Goal: Transaction & Acquisition: Purchase product/service

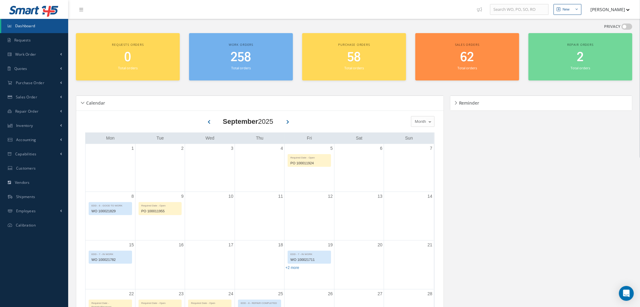
click at [455, 101] on div "Reminder" at bounding box center [541, 104] width 182 height 10
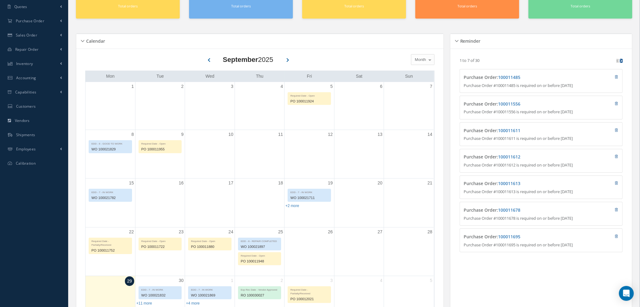
scroll to position [46, 0]
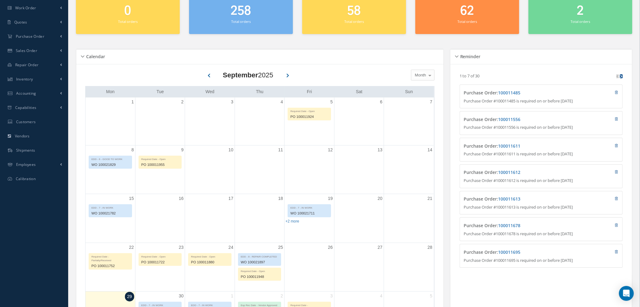
click at [622, 75] on icon at bounding box center [621, 76] width 2 height 3
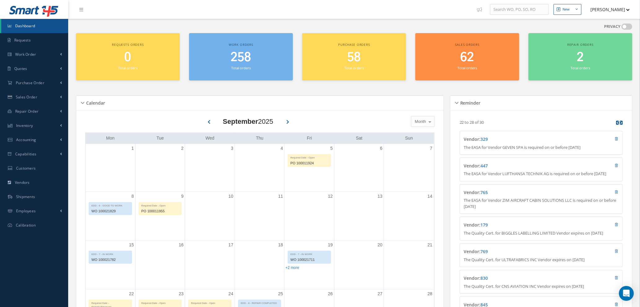
scroll to position [93, 0]
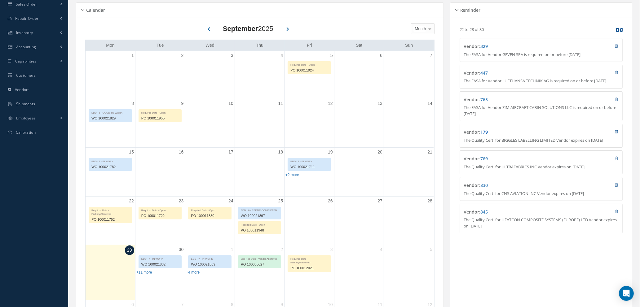
click at [486, 135] on link "179" at bounding box center [483, 132] width 7 height 6
click at [486, 162] on link "769" at bounding box center [483, 159] width 7 height 6
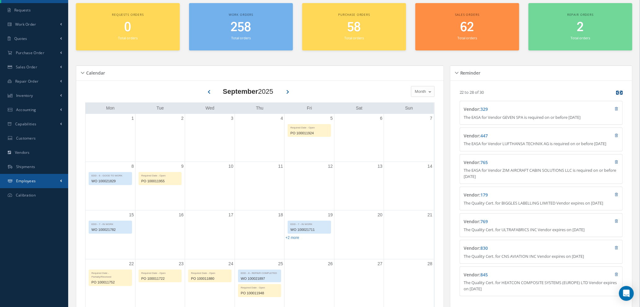
scroll to position [0, 0]
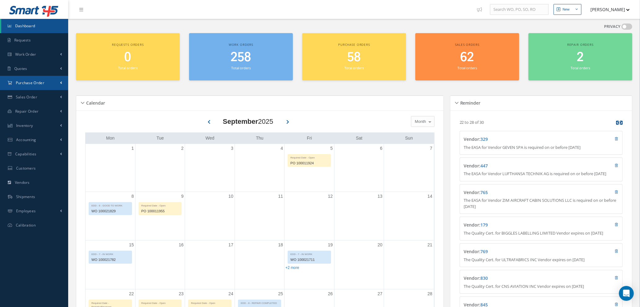
click at [33, 81] on span "Purchase Order" at bounding box center [30, 82] width 29 height 5
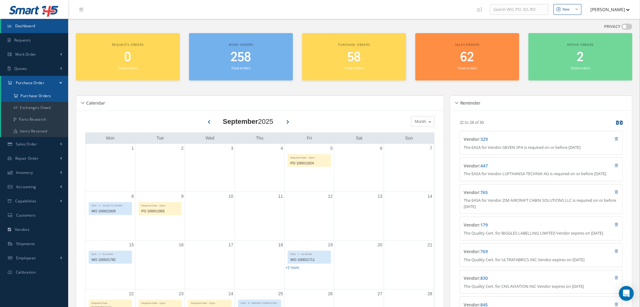
click at [33, 95] on a=1&status_id=2&status_id=3&status_id=5&collapsedFilters"] "Purchase Orders" at bounding box center [34, 96] width 67 height 12
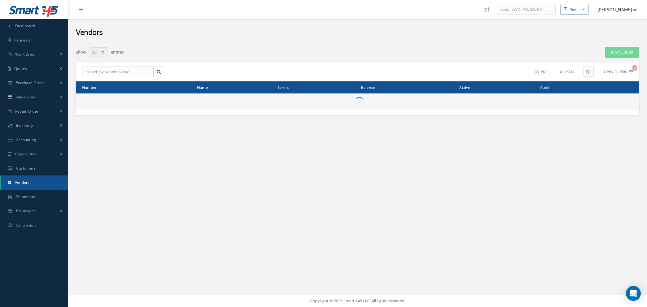
select select "25"
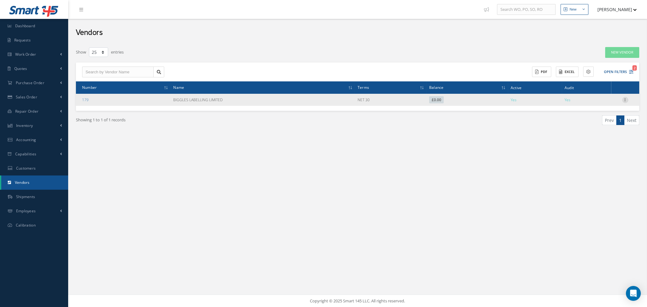
click at [625, 97] on icon at bounding box center [625, 99] width 6 height 5
click at [590, 105] on link "Show" at bounding box center [597, 104] width 49 height 8
checkbox input "true"
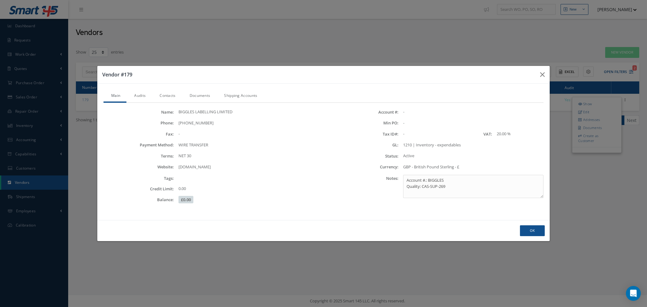
click at [144, 96] on link "Audits" at bounding box center [138, 96] width 25 height 13
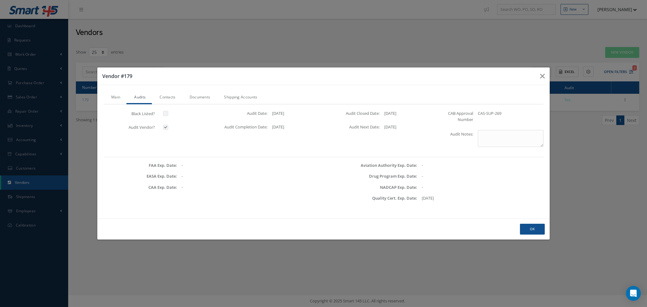
click at [168, 96] on link "Contacts" at bounding box center [167, 97] width 30 height 13
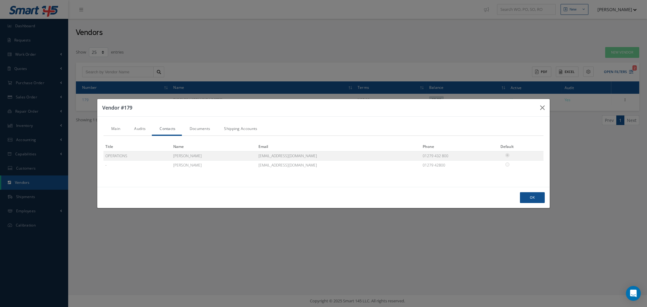
click at [201, 129] on link "Documents" at bounding box center [199, 129] width 35 height 13
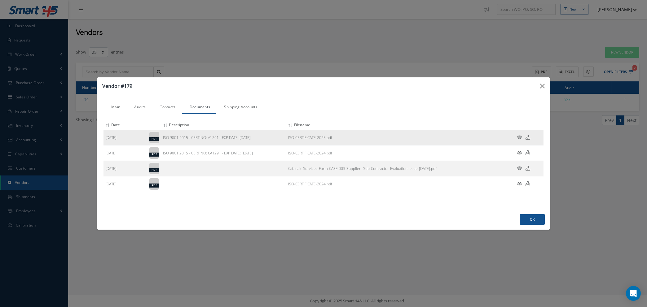
click at [520, 137] on icon at bounding box center [519, 137] width 5 height 5
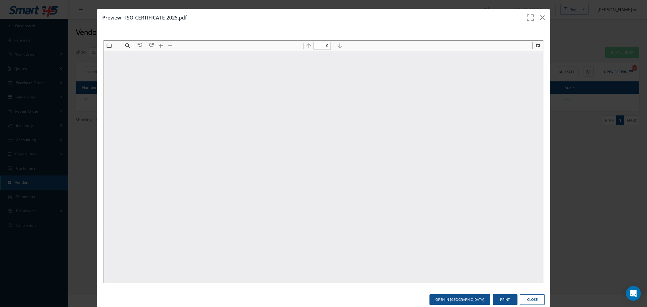
type input "1"
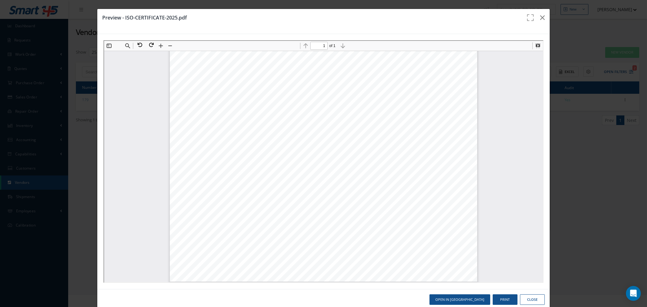
scroll to position [208, 0]
click at [540, 18] on button "button" at bounding box center [542, 17] width 15 height 17
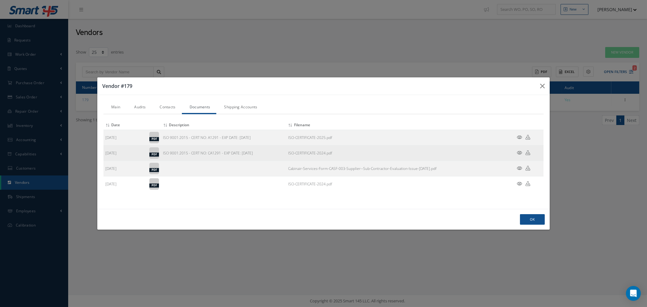
click at [520, 153] on icon at bounding box center [519, 153] width 5 height 5
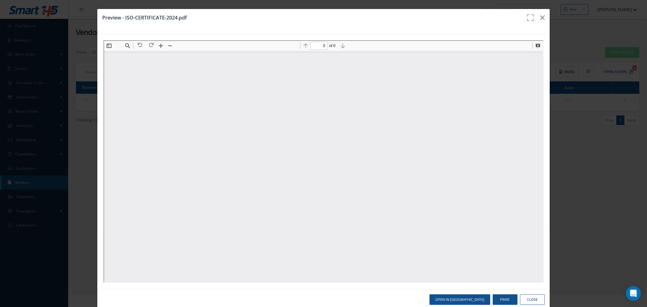
scroll to position [0, 0]
type input "1"
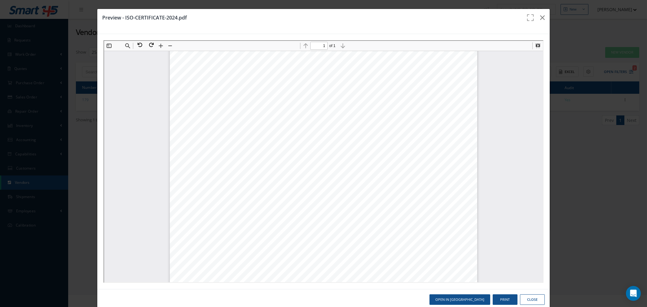
scroll to position [208, 0]
click at [540, 19] on icon "button" at bounding box center [542, 17] width 5 height 7
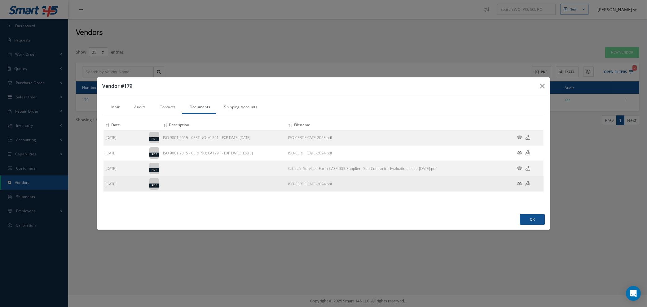
click at [521, 183] on icon at bounding box center [519, 184] width 5 height 5
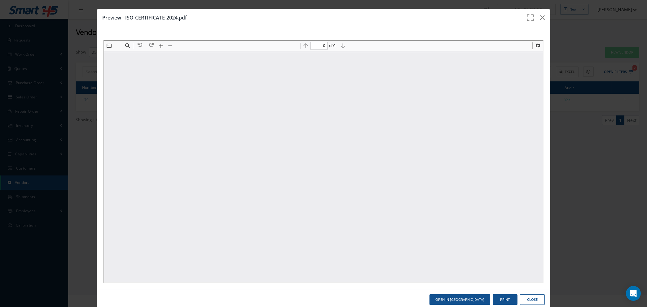
scroll to position [0, 0]
type input "1"
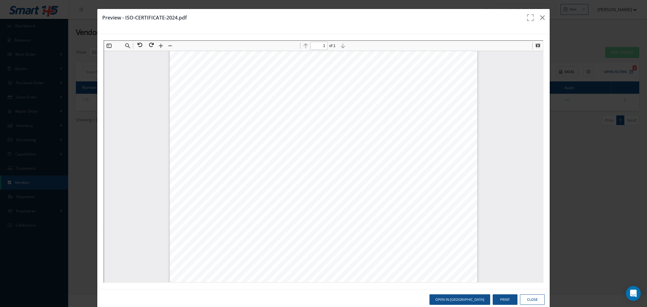
scroll to position [115, 0]
click at [524, 298] on button "Close" at bounding box center [532, 300] width 25 height 11
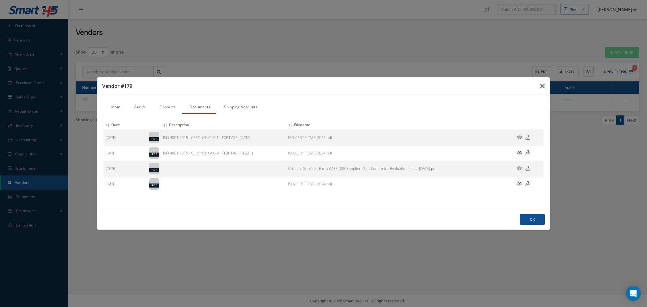
click at [541, 85] on icon "button" at bounding box center [542, 85] width 5 height 7
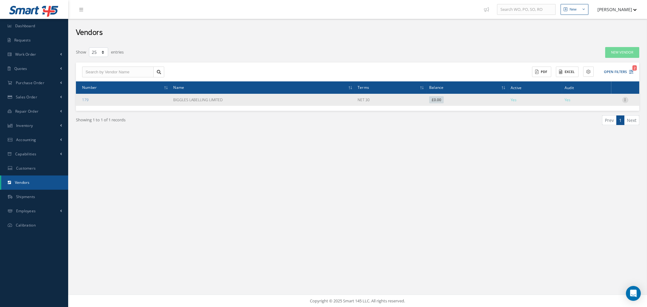
click at [625, 100] on icon at bounding box center [625, 99] width 6 height 5
click at [603, 113] on link "Edit" at bounding box center [597, 112] width 49 height 8
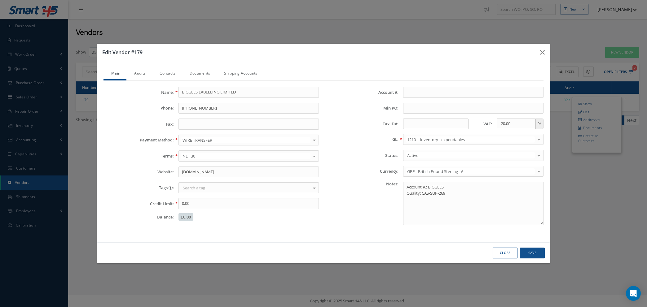
click at [170, 72] on link "Contacts" at bounding box center [167, 74] width 30 height 13
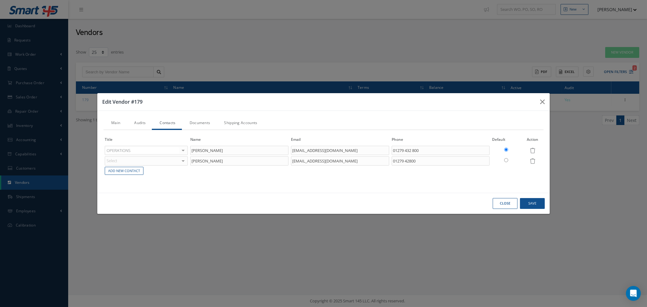
click at [202, 121] on link "Documents" at bounding box center [199, 123] width 35 height 13
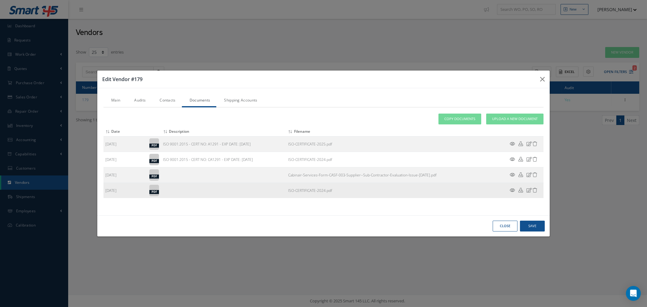
click at [535, 192] on icon at bounding box center [535, 190] width 5 height 5
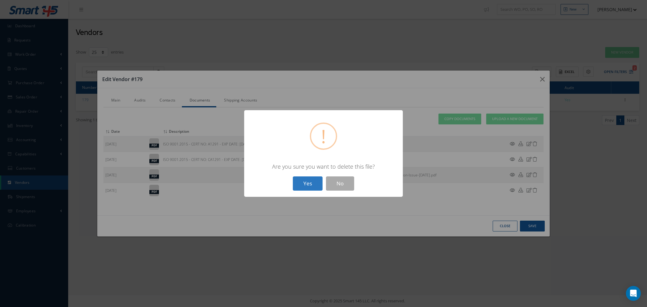
click at [315, 182] on button "Yes" at bounding box center [308, 184] width 30 height 15
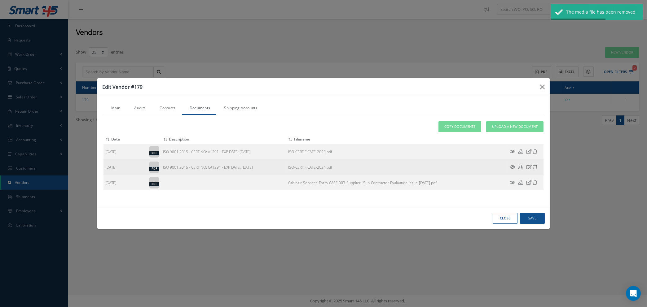
click at [534, 166] on icon at bounding box center [535, 167] width 5 height 5
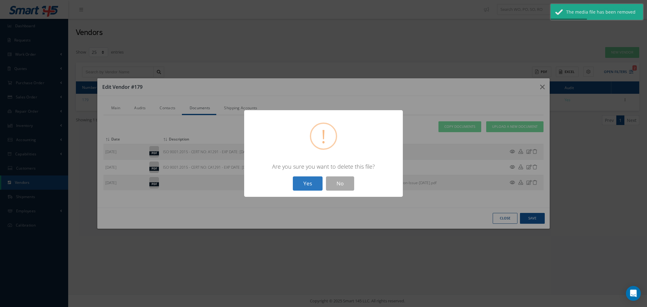
click at [311, 181] on button "Yes" at bounding box center [308, 184] width 30 height 15
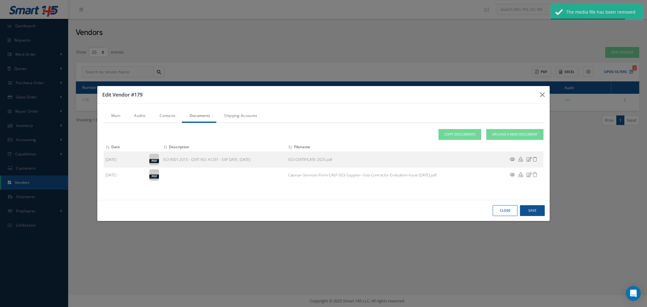
click at [168, 113] on link "Contacts" at bounding box center [167, 116] width 30 height 13
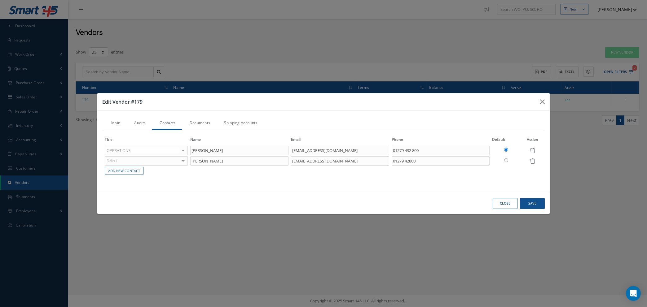
click at [198, 123] on link "Documents" at bounding box center [199, 123] width 35 height 13
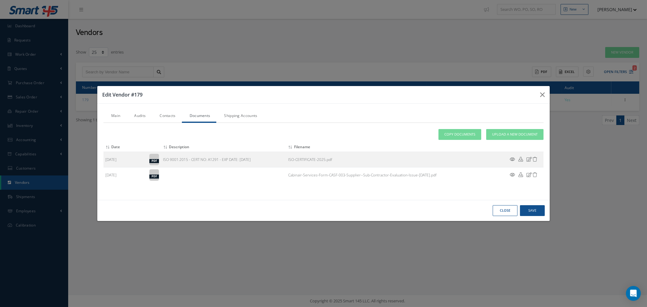
click at [506, 211] on button "Close" at bounding box center [505, 211] width 25 height 11
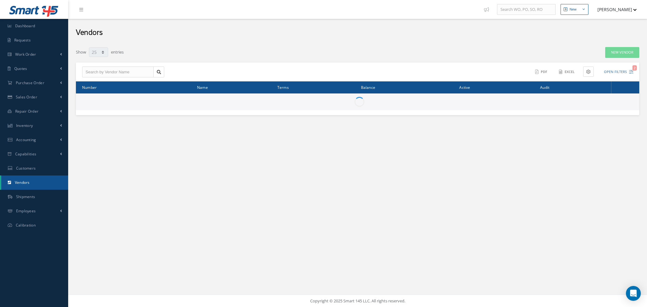
select select "25"
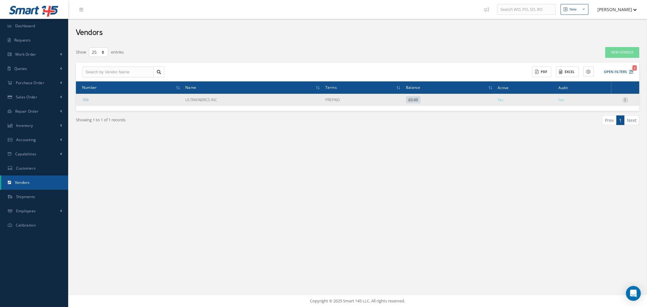
click at [625, 99] on icon at bounding box center [625, 99] width 6 height 5
click at [600, 114] on link "Edit" at bounding box center [597, 112] width 49 height 8
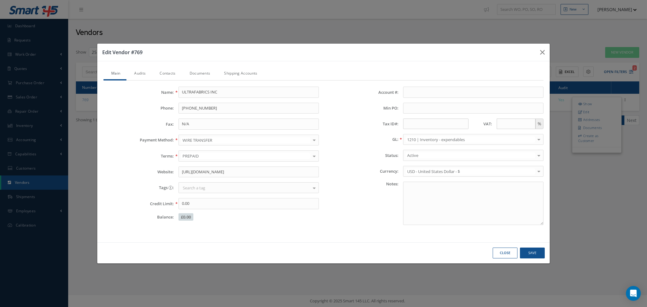
click at [165, 73] on link "Contacts" at bounding box center [167, 74] width 30 height 13
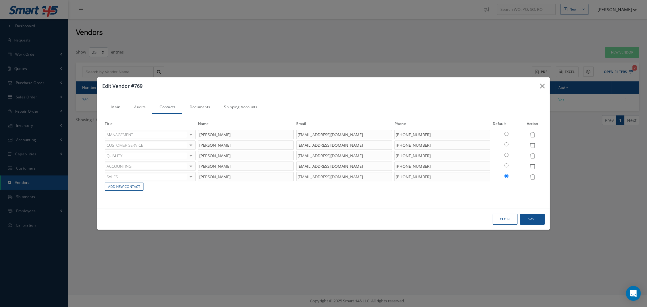
click at [201, 108] on link "Documents" at bounding box center [199, 107] width 35 height 13
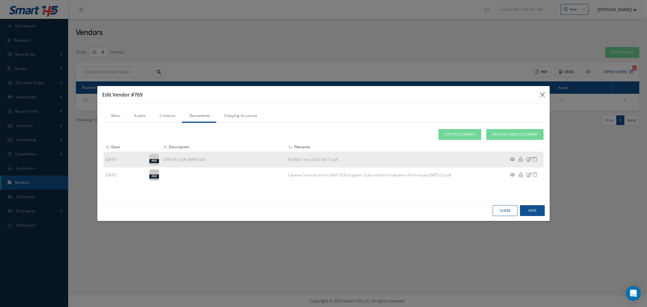
click at [512, 158] on icon at bounding box center [512, 159] width 5 height 5
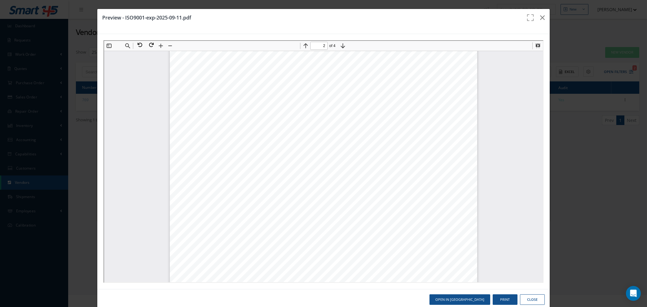
scroll to position [561, 0]
type input "1"
click at [520, 299] on button "Close" at bounding box center [532, 300] width 25 height 11
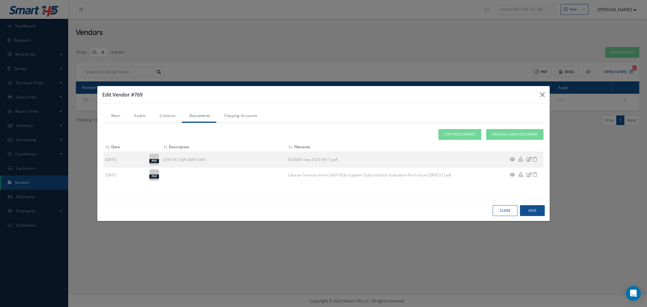
click at [114, 114] on link "Main" at bounding box center [115, 116] width 23 height 13
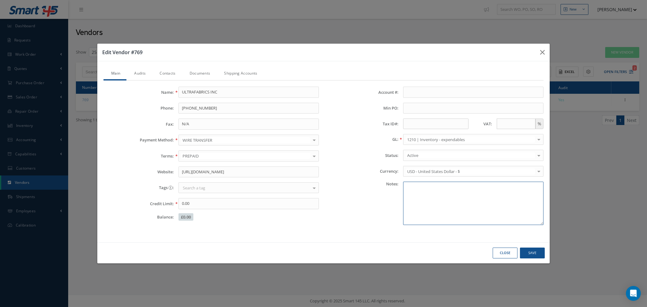
click at [425, 188] on textarea at bounding box center [473, 203] width 140 height 43
type textarea "o"
click at [406, 187] on textarea "OBTAIN QUALITY CERTS BEFORE USE" at bounding box center [473, 203] width 140 height 43
click at [512, 191] on textarea "29-09-2025 - OBTAIN QUALITY CERTS BEFORE USE" at bounding box center [473, 203] width 140 height 43
type textarea "29-09-2025 - OBTAIN QUALITY CERTS BEFORE USE - NL"
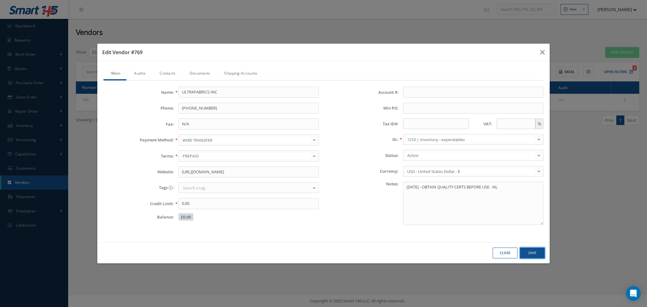
click at [532, 254] on button "Save" at bounding box center [532, 253] width 25 height 11
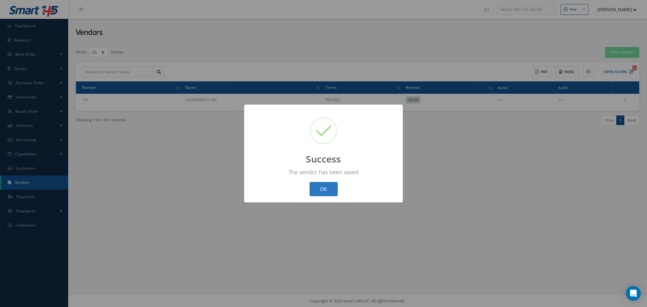
click at [324, 193] on button "OK" at bounding box center [324, 189] width 28 height 15
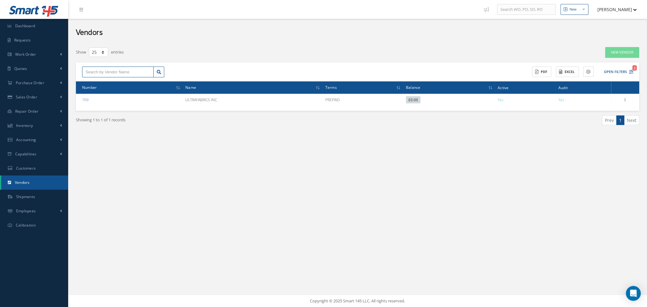
click at [129, 73] on input "text" at bounding box center [118, 72] width 72 height 11
type input "biggles"
click at [630, 72] on icon "2" at bounding box center [631, 72] width 4 height 4
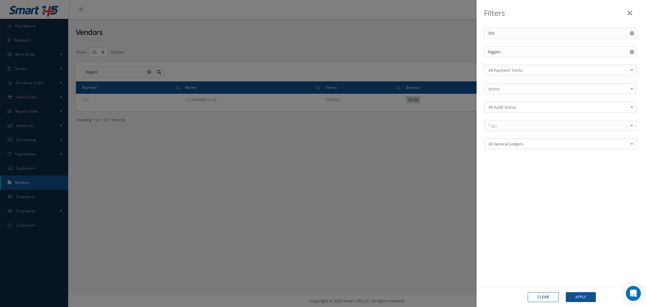
click at [632, 52] on icon "Reset" at bounding box center [632, 52] width 4 height 4
click at [632, 32] on use "Reset" at bounding box center [632, 33] width 4 height 4
click at [523, 51] on input "text" at bounding box center [560, 51] width 152 height 11
type input "b"
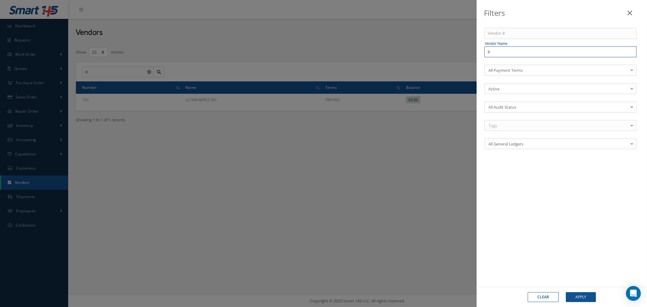
type input "bi"
type input "big"
type input "bigg"
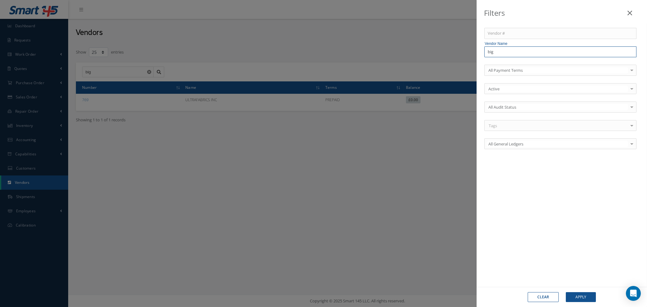
type input "bigg"
type input "biggl"
type input "biggle"
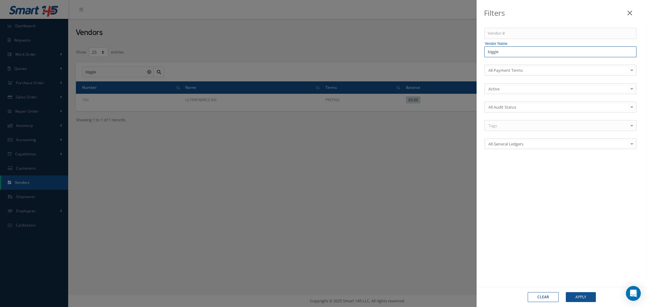
type input "biggles"
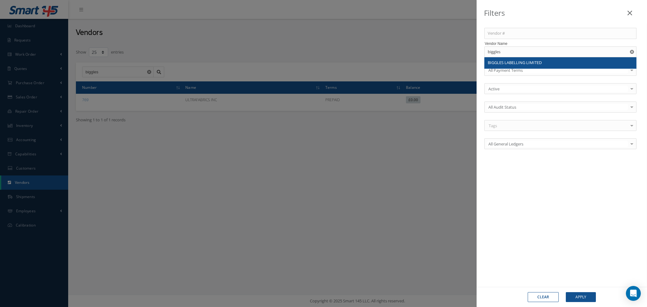
click at [520, 65] on span "BIGGLES LABELLING LIMITED" at bounding box center [515, 63] width 54 height 6
type input "BIGGLES LABELLING LIMITED"
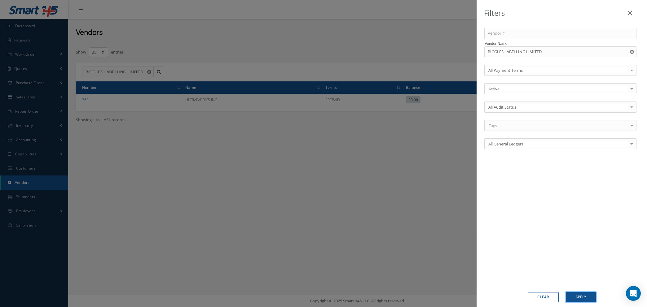
click at [576, 297] on button "Apply" at bounding box center [581, 298] width 30 height 10
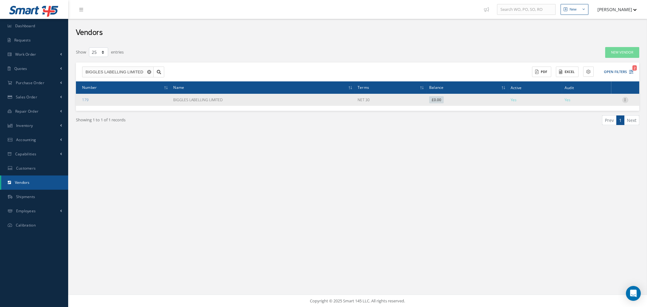
click at [625, 98] on icon at bounding box center [625, 99] width 6 height 5
click at [601, 113] on link "Edit" at bounding box center [597, 112] width 49 height 8
type input "BIGGLES LABELLING LIMITED"
type input "+44 (0) 1279 432800"
type input "WWW.BIGGLESLABELLINGLTD.CO.UK"
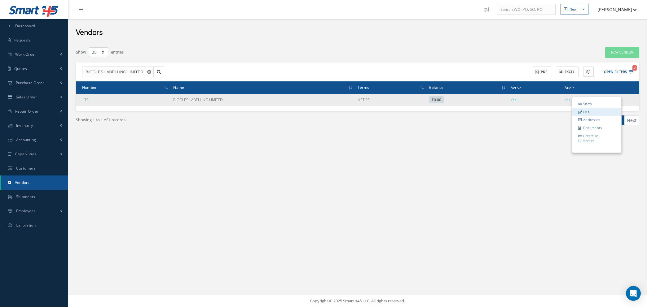
type input "0.00"
type input "20.00"
type textarea "Account #.: BIGGLES Quality: CAS-SUP-269"
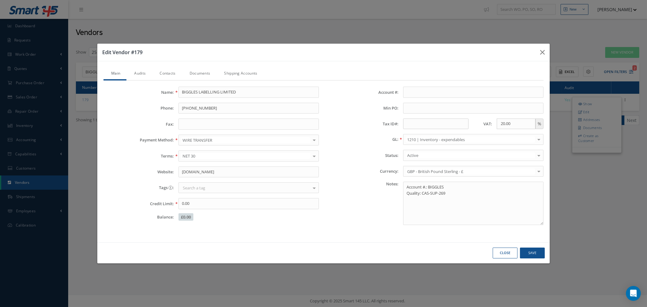
click at [140, 73] on link "Audits" at bounding box center [138, 74] width 25 height 13
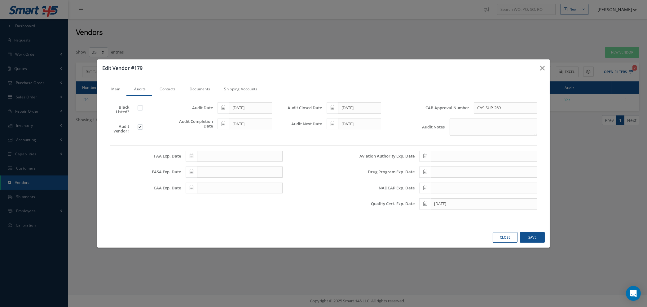
click at [192, 90] on link "Documents" at bounding box center [199, 89] width 35 height 13
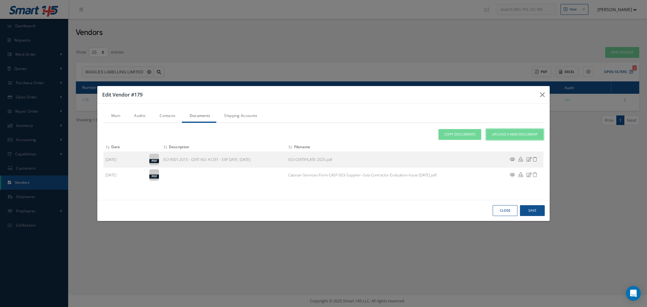
click at [505, 135] on span "Upload a New Document" at bounding box center [515, 134] width 46 height 5
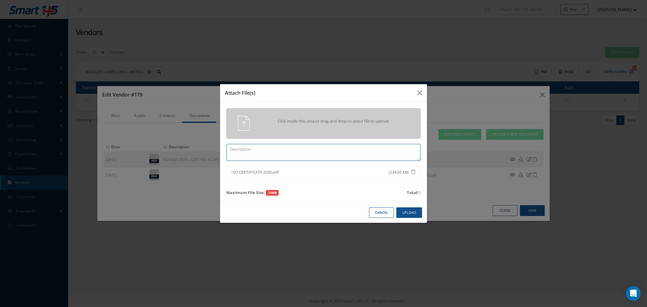
click at [241, 152] on textarea at bounding box center [324, 152] width 194 height 17
click at [253, 149] on textarea at bounding box center [324, 152] width 194 height 17
type textarea "i"
type textarea "ISO 9001:2015 - CERT NO: CA1291 - EXP DATE: 17TH SEP 2026"
click at [409, 214] on button "Upload" at bounding box center [409, 213] width 26 height 11
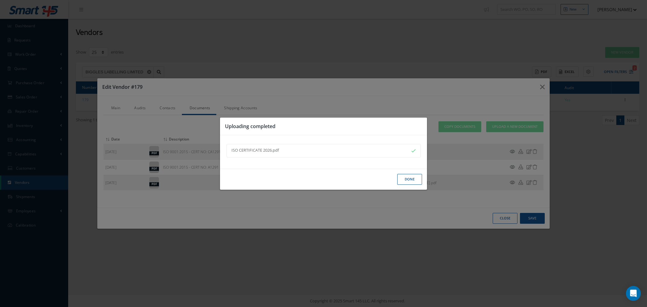
click at [409, 180] on button "Done" at bounding box center [409, 179] width 25 height 11
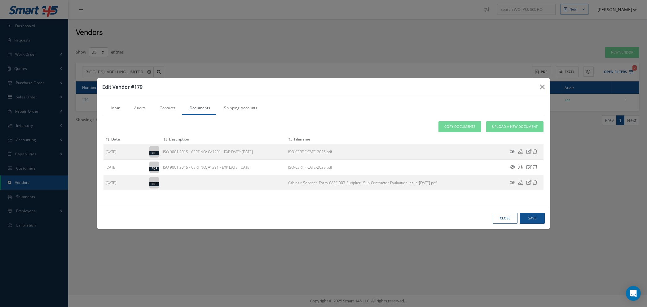
click at [172, 110] on link "Contacts" at bounding box center [167, 108] width 30 height 13
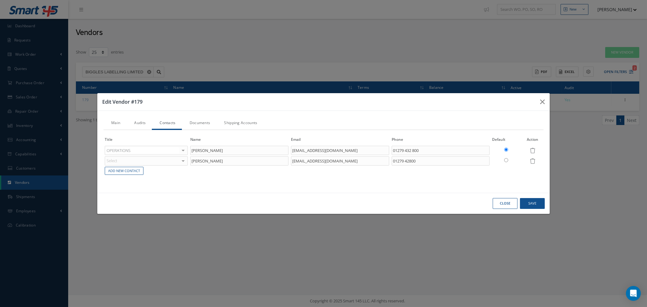
click at [141, 125] on link "Audits" at bounding box center [138, 123] width 25 height 13
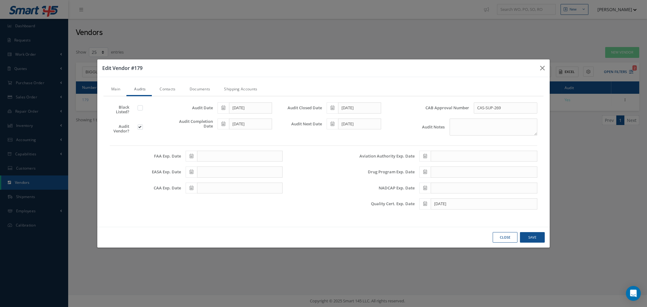
click at [222, 124] on icon at bounding box center [224, 124] width 4 height 4
click at [250, 211] on th "Today" at bounding box center [250, 209] width 65 height 9
type input "09/29/2025"
click at [331, 107] on icon at bounding box center [333, 108] width 4 height 4
click at [358, 193] on th "Today" at bounding box center [359, 192] width 65 height 9
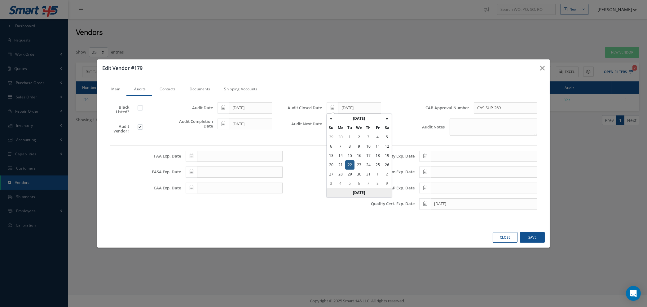
type input "09/29/2025"
click at [225, 106] on span at bounding box center [223, 108] width 11 height 11
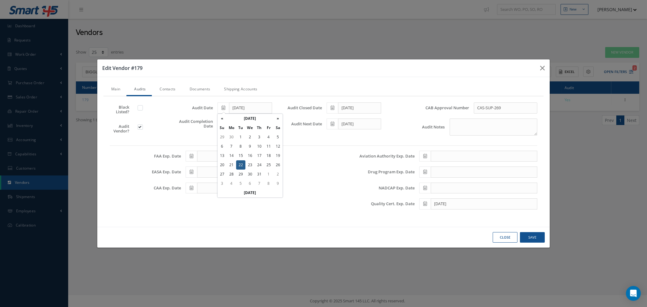
click at [250, 192] on th "Today" at bounding box center [250, 192] width 65 height 9
type input "09/29/2025"
click at [333, 125] on icon at bounding box center [333, 124] width 4 height 4
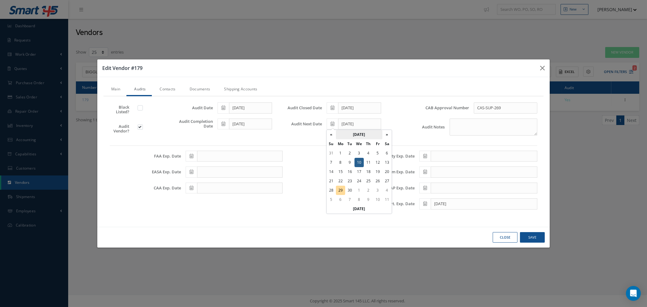
click at [372, 131] on th "September 2025" at bounding box center [359, 134] width 46 height 9
click at [361, 135] on th "2025" at bounding box center [358, 134] width 45 height 9
click at [380, 166] on span "2026" at bounding box center [381, 167] width 14 height 17
click at [334, 185] on span "Sep" at bounding box center [335, 185] width 14 height 17
click at [369, 162] on td "10" at bounding box center [368, 162] width 9 height 9
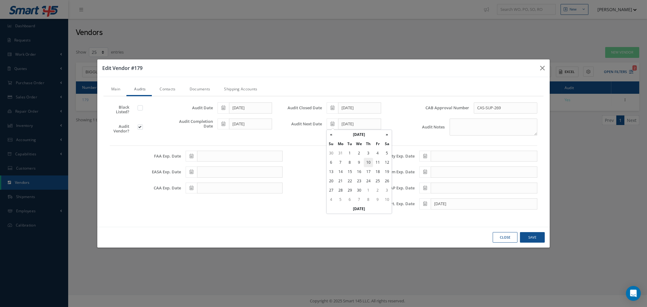
type input "09/10/2026"
click at [426, 206] on span at bounding box center [424, 204] width 11 height 11
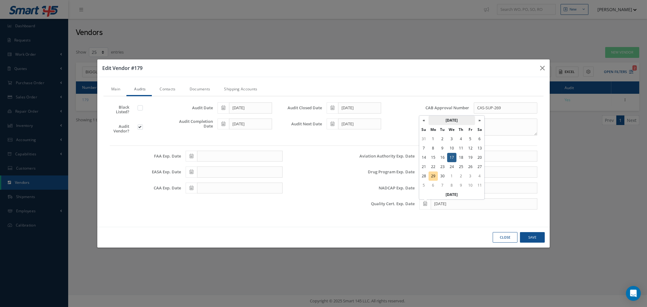
click at [462, 122] on th "[DATE]" at bounding box center [452, 120] width 46 height 9
click at [458, 121] on th "2025" at bounding box center [451, 120] width 45 height 9
click at [475, 152] on span "2026" at bounding box center [474, 152] width 14 height 17
click at [427, 169] on span "Sep" at bounding box center [428, 170] width 14 height 17
click at [462, 156] on td "17" at bounding box center [461, 157] width 9 height 9
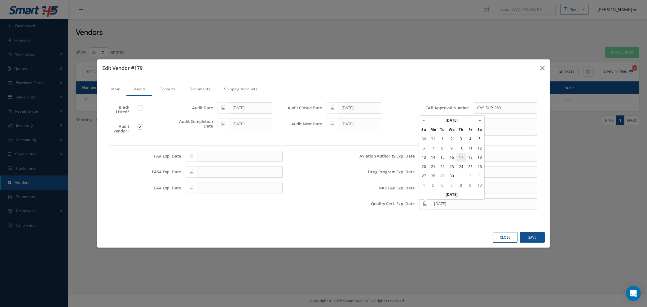
type input "09/17/2026"
click at [533, 238] on button "Save" at bounding box center [532, 237] width 25 height 11
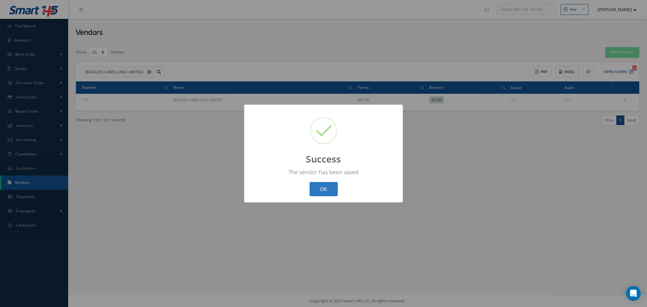
click at [324, 188] on button "OK" at bounding box center [324, 189] width 28 height 15
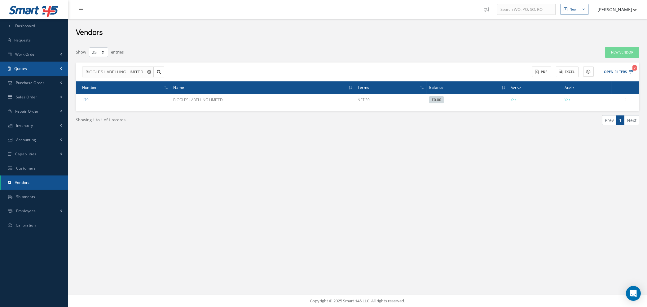
click at [36, 67] on link "Quotes" at bounding box center [34, 69] width 68 height 14
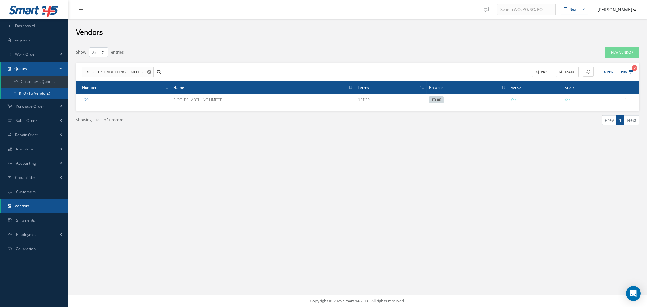
click at [40, 95] on link "RFQ (To Vendors)" at bounding box center [34, 94] width 67 height 12
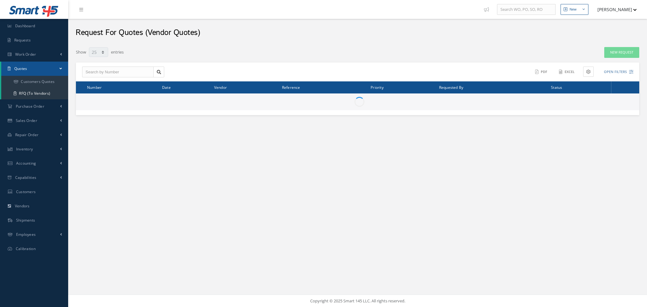
select select "25"
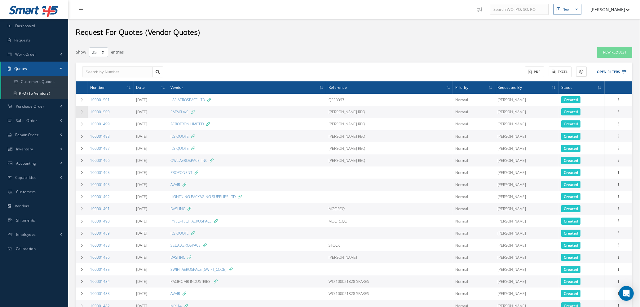
click at [81, 112] on icon at bounding box center [82, 112] width 4 height 4
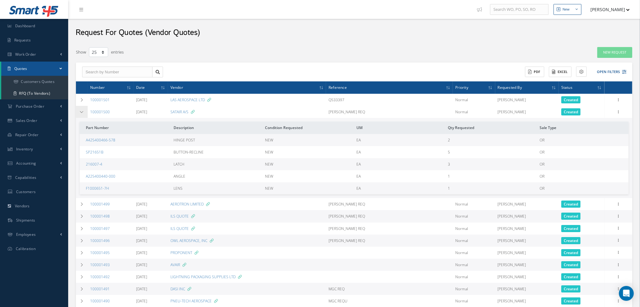
click at [81, 112] on icon at bounding box center [82, 112] width 4 height 4
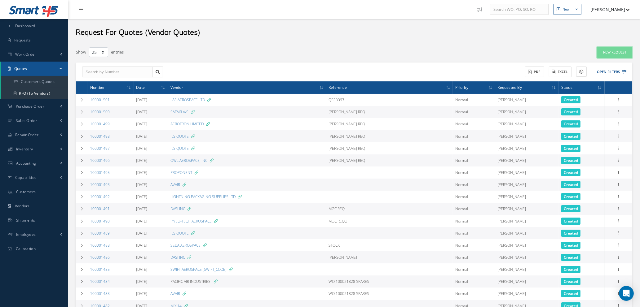
click at [613, 52] on link "New Request" at bounding box center [614, 52] width 35 height 11
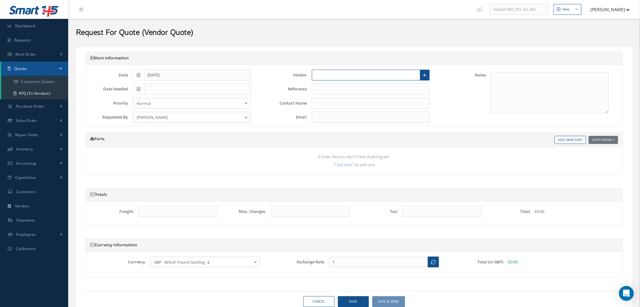
click at [331, 74] on input "text" at bounding box center [366, 75] width 109 height 11
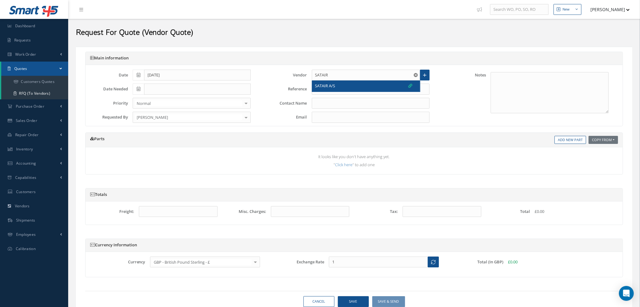
click at [335, 84] on span "SATAIR A/S" at bounding box center [325, 86] width 20 height 6
type input "SATAIR A/S"
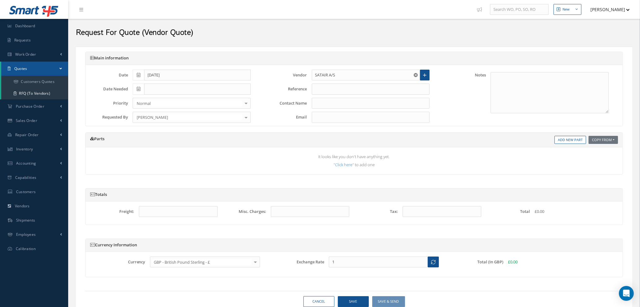
type input "TREVOR JOHN REYNOLDS"
type input "spares.emea@satair.com"
type input "1.3473"
click at [324, 88] on input "text" at bounding box center [371, 89] width 118 height 11
type input "MGC REQ"
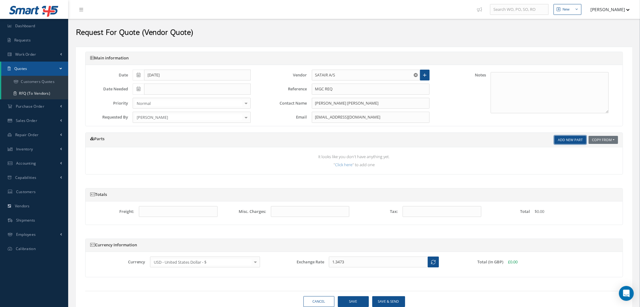
click at [571, 140] on link "Add New Part" at bounding box center [571, 140] width 32 height 8
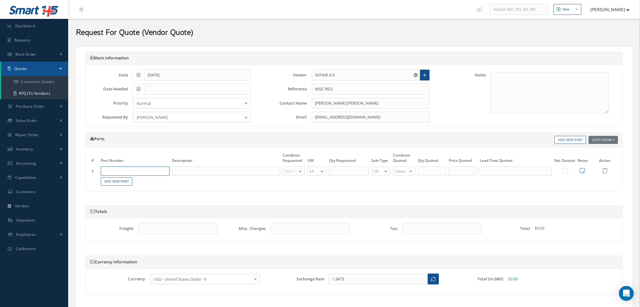
click at [148, 173] on input "text" at bounding box center [135, 171] width 69 height 9
click at [154, 170] on input "text" at bounding box center [135, 171] width 69 height 9
type input "F0486694"
click at [214, 177] on table "# Part Number Description Condition Requested UM Qty Requested Sale Type Condit…" at bounding box center [354, 169] width 528 height 34
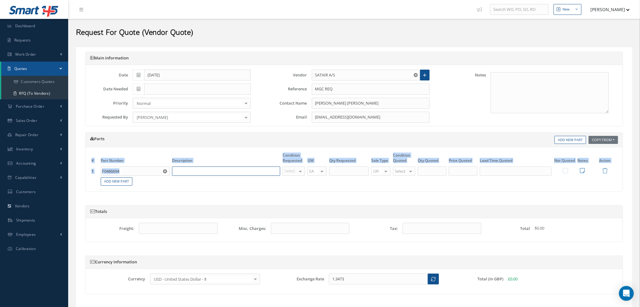
click at [213, 171] on input "text" at bounding box center [226, 171] width 108 height 9
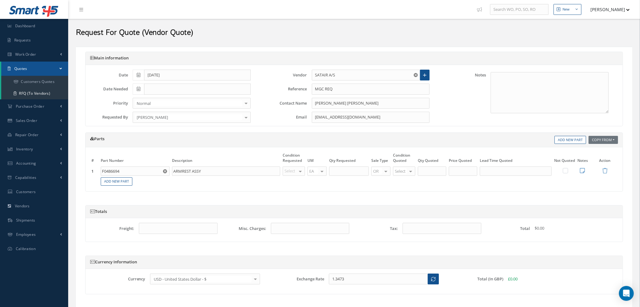
type input "ARMREST ASSY"
click at [297, 169] on div "Select OH SV RP AR NE FN NS RE FP BER N/A INSP BC AI MD RF SCR TS USE TL SP NU …" at bounding box center [294, 171] width 22 height 9
type input "NE"
click at [294, 186] on span "NE" at bounding box center [295, 182] width 22 height 11
click at [353, 171] on input "text" at bounding box center [349, 171] width 40 height 9
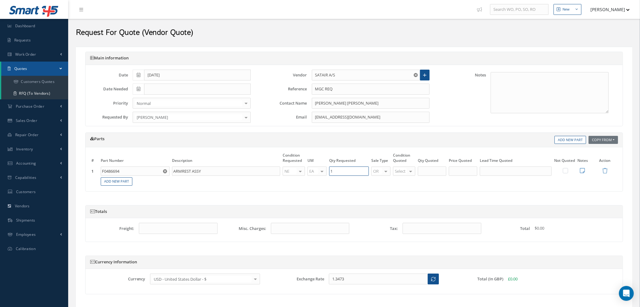
type input "1"
type input "NE"
drag, startPoint x: 402, startPoint y: 186, endPoint x: 433, endPoint y: 179, distance: 31.8
click at [404, 184] on span "NE" at bounding box center [406, 182] width 22 height 11
type input "1"
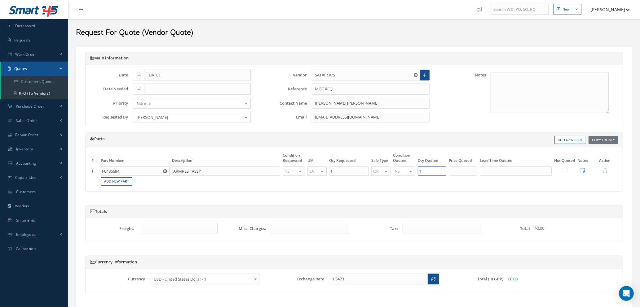
click at [434, 172] on input "1" at bounding box center [432, 171] width 29 height 9
click at [466, 173] on input "text" at bounding box center [463, 171] width 29 height 9
click at [568, 171] on label at bounding box center [569, 170] width 2 height 5
click at [567, 171] on input "checkbox" at bounding box center [566, 172] width 4 height 4
checkbox input "true"
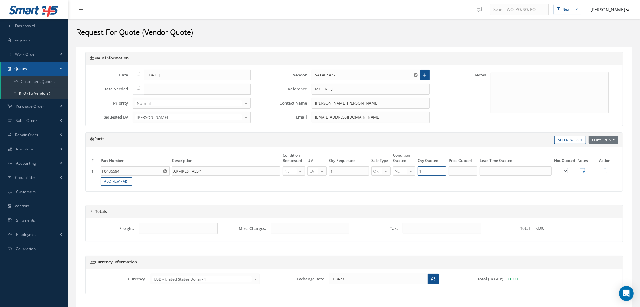
click at [424, 168] on input "1" at bounding box center [432, 171] width 29 height 9
click at [581, 172] on icon at bounding box center [582, 171] width 5 height 6
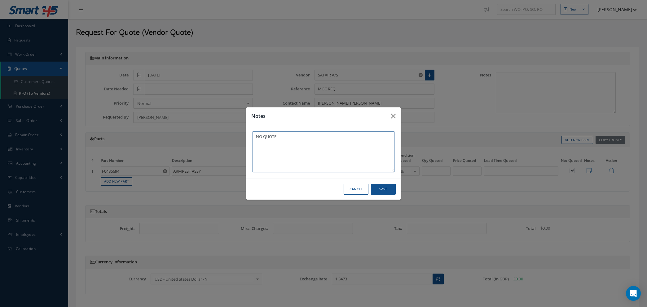
type textarea "NO QUOTE"
click at [385, 189] on button "Save" at bounding box center [383, 189] width 25 height 11
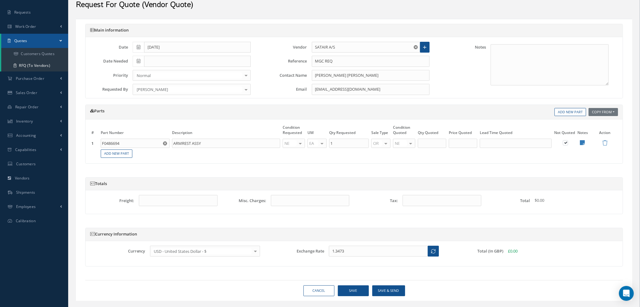
scroll to position [42, 0]
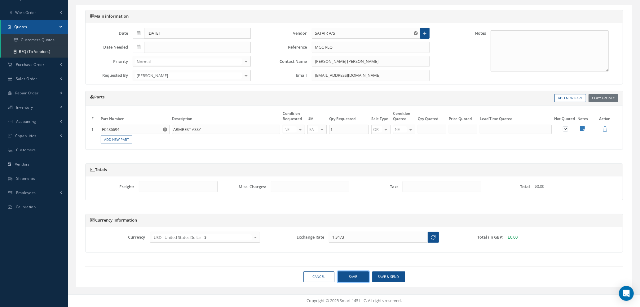
click at [352, 274] on button "Save" at bounding box center [353, 277] width 31 height 11
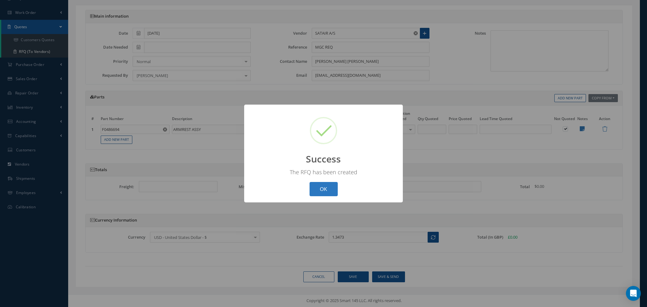
click at [326, 186] on button "OK" at bounding box center [324, 189] width 28 height 15
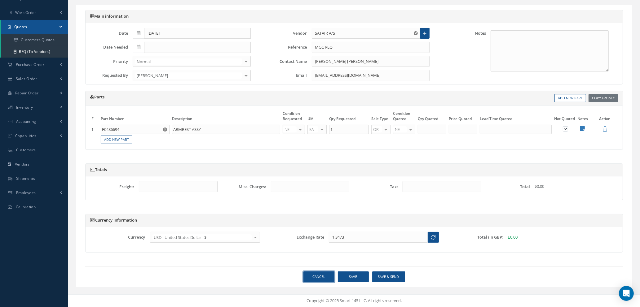
click at [320, 277] on link "Cancel" at bounding box center [318, 277] width 31 height 11
select select "25"
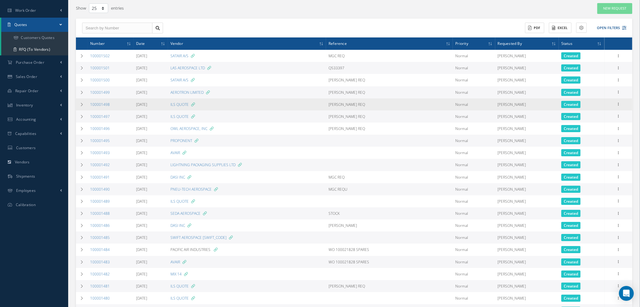
scroll to position [137, 0]
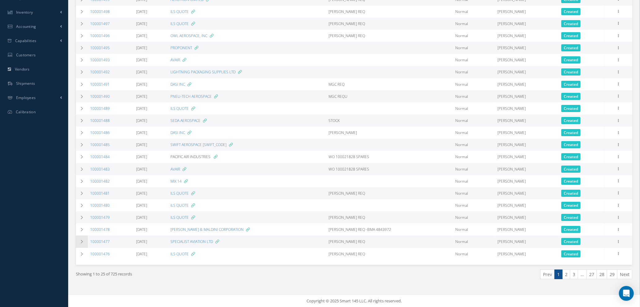
click at [81, 241] on icon at bounding box center [82, 242] width 4 height 4
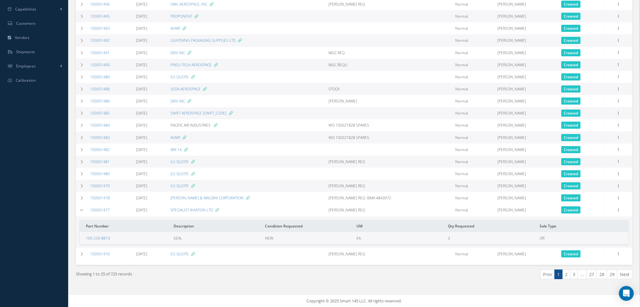
scroll to position [0, 0]
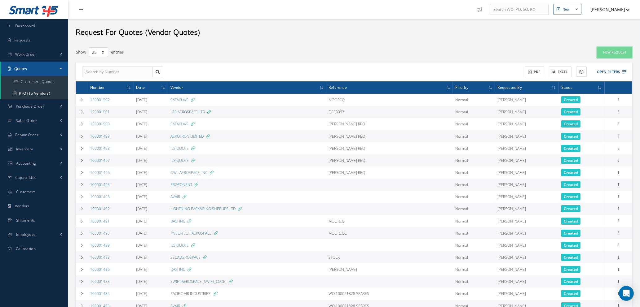
click at [613, 51] on link "New Request" at bounding box center [614, 52] width 35 height 11
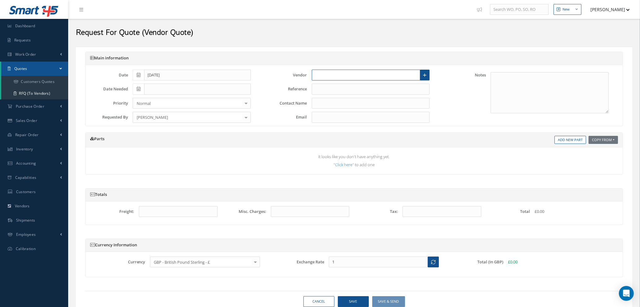
click at [330, 72] on input "text" at bounding box center [366, 75] width 109 height 11
click at [335, 99] on span "SPECIALIST AVIATION LTD" at bounding box center [339, 97] width 48 height 6
type input "SPECIALIST AVIATION LTD"
type input "ALAN WILLIAMS"
type input "Alan@specialist.aero"
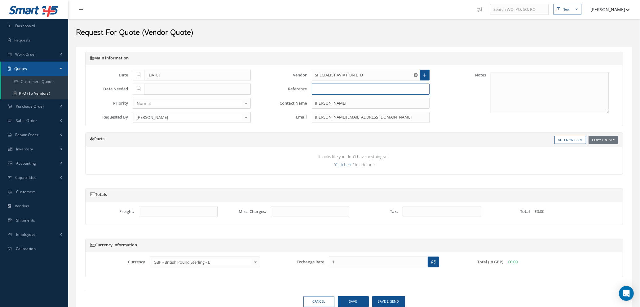
click at [330, 91] on input "text" at bounding box center [371, 89] width 118 height 11
type input "d"
click at [349, 87] on input "DARYL REQ - GETHJET" at bounding box center [371, 89] width 118 height 11
type input "DARYL REQ - GETJET"
click at [561, 138] on link "Add New Part" at bounding box center [571, 140] width 32 height 8
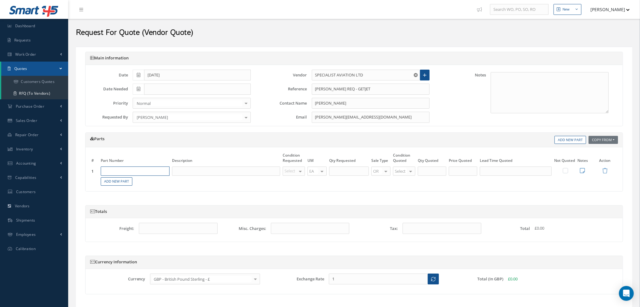
click at [146, 172] on input "text" at bounding box center [135, 171] width 69 height 9
type input "A225400440-000"
click at [148, 191] on span "ANGLE" at bounding box center [144, 191] width 12 height 5
type input "ANGLE"
click at [298, 170] on div at bounding box center [300, 171] width 9 height 9
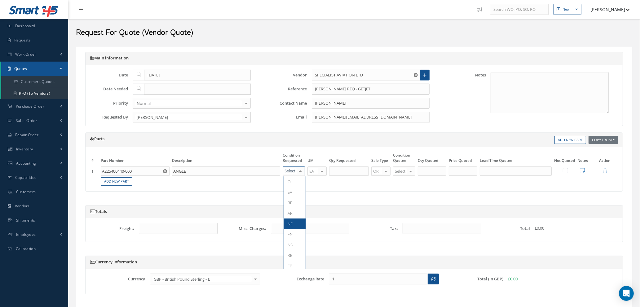
click at [293, 222] on span "NE" at bounding box center [295, 224] width 22 height 11
click at [349, 172] on input "text" at bounding box center [349, 171] width 40 height 9
click at [342, 172] on input "text" at bounding box center [349, 171] width 40 height 9
type input "1"
click at [412, 172] on div at bounding box center [410, 171] width 9 height 9
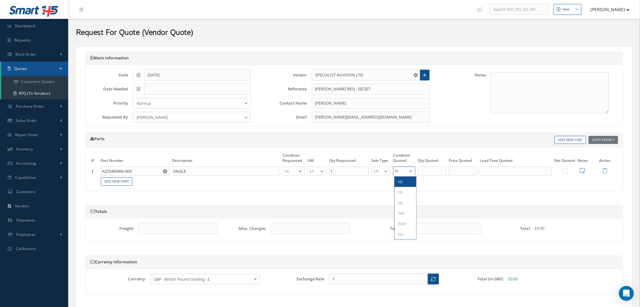
type input "NS"
click at [411, 182] on span "NS" at bounding box center [406, 182] width 22 height 11
type input "1"
click at [428, 172] on input "1" at bounding box center [432, 171] width 29 height 9
type input "4"
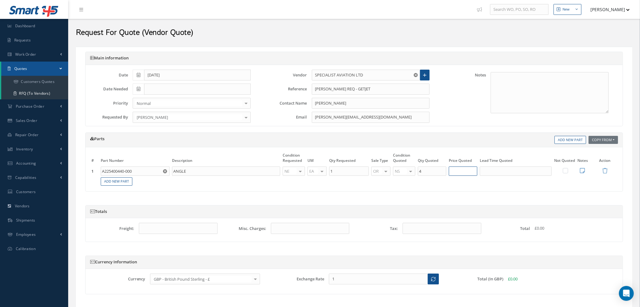
click at [468, 173] on input "text" at bounding box center [463, 171] width 29 height 9
type input "£25"
click at [497, 170] on input "text" at bounding box center [516, 171] width 72 height 9
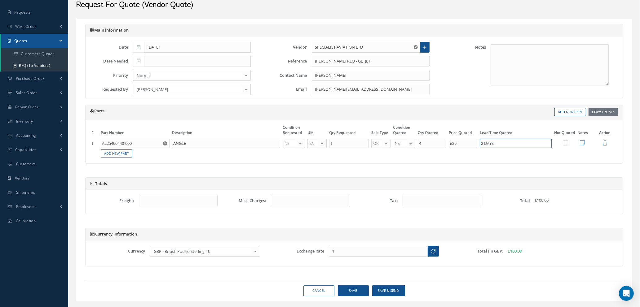
scroll to position [42, 0]
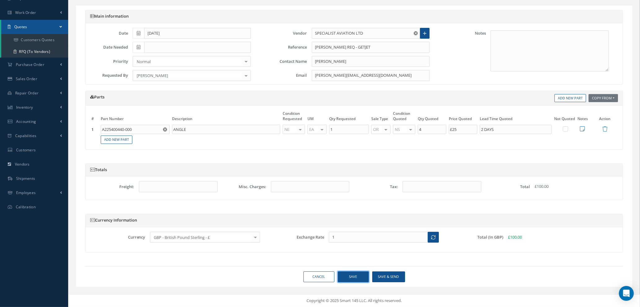
type input "2 DAYS"
click at [355, 277] on button "Save" at bounding box center [353, 277] width 31 height 11
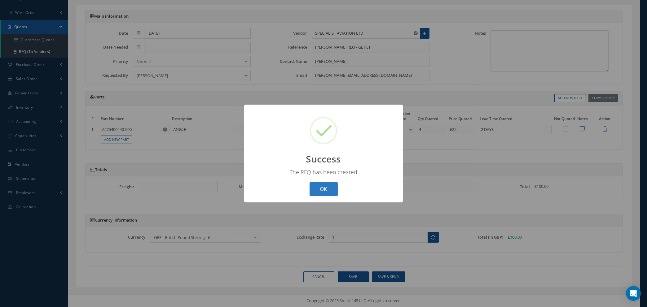
click at [328, 192] on button "OK" at bounding box center [324, 189] width 28 height 15
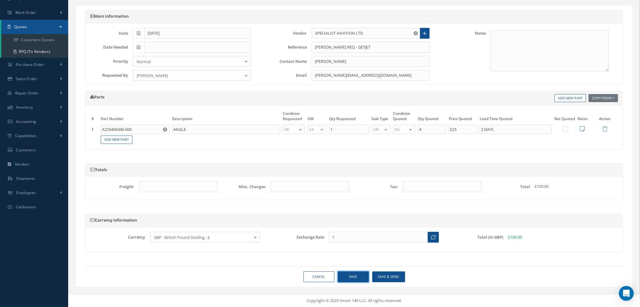
click at [342, 278] on button "Save" at bounding box center [353, 277] width 31 height 11
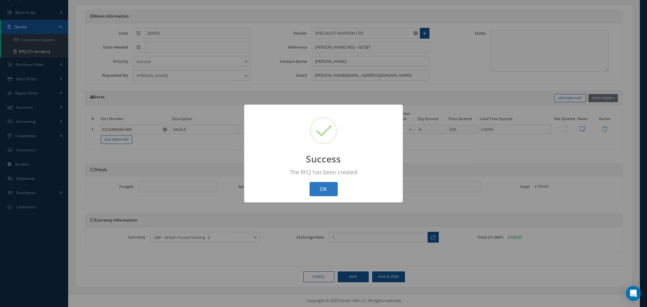
click at [320, 188] on button "OK" at bounding box center [324, 189] width 28 height 15
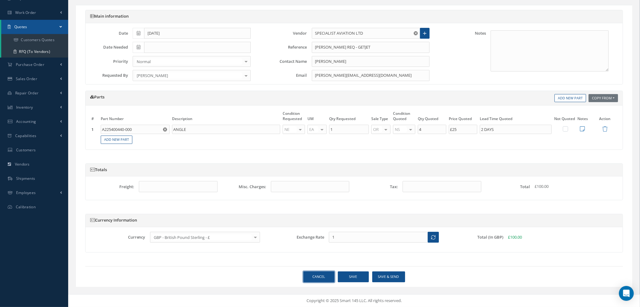
click at [316, 276] on link "Cancel" at bounding box center [318, 277] width 31 height 11
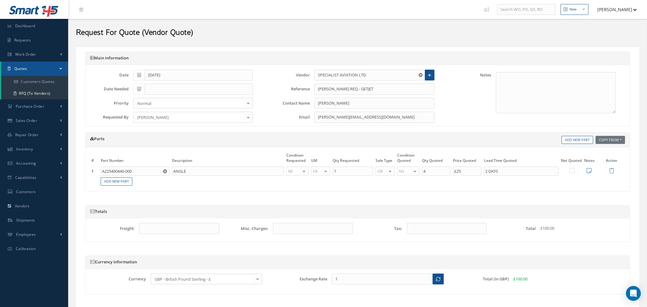
select select "25"
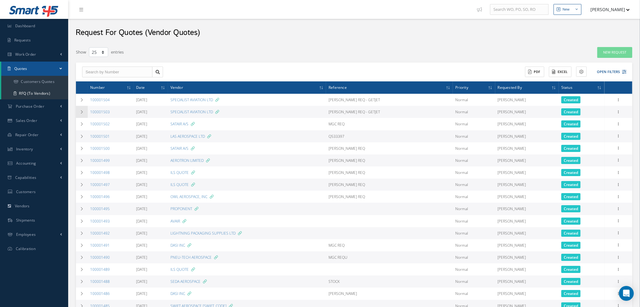
click at [82, 112] on icon at bounding box center [82, 112] width 4 height 4
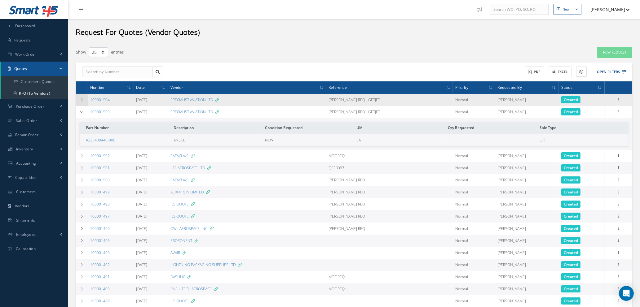
click at [81, 99] on icon at bounding box center [82, 100] width 4 height 4
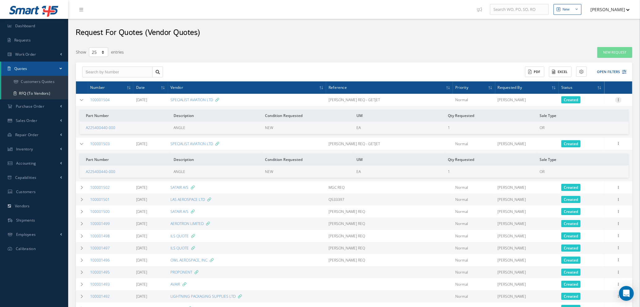
click at [618, 98] on icon at bounding box center [618, 99] width 6 height 5
click at [582, 111] on link "Edit" at bounding box center [589, 112] width 49 height 8
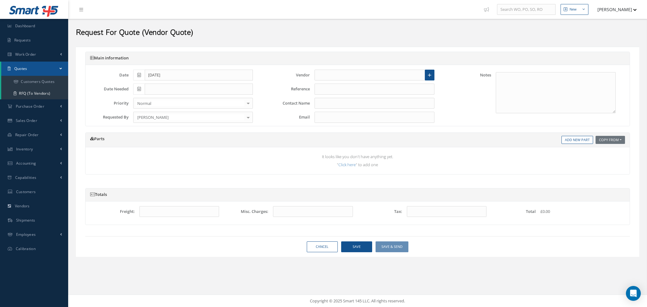
type input "SPECIALIST AVIATION LTD"
type input "[PERSON_NAME] REQ - GETJET"
type input "ALAN WILLIAMS"
type input "Alan@specialist.aero"
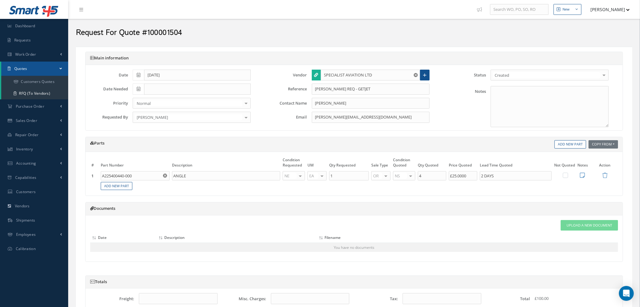
click at [414, 74] on use "Reset" at bounding box center [416, 75] width 4 height 4
click at [390, 77] on input "text" at bounding box center [371, 75] width 100 height 11
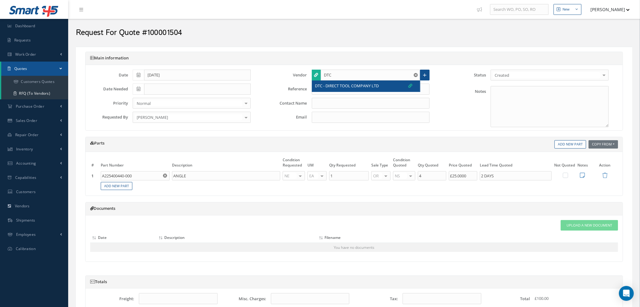
click at [376, 84] on span "DTC - DIRECT TOOL COMPANY LTD" at bounding box center [347, 86] width 64 height 6
type input "DTC - DIRECT TOOL COMPANY LTD"
type input "ISAIAH OJO"
type input "Isaiah.Ojo@dtc-uk.com"
drag, startPoint x: 374, startPoint y: 88, endPoint x: 285, endPoint y: 87, distance: 89.0
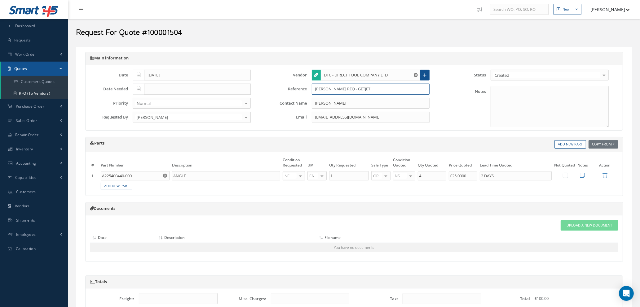
click at [285, 87] on div "Reference DARYL REQ - GETJET" at bounding box center [349, 89] width 179 height 11
click at [351, 104] on input "ISAIAH OJO" at bounding box center [371, 103] width 118 height 11
click at [166, 176] on use "Reset" at bounding box center [165, 176] width 4 height 4
click at [156, 175] on input "text" at bounding box center [135, 175] width 69 height 9
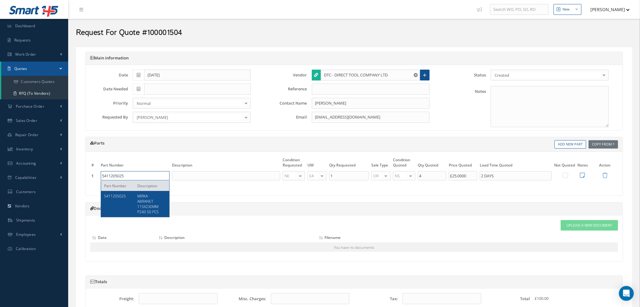
type input "5411205025"
click at [153, 202] on span "MIRKA ABRANET 115X230MM P240 50 PCS" at bounding box center [148, 204] width 21 height 21
type input "MIRKA ABRANET 115X230MM P240 50 PCS"
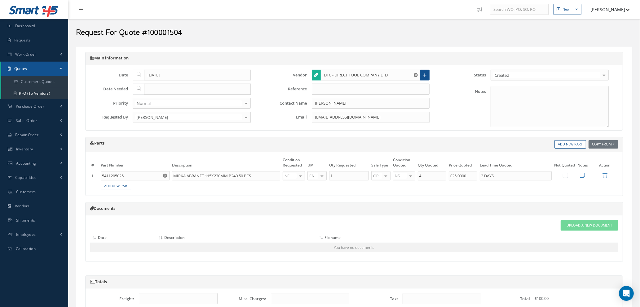
click at [413, 176] on div at bounding box center [410, 176] width 9 height 9
type input "NE"
click at [407, 188] on span "NE" at bounding box center [406, 186] width 22 height 11
click at [435, 176] on input "4" at bounding box center [432, 175] width 29 height 9
type input "1"
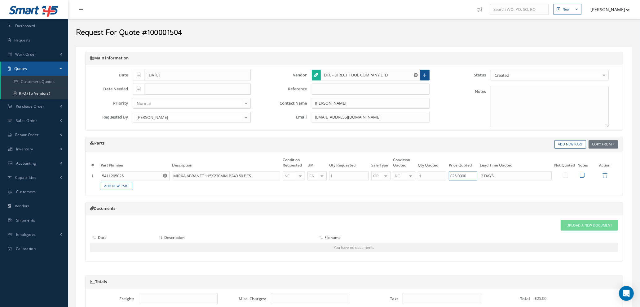
drag, startPoint x: 470, startPoint y: 175, endPoint x: 390, endPoint y: 175, distance: 80.6
click at [390, 175] on tr "1 5411205025 Part Number Description MIRKA ABRANET 115X230MM P240 50 PCS NE OH …" at bounding box center [354, 176] width 528 height 11
type input "£4"
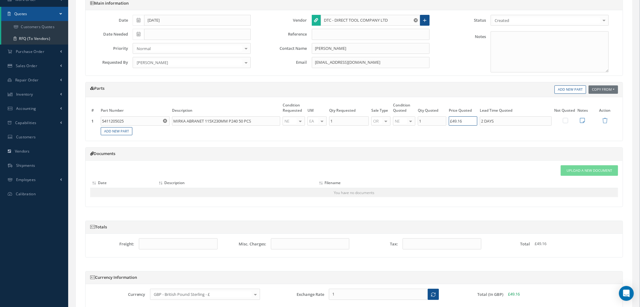
scroll to position [113, 0]
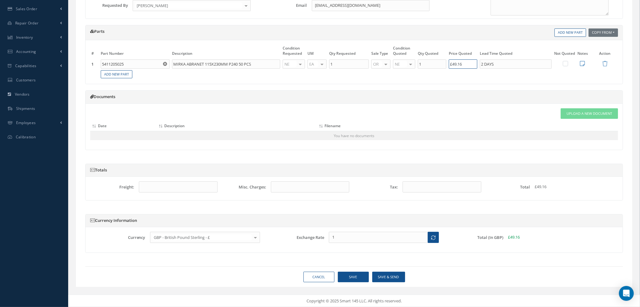
type input "£49.16"
click at [349, 273] on button "Save" at bounding box center [353, 277] width 31 height 11
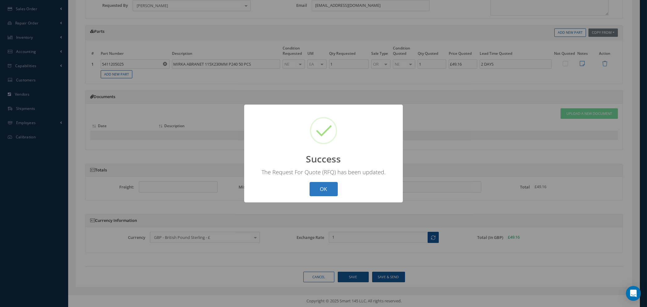
click at [319, 188] on button "OK" at bounding box center [324, 189] width 28 height 15
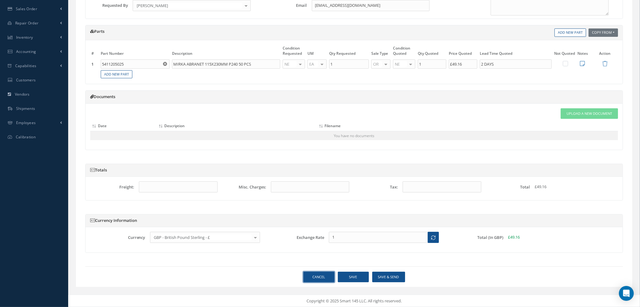
click at [324, 280] on link "Cancel" at bounding box center [318, 277] width 31 height 11
select select "25"
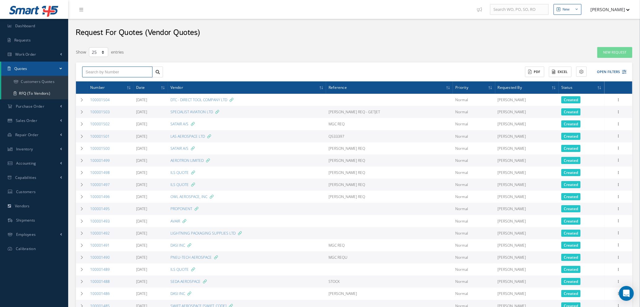
click at [140, 69] on input "text" at bounding box center [117, 72] width 70 height 11
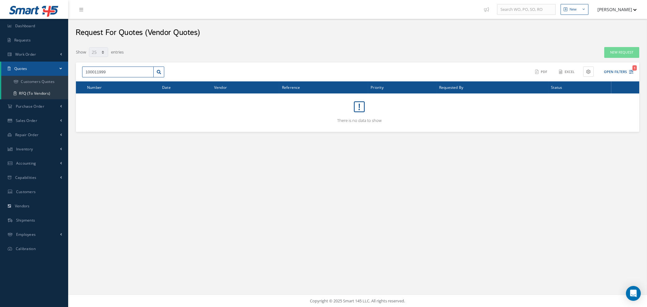
type input "1000119990"
drag, startPoint x: 118, startPoint y: 72, endPoint x: 37, endPoint y: 69, distance: 81.3
click at [37, 69] on div "Smart 145 Dashboard Requests Work Order Work Order Work Order Quotes Work Order…" at bounding box center [323, 153] width 647 height 307
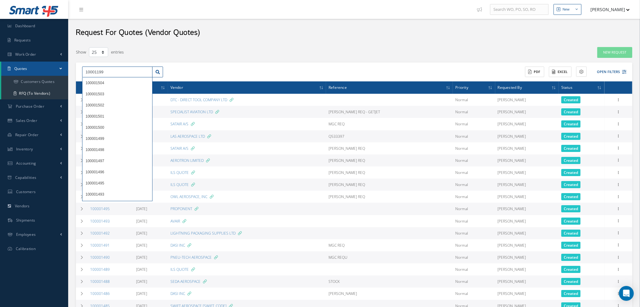
type input "100011999"
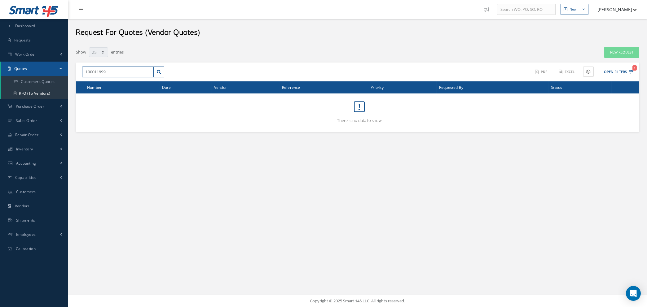
drag, startPoint x: 119, startPoint y: 73, endPoint x: 67, endPoint y: 64, distance: 53.2
click at [67, 64] on div "Smart 145 Dashboard Requests Work Order Work Order Work Order Quotes Work Order…" at bounding box center [323, 153] width 647 height 307
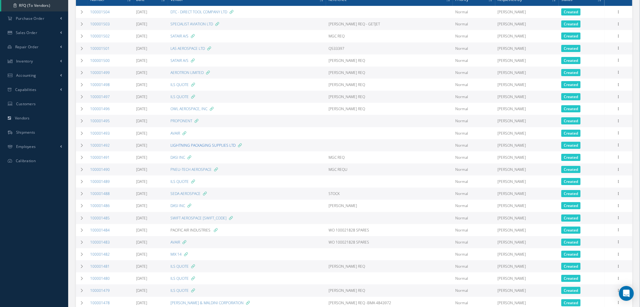
scroll to position [93, 0]
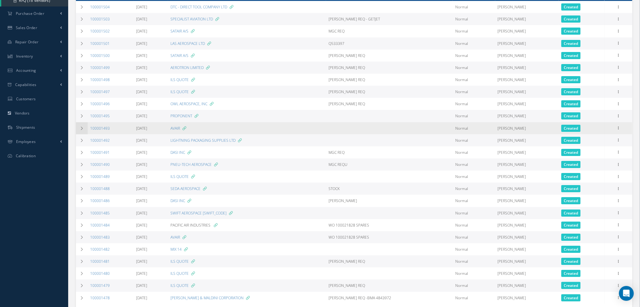
click at [84, 127] on td at bounding box center [82, 128] width 12 height 12
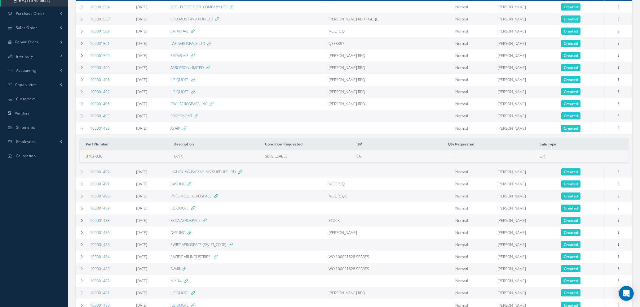
click at [96, 156] on link "3762-030" at bounding box center [94, 156] width 16 height 5
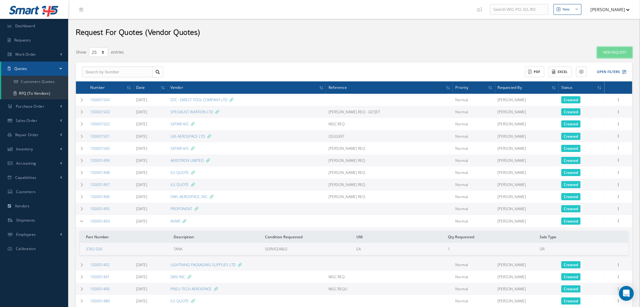
click at [621, 52] on link "New Request" at bounding box center [614, 52] width 35 height 11
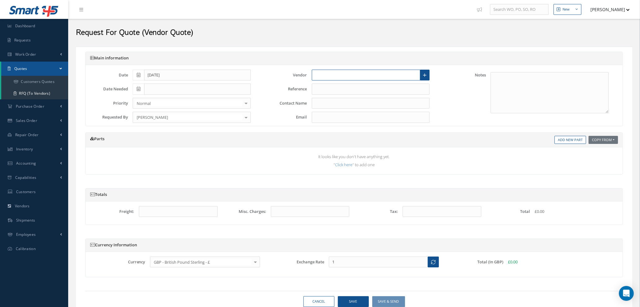
click at [336, 75] on input "text" at bounding box center [366, 75] width 109 height 11
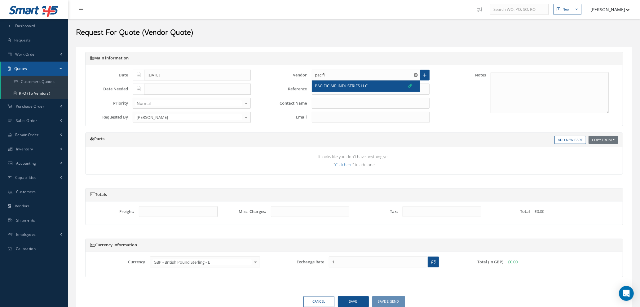
click at [333, 87] on span "PACIFIC AIR INDUSTRIES LLC" at bounding box center [341, 86] width 53 height 6
type input "PACIFIC AIR INDUSTRIES LLC"
type input "MIKE MERONCHUK"
type input "Mikem@pac-air.com"
type input "1.3473"
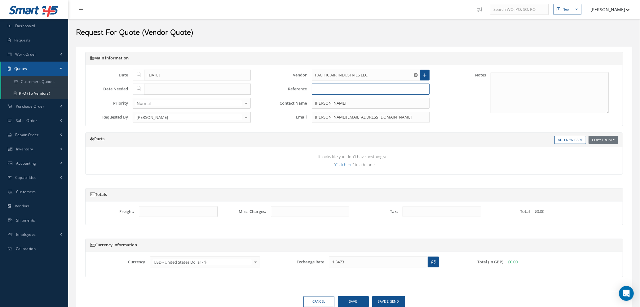
click at [333, 87] on input "text" at bounding box center [371, 89] width 118 height 11
type input "s"
type input "SO"
click at [564, 140] on link "Add New Part" at bounding box center [571, 140] width 32 height 8
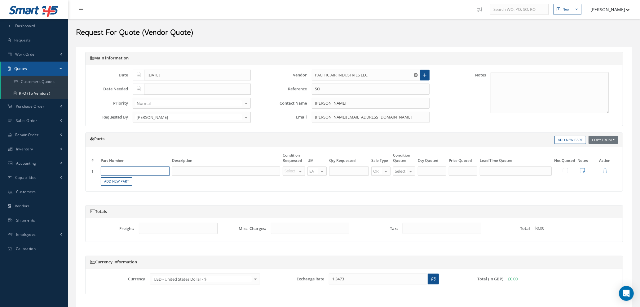
click at [148, 173] on input "text" at bounding box center [135, 171] width 69 height 9
click at [148, 193] on span "ARMREST" at bounding box center [146, 191] width 16 height 5
type input "854670-437D"
type input "ARMREST"
type input "NE"
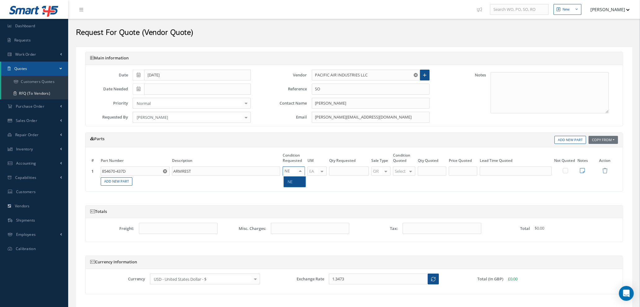
click at [293, 182] on span "NE" at bounding box center [295, 182] width 22 height 11
click at [347, 170] on input "text" at bounding box center [349, 171] width 40 height 9
type input "1"
type input "NS"
click at [407, 180] on span "NS" at bounding box center [406, 182] width 22 height 11
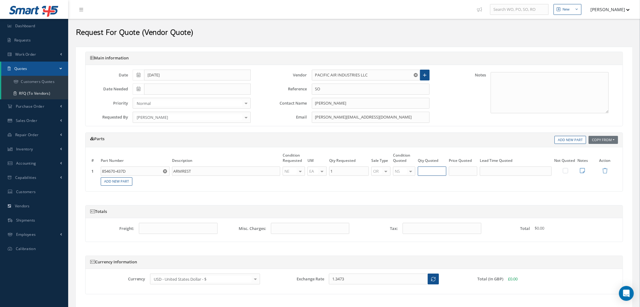
type input "1"
click at [442, 169] on input "1" at bounding box center [432, 171] width 29 height 9
click at [460, 171] on input "text" at bounding box center [463, 171] width 29 height 9
click at [120, 182] on link "Add New Part" at bounding box center [117, 182] width 32 height 8
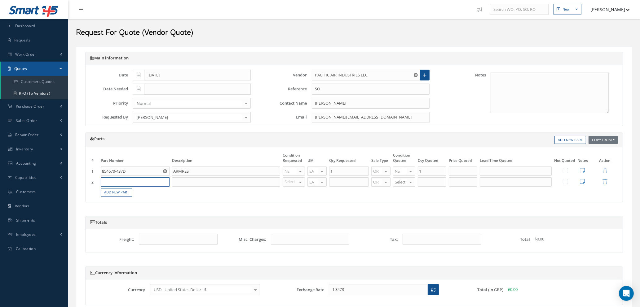
click at [120, 181] on input "text" at bounding box center [135, 182] width 69 height 9
type input "854670-438"
click at [181, 180] on input "text" at bounding box center [226, 182] width 108 height 9
type input "ARMREST"
type input "NE"
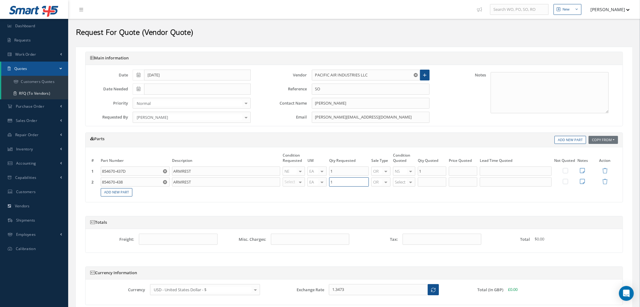
type input "1"
type input "NS"
click at [401, 193] on span "NS" at bounding box center [400, 193] width 5 height 6
type input "1"
click at [424, 185] on input "1" at bounding box center [432, 182] width 29 height 9
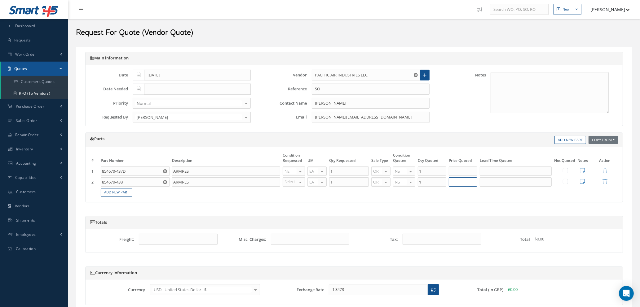
click at [458, 185] on input "text" at bounding box center [463, 182] width 29 height 9
click at [521, 169] on input "text" at bounding box center [516, 171] width 72 height 9
type input "7 DAYS"
click at [507, 184] on input "text" at bounding box center [516, 182] width 72 height 9
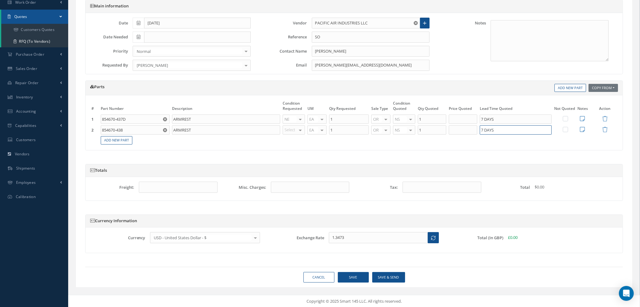
scroll to position [53, 0]
type input "7 DAYS"
click at [351, 278] on button "Save" at bounding box center [353, 277] width 31 height 11
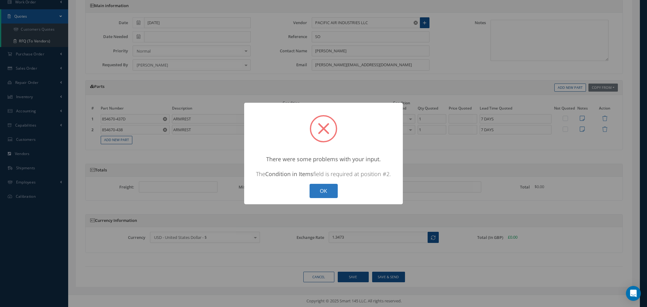
click at [327, 193] on button "OK" at bounding box center [324, 191] width 28 height 15
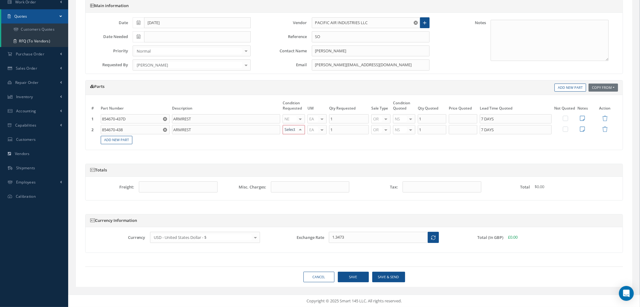
click at [300, 131] on div at bounding box center [300, 130] width 9 height 9
type input "NE"
click at [299, 142] on span "NE" at bounding box center [295, 140] width 22 height 11
click at [350, 272] on button "Save" at bounding box center [353, 277] width 31 height 11
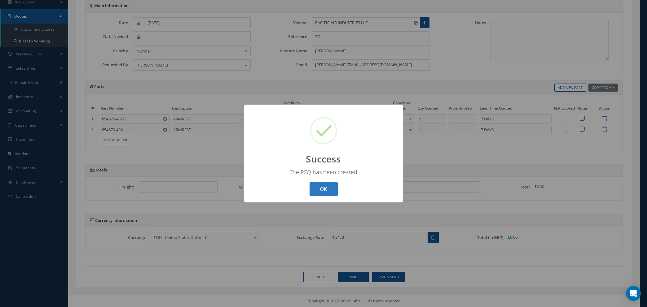
click at [317, 189] on button "OK" at bounding box center [324, 189] width 28 height 15
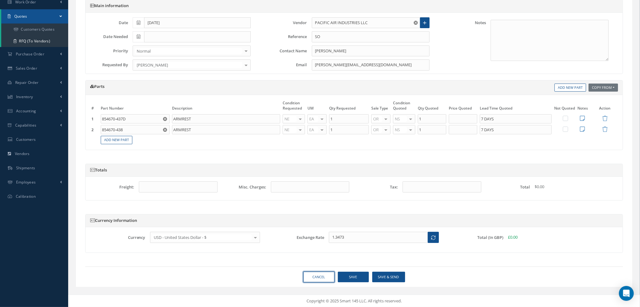
click at [316, 279] on link "Cancel" at bounding box center [318, 277] width 31 height 11
select select "25"
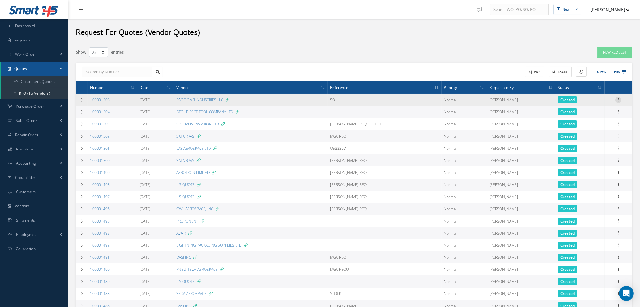
click at [618, 98] on icon at bounding box center [618, 99] width 6 height 5
click at [594, 128] on link "Create Purchase Order" at bounding box center [589, 130] width 49 height 13
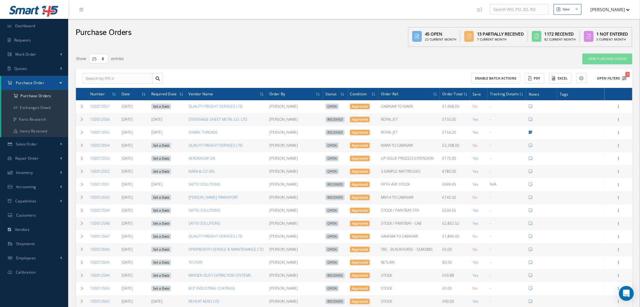
click at [626, 76] on span "1" at bounding box center [628, 74] width 4 height 5
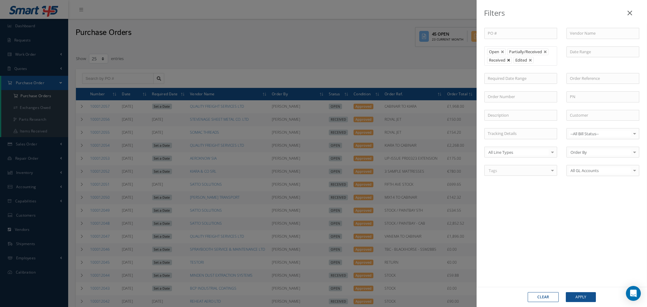
click at [509, 60] on link at bounding box center [509, 61] width 4 height 4
click at [583, 299] on button "Apply" at bounding box center [581, 298] width 30 height 10
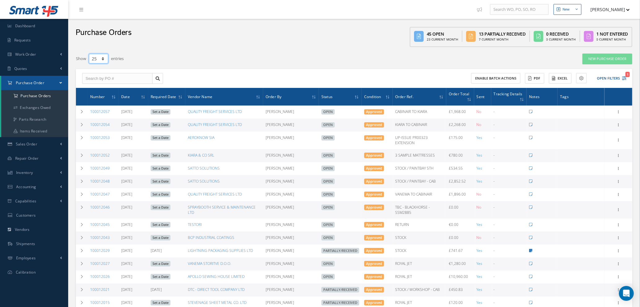
click at [103, 57] on select "10 25 50 100" at bounding box center [98, 59] width 19 height 10
select select "100"
click at [89, 54] on select "10 25 50 100" at bounding box center [98, 59] width 19 height 10
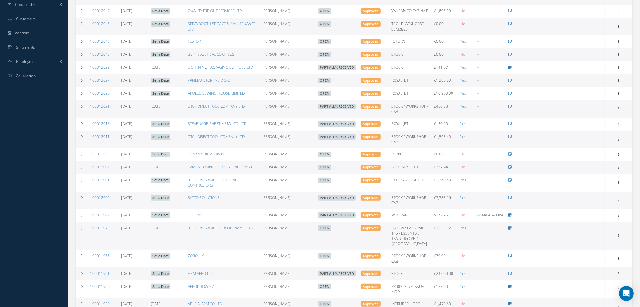
scroll to position [232, 0]
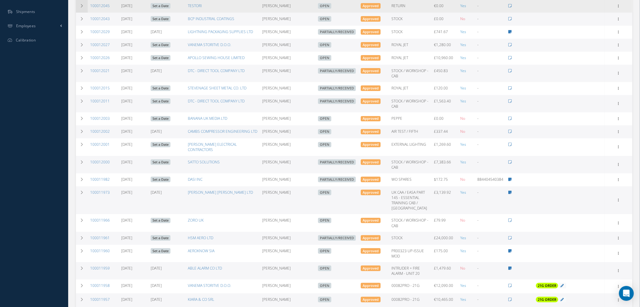
click at [83, 8] on icon at bounding box center [82, 6] width 4 height 4
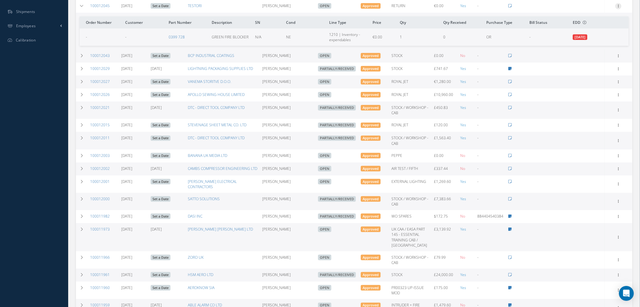
click at [618, 8] on icon at bounding box center [618, 5] width 6 height 5
click at [578, 30] on link "Edit" at bounding box center [589, 26] width 49 height 8
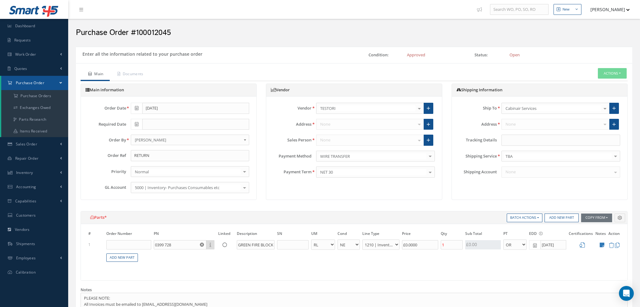
select select "12"
select select "5"
select select "7"
select select "1"
type input "€0"
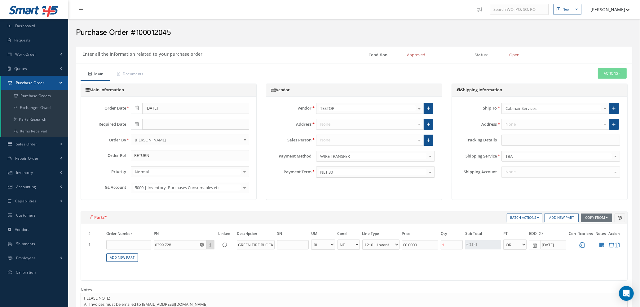
type input "€0"
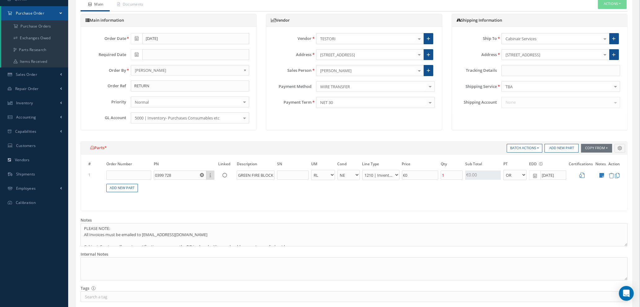
scroll to position [93, 0]
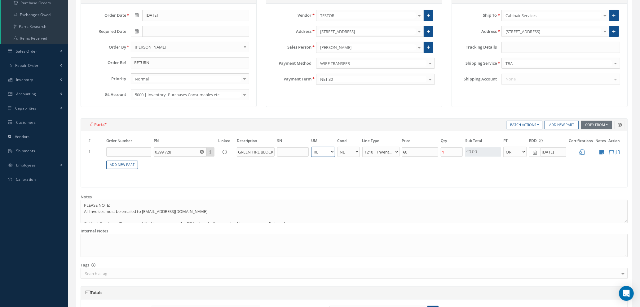
click at [331, 150] on select "- BAG BX CA RL EA FT HR IN KG [PERSON_NAME] ME LB RM SF SH [PERSON_NAME] TU YD" at bounding box center [323, 152] width 24 height 10
select select "14"
click at [311, 147] on select "- BAG BX CA RL EA FT HR IN KG [PERSON_NAME] ME LB RM SF SH [PERSON_NAME] TU YD" at bounding box center [323, 152] width 24 height 10
click at [416, 152] on input "€0" at bounding box center [420, 152] width 37 height 9
type input "€28.70"
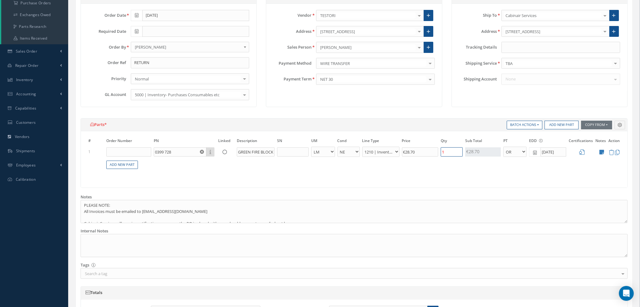
click at [454, 149] on input "1" at bounding box center [452, 152] width 22 height 9
type input "250"
click at [501, 177] on div "# Order Number PN Linked Description SN UM Cond Line Type Price Qty Qty Receive…" at bounding box center [354, 159] width 546 height 56
click at [582, 151] on icon at bounding box center [582, 152] width 5 height 5
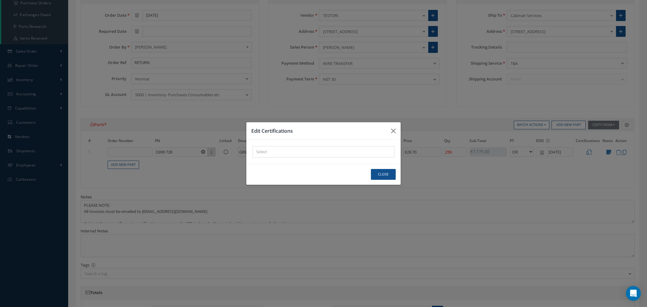
click at [347, 151] on div "× Loading..." at bounding box center [324, 151] width 142 height 11
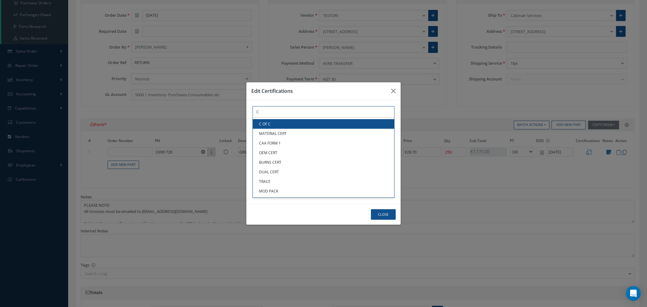
type input "C"
click at [301, 122] on link "C OF C" at bounding box center [323, 124] width 141 height 10
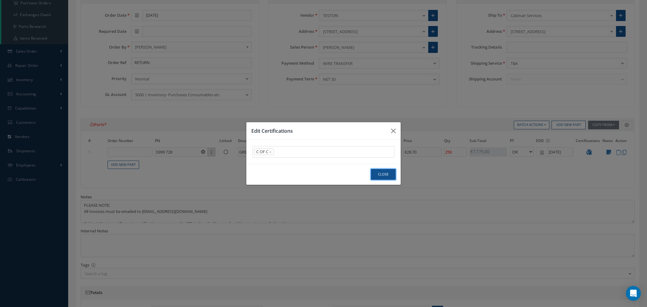
click at [390, 176] on button "Close" at bounding box center [383, 174] width 25 height 11
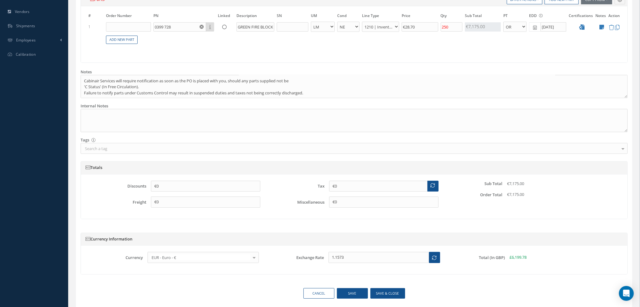
scroll to position [240, 0]
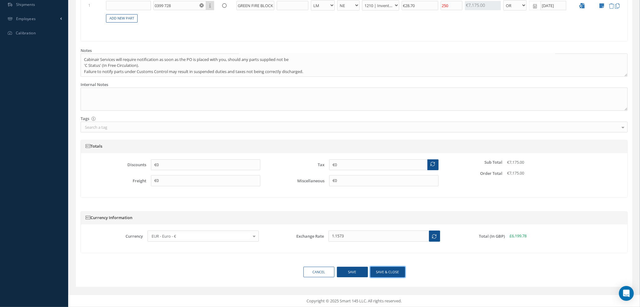
click at [380, 271] on button "Save & close" at bounding box center [387, 272] width 35 height 11
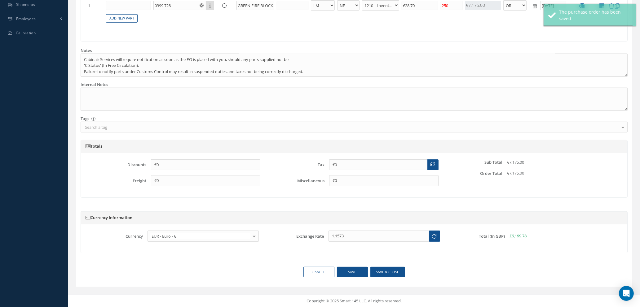
type input "€28.7"
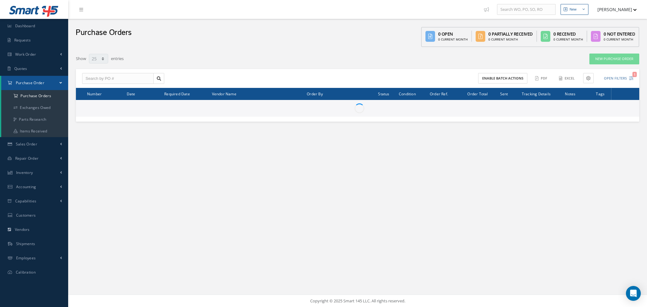
select select "25"
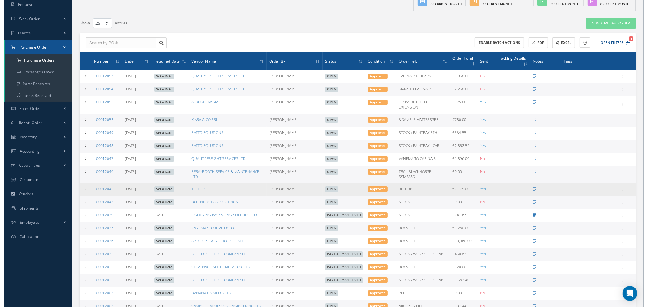
scroll to position [93, 0]
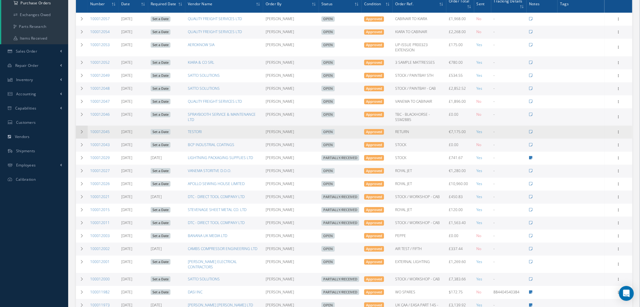
click at [81, 130] on icon at bounding box center [82, 132] width 4 height 4
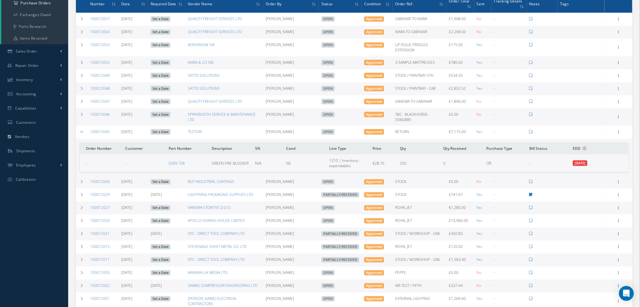
click at [160, 132] on link "Set a Date" at bounding box center [161, 132] width 20 height 6
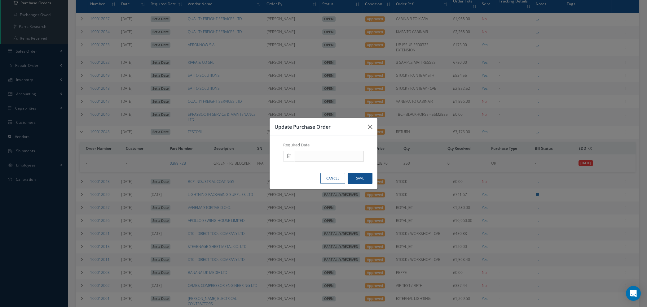
click at [289, 156] on icon at bounding box center [289, 156] width 4 height 4
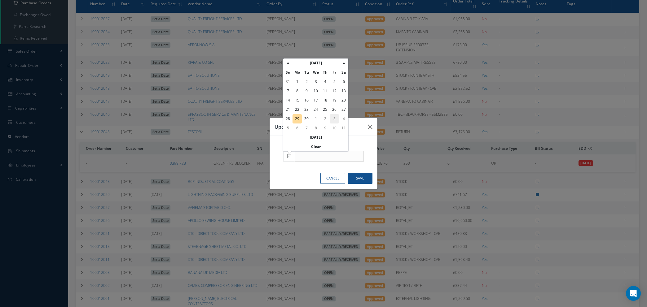
click at [334, 118] on td "3" at bounding box center [334, 118] width 9 height 9
type input "10/03/2025"
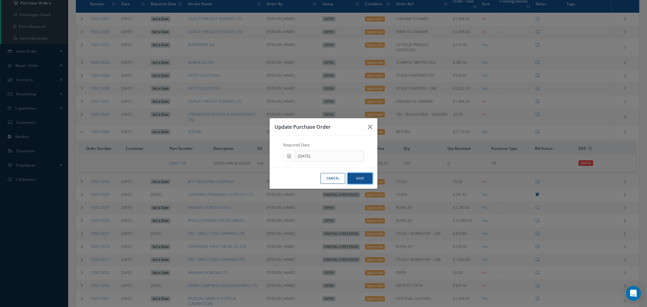
click at [362, 179] on button "Save" at bounding box center [360, 178] width 25 height 11
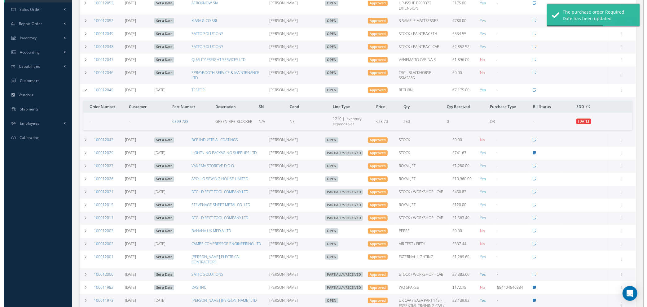
scroll to position [139, 0]
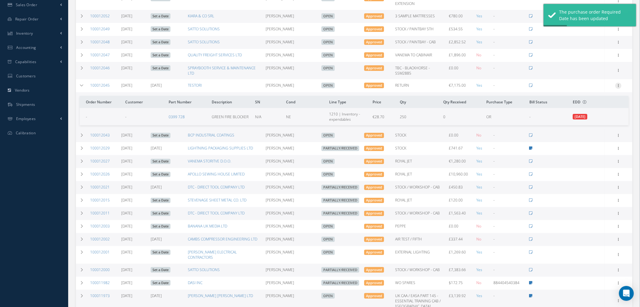
click at [619, 85] on icon at bounding box center [618, 85] width 6 height 5
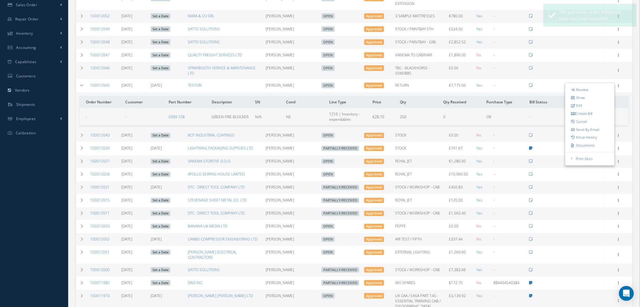
click at [544, 114] on td "-" at bounding box center [548, 116] width 43 height 17
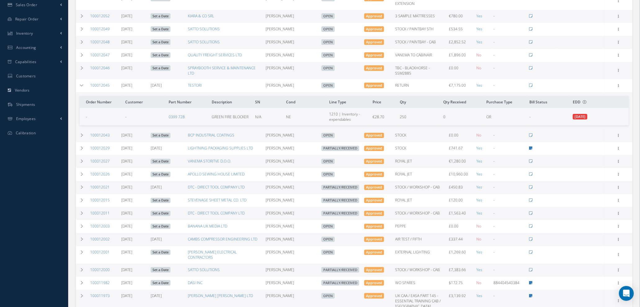
click at [586, 117] on span "09/23/2025" at bounding box center [580, 117] width 15 height 6
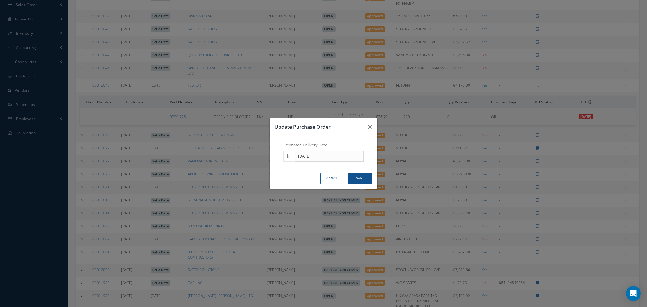
click at [289, 156] on icon at bounding box center [289, 156] width 4 height 4
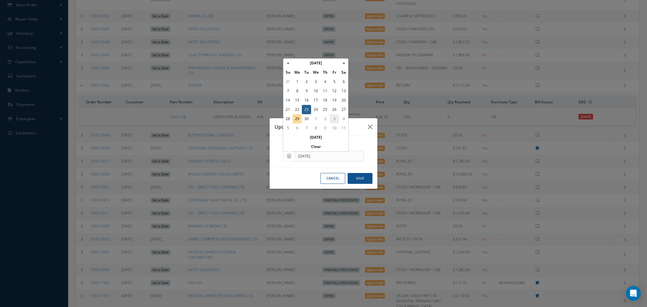
click at [334, 118] on td "3" at bounding box center [334, 118] width 9 height 9
type input "10/03/2025"
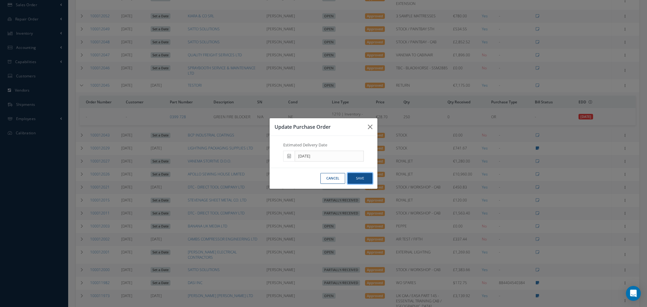
click at [360, 181] on button "Save" at bounding box center [360, 178] width 25 height 11
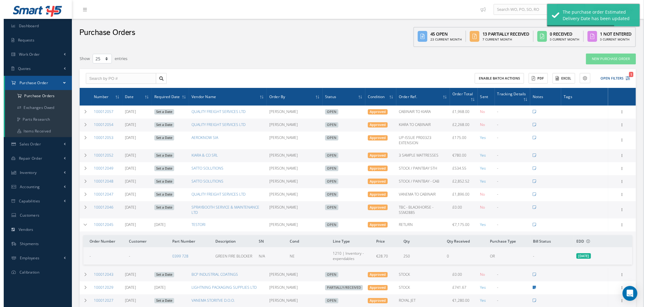
scroll to position [46, 0]
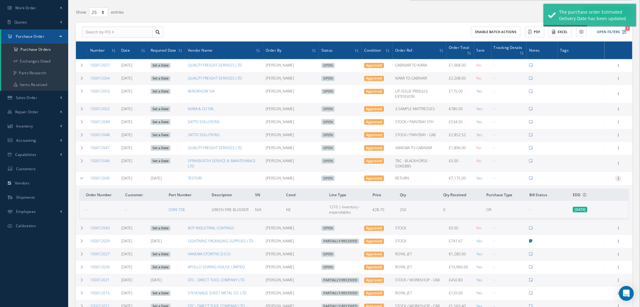
click at [619, 178] on icon at bounding box center [618, 178] width 6 height 5
click at [594, 222] on link "Send By Email" at bounding box center [589, 223] width 49 height 8
type input "Reports from Purchase Order #100012045"
type textarea "Hiya, Please find Attached, our Purchase Order #100012045. If you have any ques…"
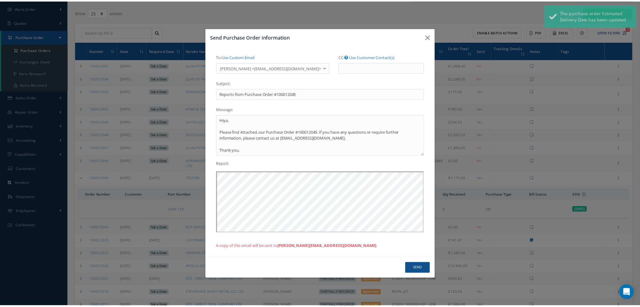
scroll to position [0, 0]
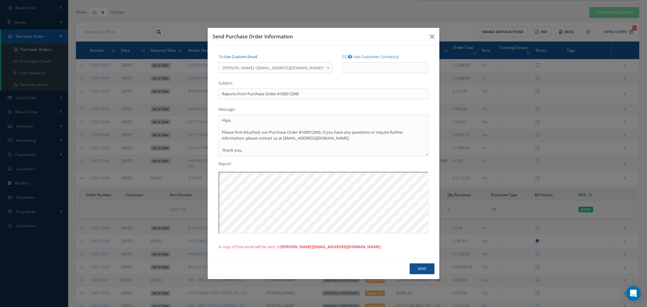
click at [232, 55] on link "Use Custom Email" at bounding box center [240, 57] width 33 height 6
click at [233, 68] on input "To: Use Customer Contact(s)" at bounding box center [269, 67] width 100 height 11
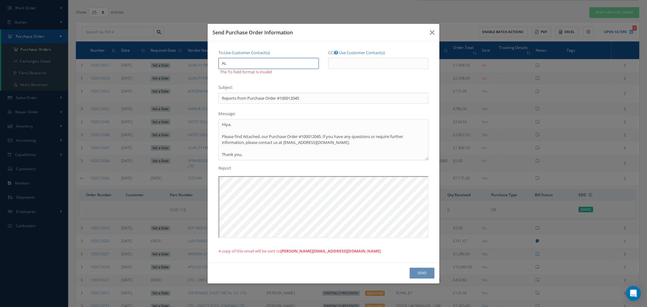
type input "A"
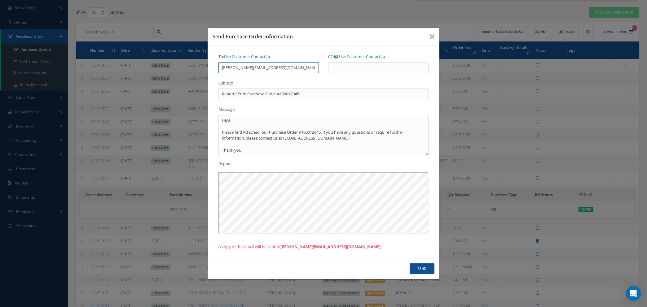
type input "NATASHA@CAB.AERO"
click at [427, 269] on button "Send" at bounding box center [422, 269] width 25 height 11
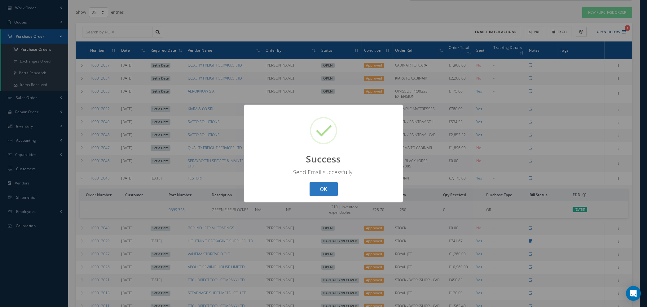
click at [323, 189] on button "OK" at bounding box center [324, 189] width 28 height 15
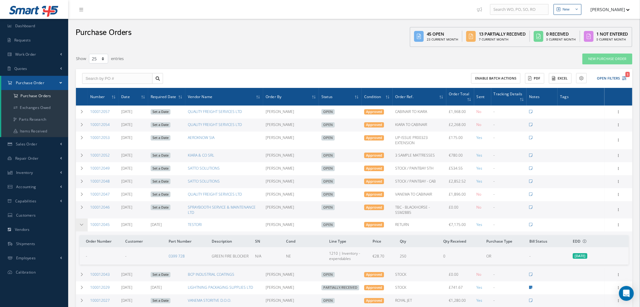
click at [82, 224] on icon at bounding box center [82, 225] width 4 height 4
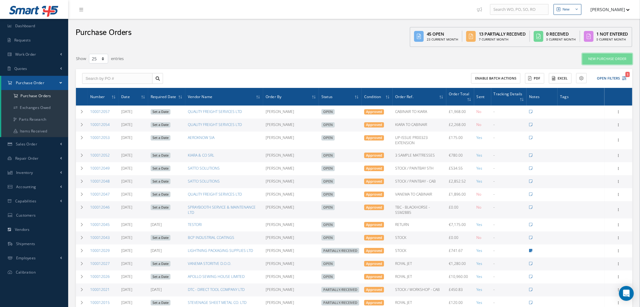
click at [597, 58] on link "New Purchase Order" at bounding box center [607, 59] width 50 height 11
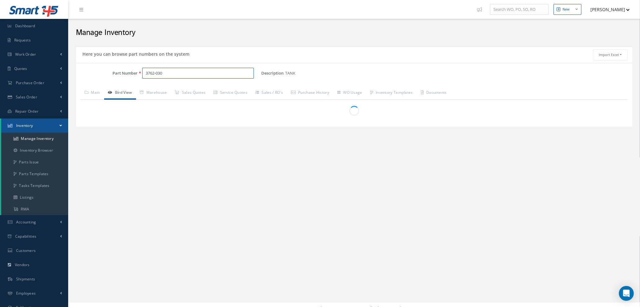
drag, startPoint x: 163, startPoint y: 71, endPoint x: 125, endPoint y: 69, distance: 37.5
click at [124, 72] on div "Part Number 3762-030" at bounding box center [168, 73] width 185 height 11
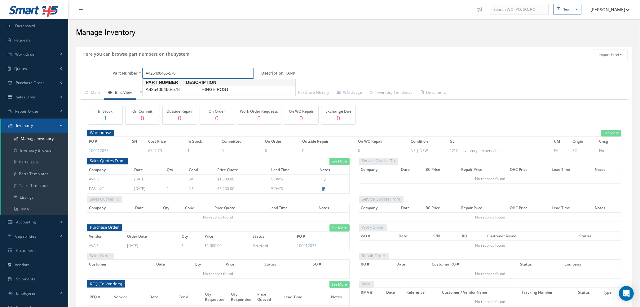
type input "A425400466-578"
click at [164, 87] on span "A425400466-578" at bounding box center [172, 89] width 56 height 7
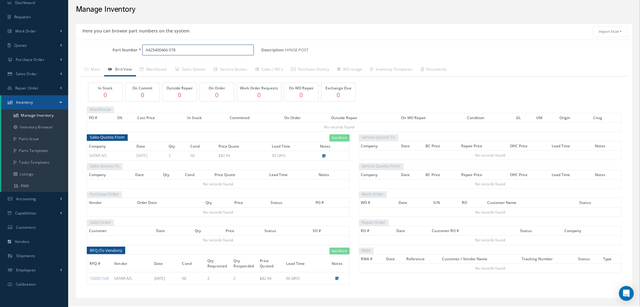
scroll to position [34, 0]
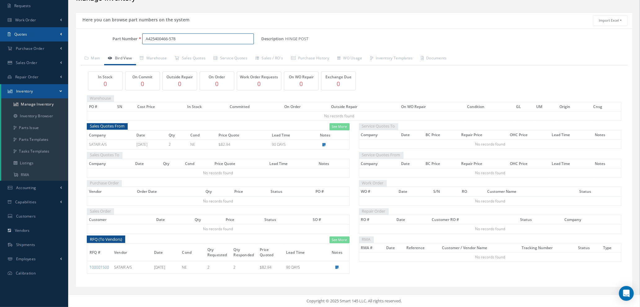
drag, startPoint x: 200, startPoint y: 37, endPoint x: 39, endPoint y: 32, distance: 161.0
click at [39, 32] on div "Smart 145 Dashboard Requests Work Order Work Order Work Order Quotes" at bounding box center [320, 137] width 640 height 342
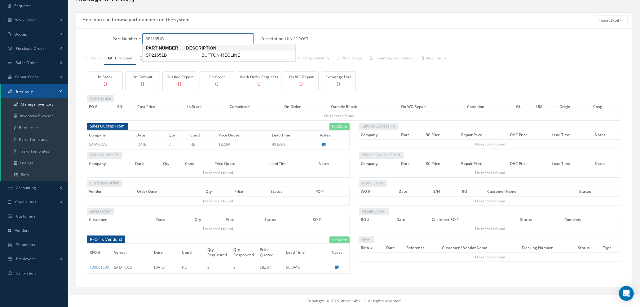
click at [173, 56] on span "SP21651B" at bounding box center [172, 55] width 56 height 7
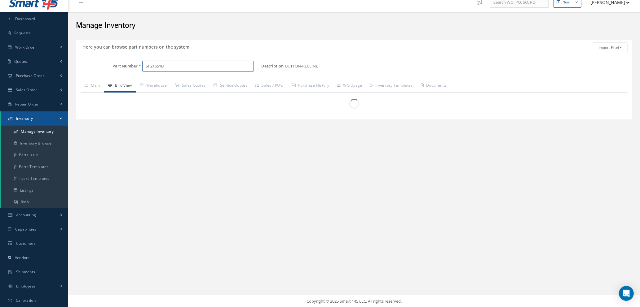
scroll to position [31, 0]
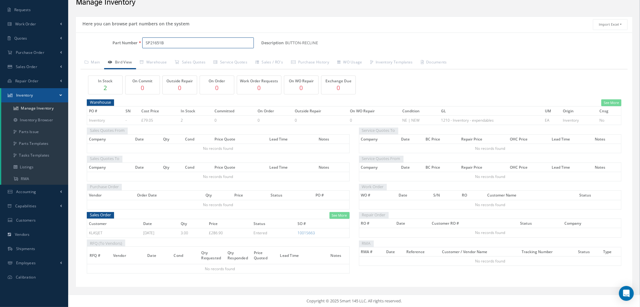
drag, startPoint x: 172, startPoint y: 42, endPoint x: 113, endPoint y: 42, distance: 58.3
click at [113, 42] on div "Part Number SP21651B" at bounding box center [168, 43] width 185 height 11
click at [174, 68] on span "854670-438D" at bounding box center [172, 69] width 56 height 7
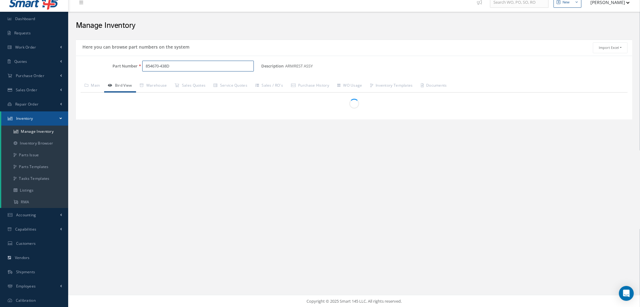
scroll to position [30, 0]
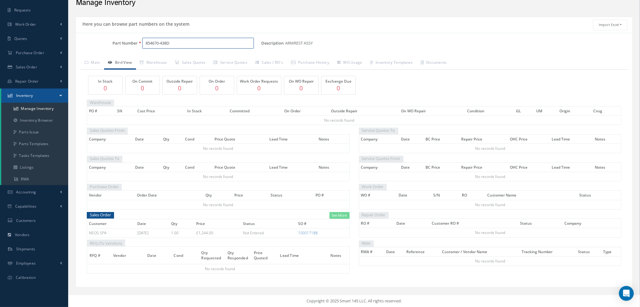
type input "854670-438D"
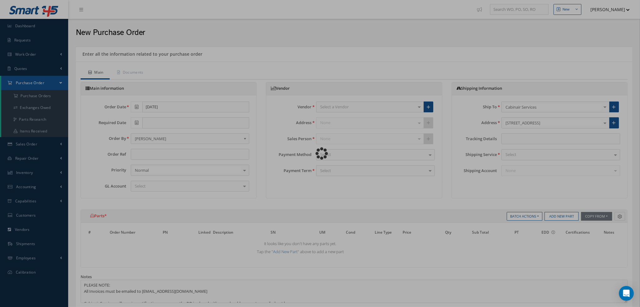
type input "SO"
type input "$0"
select select "1"
select select "5"
select select "7"
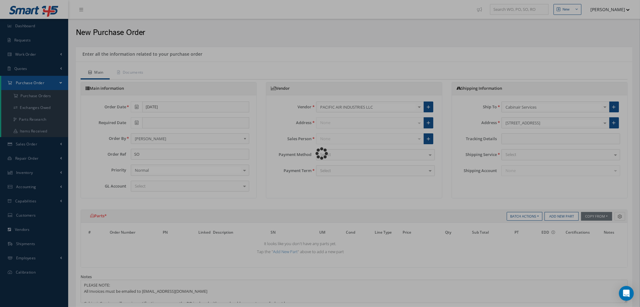
select select "1"
select select "5"
select select "7"
select select "1"
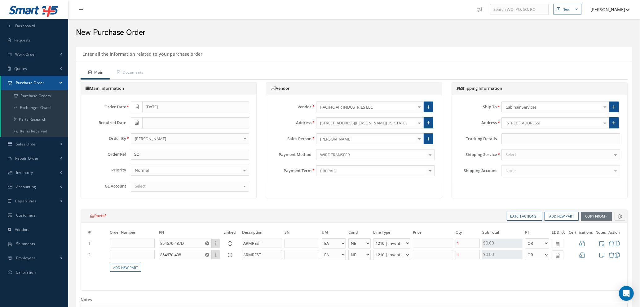
scroll to position [46, 0]
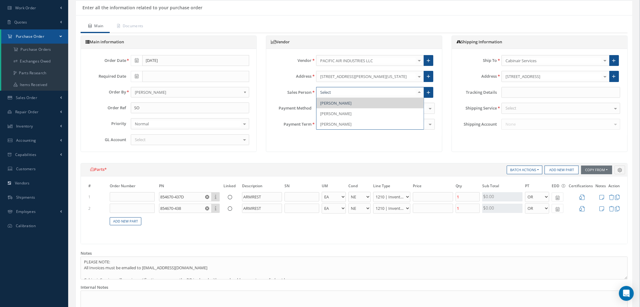
click at [420, 91] on div at bounding box center [419, 92] width 9 height 10
click at [429, 92] on icon at bounding box center [428, 93] width 3 height 4
radio input "true"
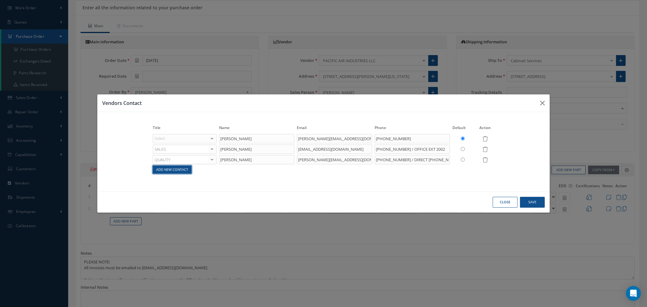
click at [184, 170] on link "Add New Contact" at bounding box center [172, 170] width 39 height 8
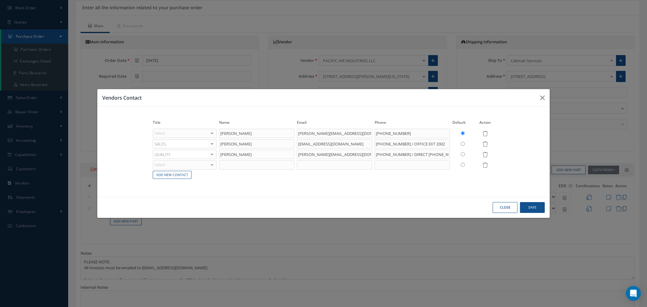
click at [194, 167] on div "Select" at bounding box center [185, 165] width 64 height 9
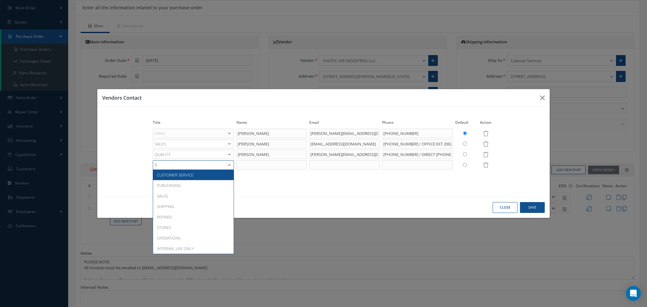
type input "SA"
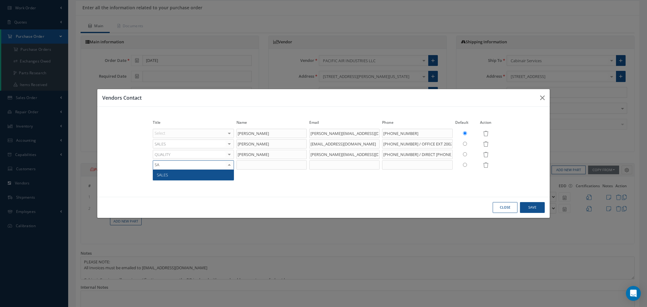
click at [197, 176] on span "SALES" at bounding box center [193, 175] width 81 height 11
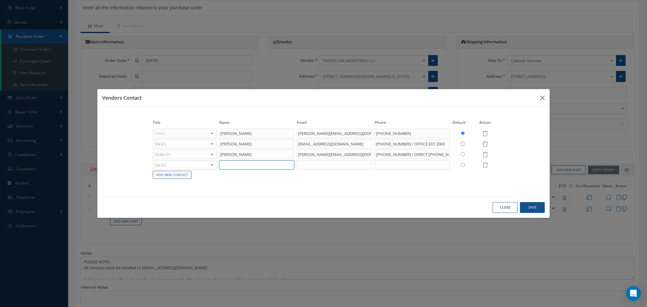
click at [259, 166] on input "text" at bounding box center [256, 165] width 75 height 9
type input "l"
type input "[PERSON_NAME]"
click at [307, 166] on input "text" at bounding box center [334, 165] width 75 height 9
paste input "[EMAIL_ADDRESS][DOMAIN_NAME]"
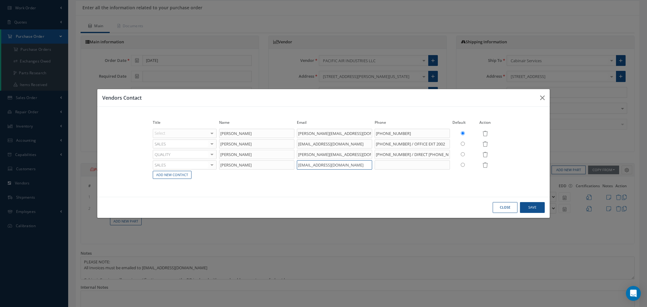
type input "[EMAIL_ADDRESS][DOMAIN_NAME]"
click at [462, 165] on input "radio" at bounding box center [463, 165] width 4 height 4
radio input "true"
click at [532, 209] on button "Save" at bounding box center [532, 207] width 25 height 11
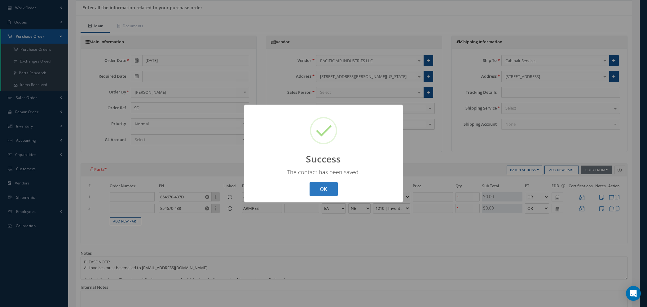
click at [328, 187] on button "OK" at bounding box center [324, 189] width 28 height 15
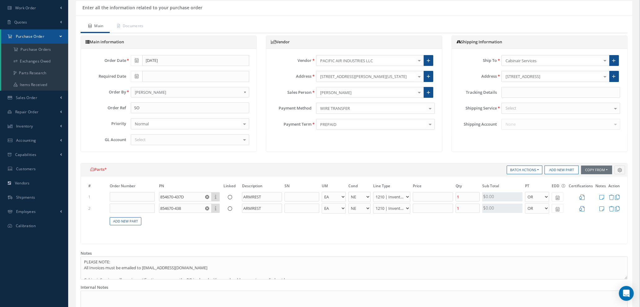
click at [156, 139] on div "Select" at bounding box center [190, 140] width 119 height 11
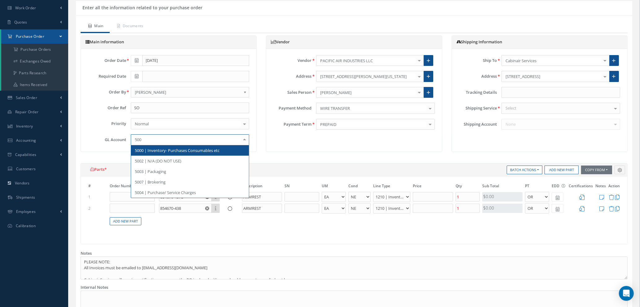
type input "5007"
click at [156, 153] on span "5007 | Brokering" at bounding box center [150, 151] width 31 height 6
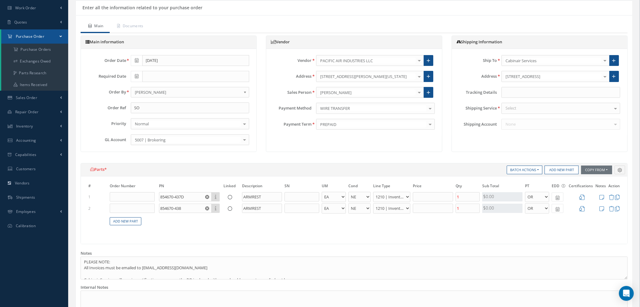
click at [547, 109] on div "Select" at bounding box center [561, 108] width 119 height 11
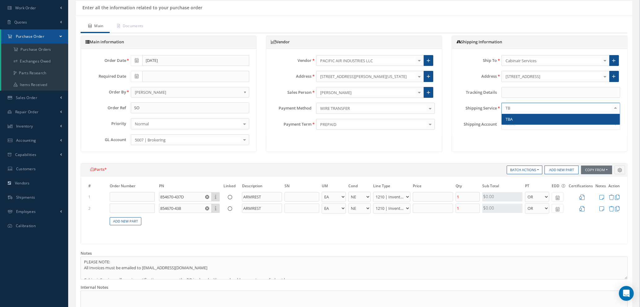
type input "TBA"
click at [544, 119] on span "TBA" at bounding box center [561, 119] width 118 height 11
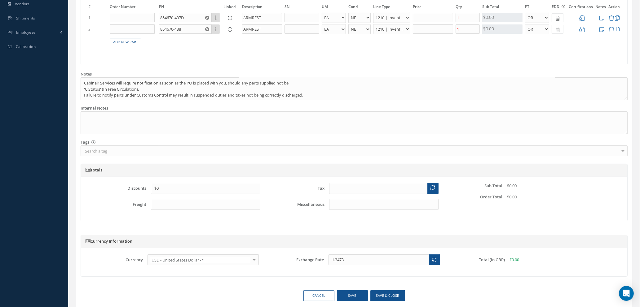
scroll to position [250, 0]
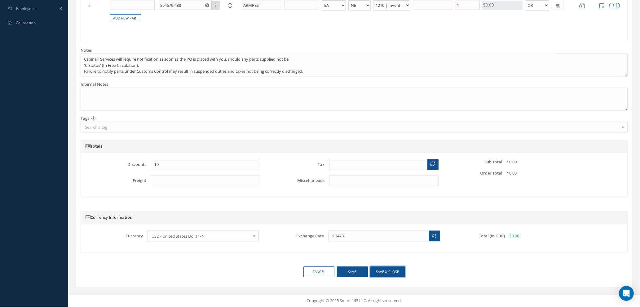
click at [376, 273] on button "Save & close" at bounding box center [387, 272] width 35 height 11
type input "$0"
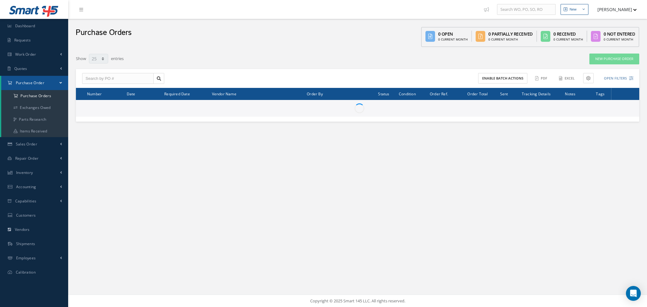
select select "25"
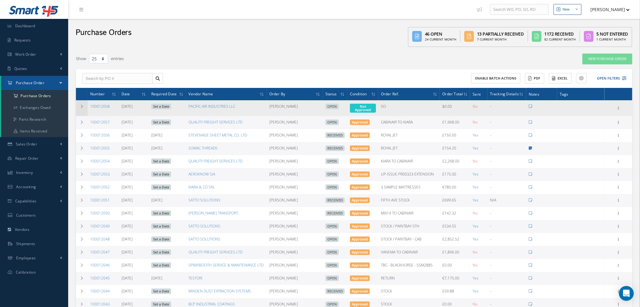
click at [80, 105] on icon at bounding box center [82, 107] width 4 height 4
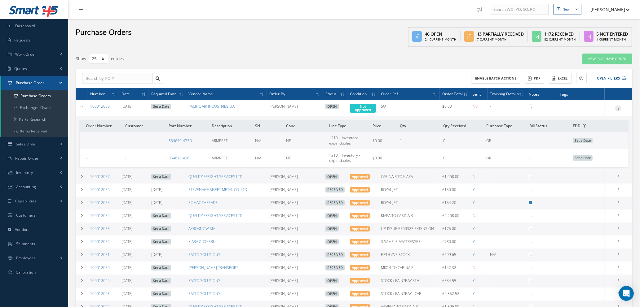
click at [619, 106] on icon at bounding box center [618, 107] width 6 height 5
click at [588, 127] on link "Edit" at bounding box center [589, 128] width 49 height 8
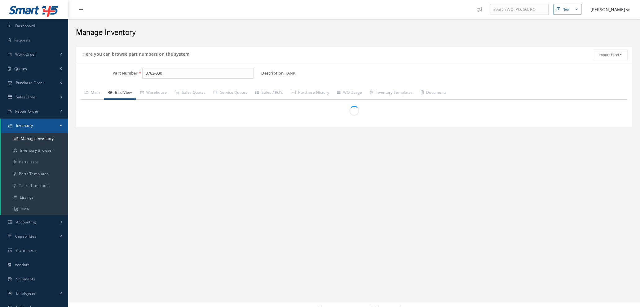
scroll to position [7, 0]
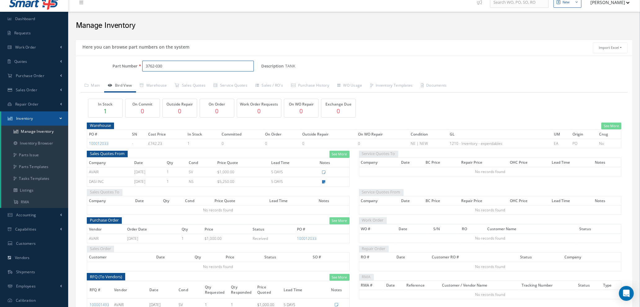
drag, startPoint x: 174, startPoint y: 64, endPoint x: 88, endPoint y: 57, distance: 86.1
click at [88, 57] on div "Part Number 3762-030 Description TANK Alternates Based on the selected General …" at bounding box center [354, 197] width 556 height 282
type input "85670-438d"
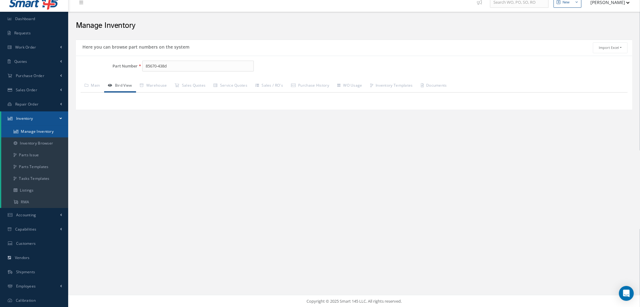
click at [41, 131] on link "Manage Inventory" at bounding box center [34, 132] width 67 height 12
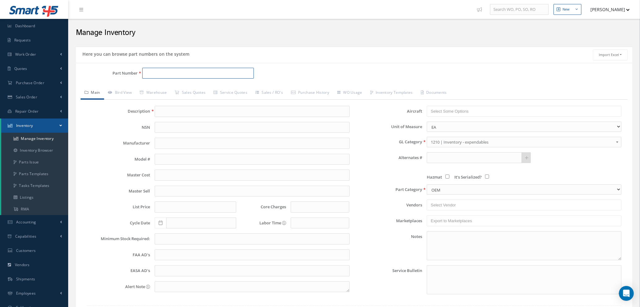
click at [172, 73] on input "Part Number" at bounding box center [198, 73] width 112 height 11
click at [179, 86] on span "854670-438D" at bounding box center [172, 89] width 56 height 7
type input "854670-438D"
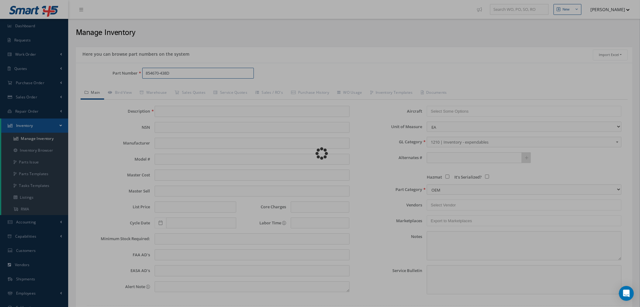
type input "ARMREST ASSY"
type input "0.00"
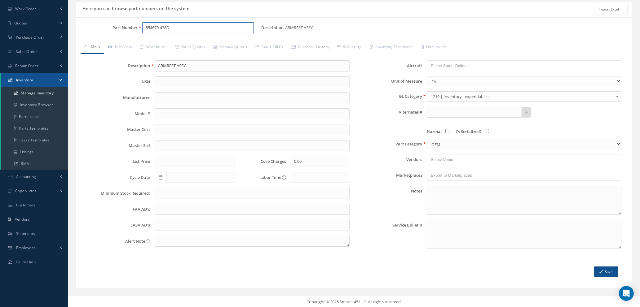
scroll to position [47, 0]
type input "854670-438D"
click at [126, 48] on link "Bird View" at bounding box center [120, 46] width 32 height 13
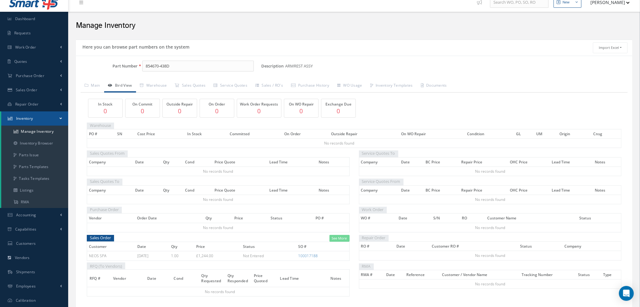
scroll to position [30, 0]
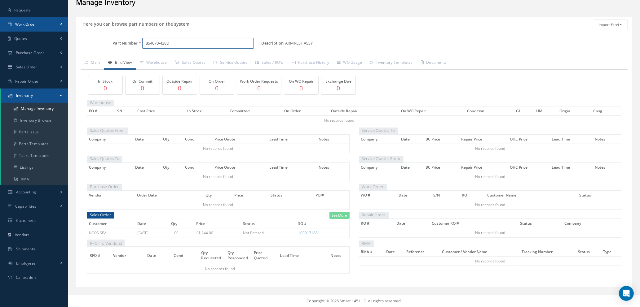
drag, startPoint x: 201, startPoint y: 44, endPoint x: 0, endPoint y: 22, distance: 201.8
click at [0, 28] on div "Smart 145 Dashboard Requests Work Order Work Order Work Order Quotes" at bounding box center [320, 139] width 640 height 338
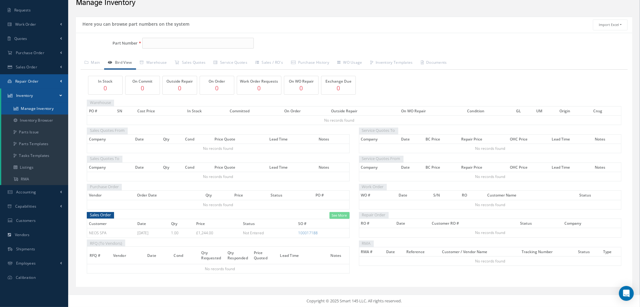
scroll to position [0, 0]
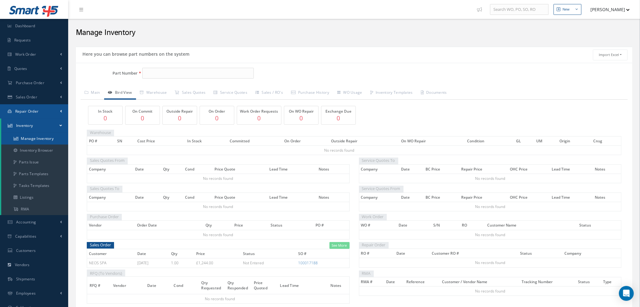
click at [33, 109] on ul "Smart 145 Dashboard Requests Work Order Work Order Work Order Quotes Work Order…" at bounding box center [34, 157] width 68 height 315
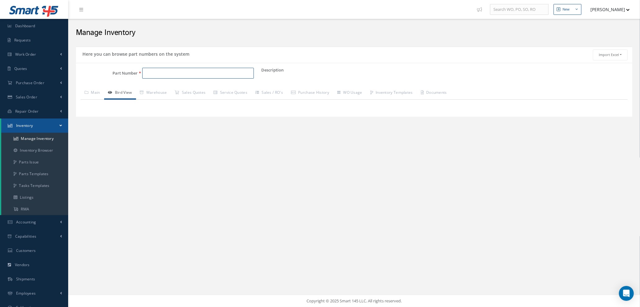
click at [161, 72] on input "Part Number" at bounding box center [198, 73] width 112 height 11
click at [154, 89] on span "CDSP4903A501" at bounding box center [172, 89] width 56 height 7
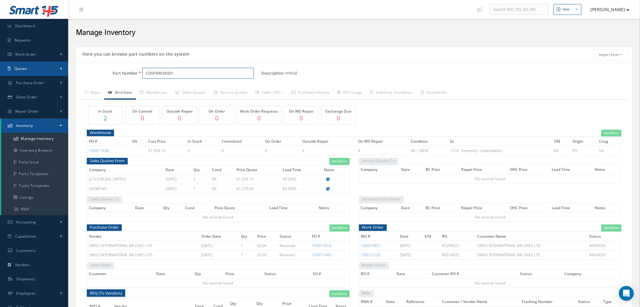
drag, startPoint x: 181, startPoint y: 71, endPoint x: 68, endPoint y: 68, distance: 113.5
click at [68, 68] on div "Smart 145 Dashboard Requests Work Order Work Order Work Order Quotes" at bounding box center [320, 213] width 640 height 426
click at [168, 90] on span "D751136-9" at bounding box center [172, 89] width 56 height 7
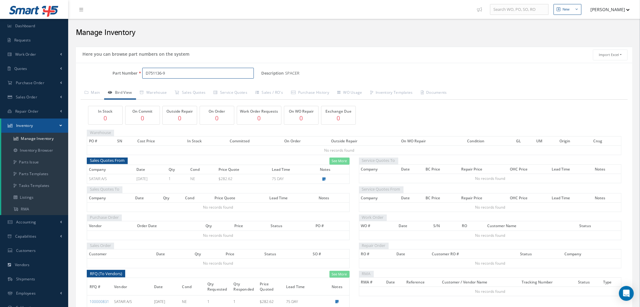
scroll to position [34, 0]
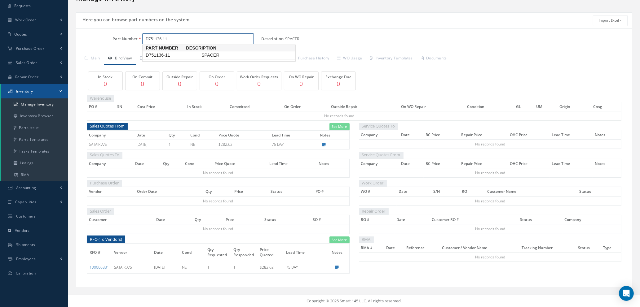
click at [166, 55] on span "D751136-11" at bounding box center [172, 55] width 56 height 7
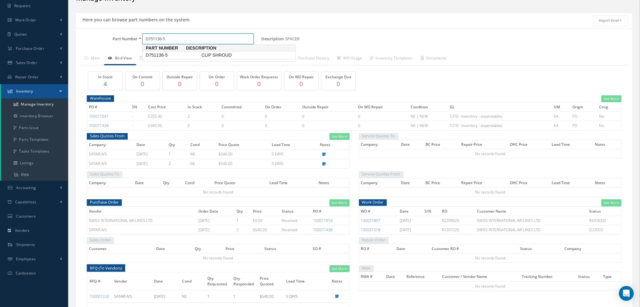
click at [168, 53] on span "D751136-5" at bounding box center [172, 55] width 56 height 7
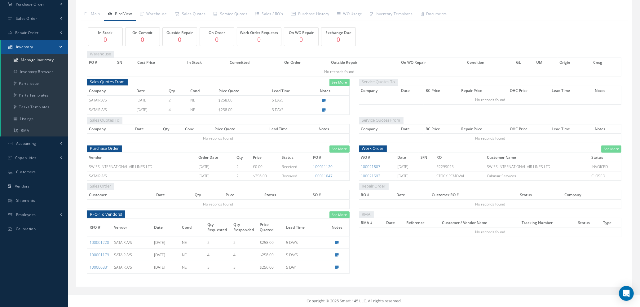
scroll to position [33, 0]
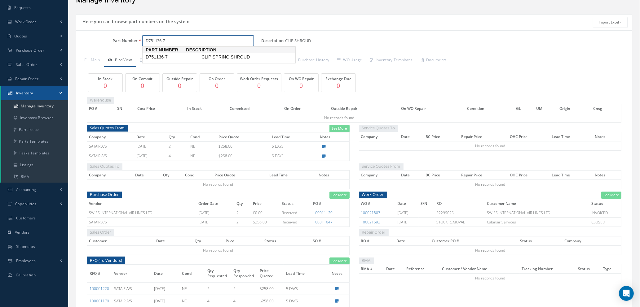
click at [150, 56] on span "D751136-7" at bounding box center [172, 57] width 56 height 7
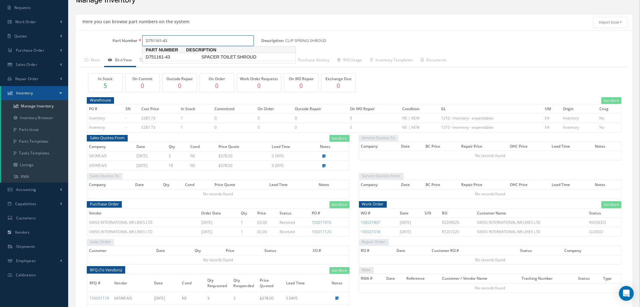
click at [155, 59] on span "D751161-43" at bounding box center [172, 57] width 56 height 7
click at [171, 59] on span "D751161-45" at bounding box center [172, 57] width 56 height 7
click at [181, 40] on input "D751161-23" at bounding box center [198, 40] width 112 height 11
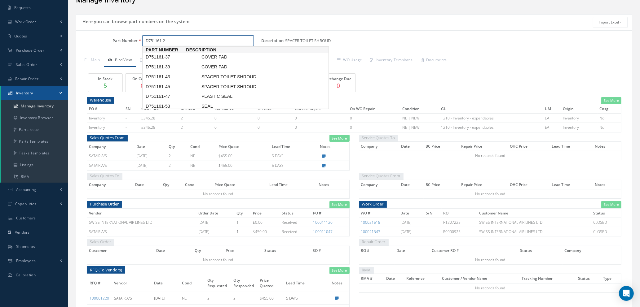
type input "D751161-23"
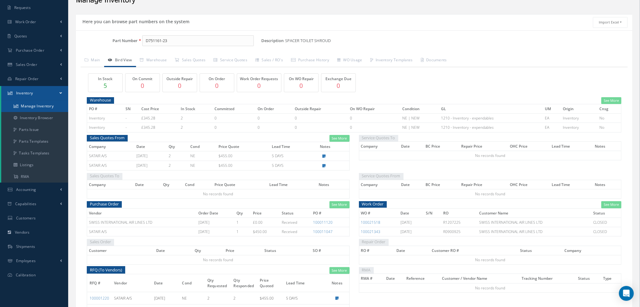
scroll to position [7, 0]
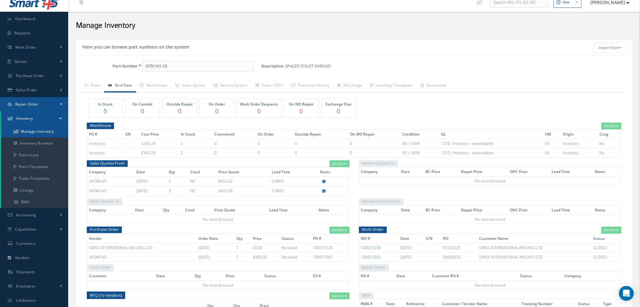
click at [34, 107] on ul "Smart 145 Dashboard Requests Work Order Work Order Work Order Quotes Work Order…" at bounding box center [34, 150] width 68 height 315
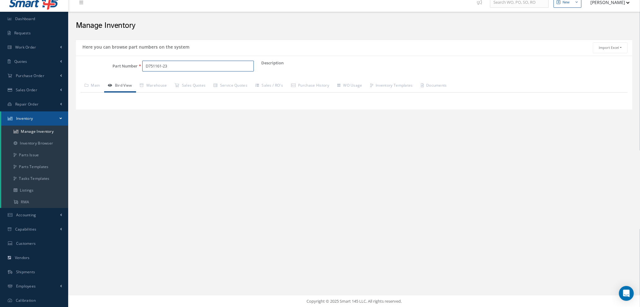
click at [177, 65] on input "D751161-23" at bounding box center [198, 66] width 112 height 11
click at [41, 130] on link "Manage Inventory" at bounding box center [34, 132] width 67 height 12
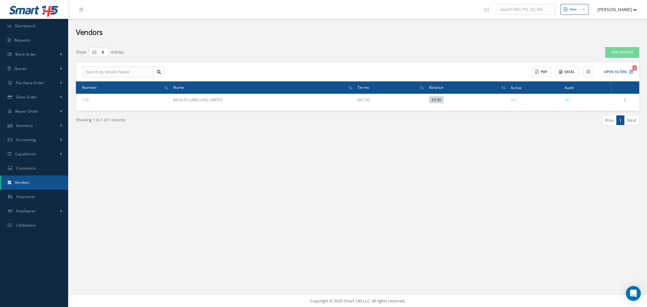
select select "25"
click at [32, 67] on link "Quotes" at bounding box center [34, 69] width 68 height 14
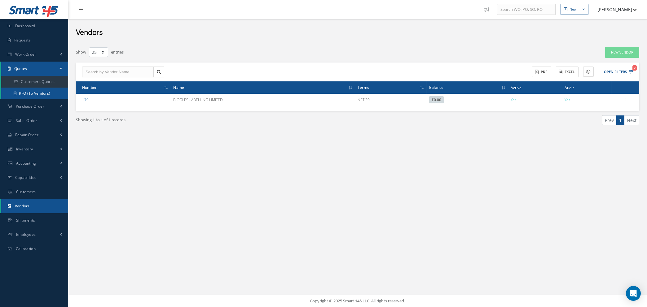
click at [34, 91] on link "RFQ (To Vendors)" at bounding box center [34, 94] width 67 height 12
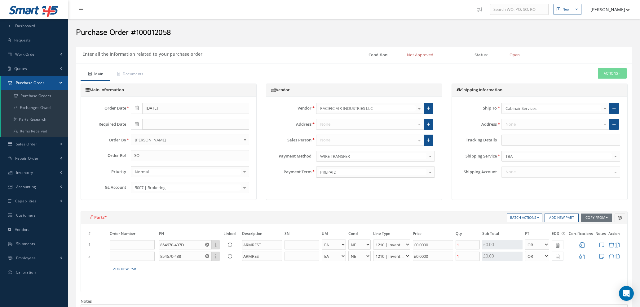
select select "1"
select select "5"
select select "7"
select select "1"
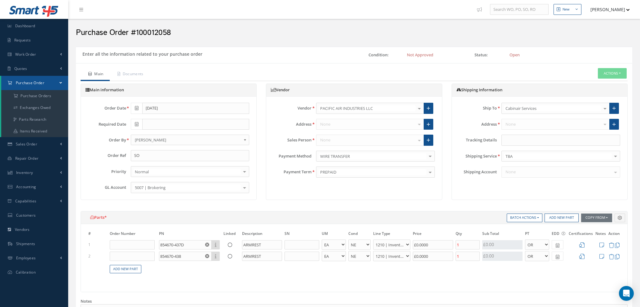
select select "5"
select select "7"
select select "1"
type input "$0"
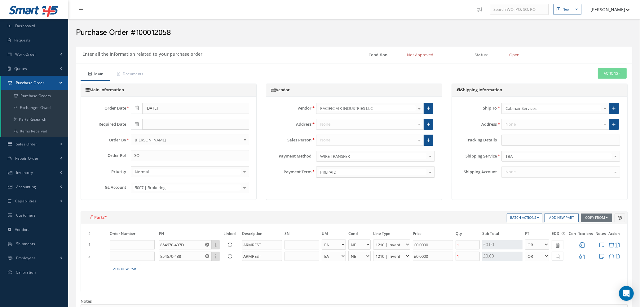
type input "$0"
click at [207, 255] on use "Reset" at bounding box center [207, 256] width 4 height 4
click at [198, 255] on input "text" at bounding box center [185, 256] width 53 height 9
click at [185, 255] on input "854670-437B" at bounding box center [185, 256] width 53 height 9
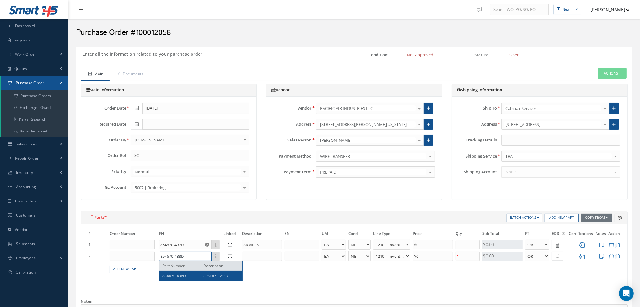
type input "854670-438D"
click at [208, 277] on span "ARMREST ASSY" at bounding box center [215, 276] width 25 height 5
type input "ARMREST ASSY"
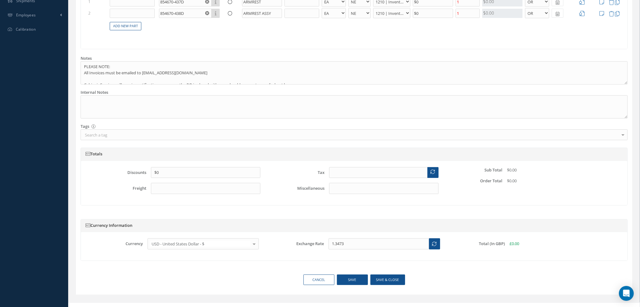
scroll to position [251, 0]
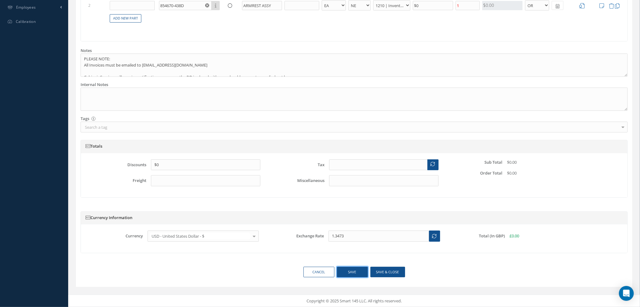
click at [347, 272] on button "Save" at bounding box center [352, 272] width 31 height 11
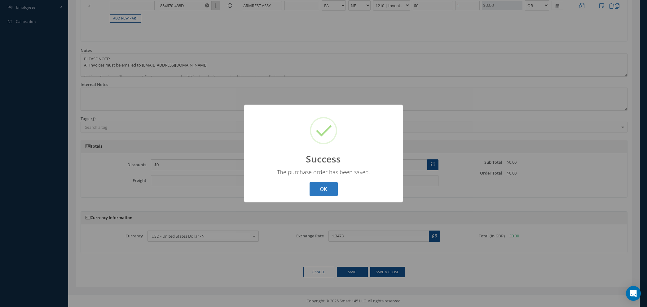
click at [322, 188] on button "OK" at bounding box center [324, 189] width 28 height 15
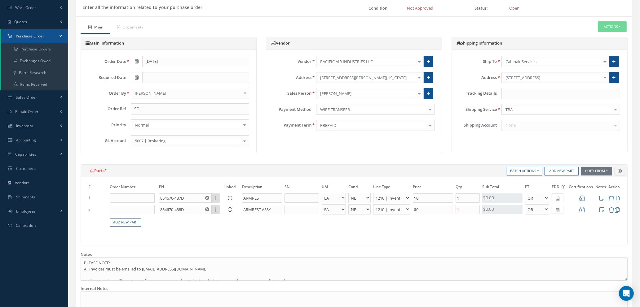
scroll to position [46, 0]
click at [167, 106] on input "SO" at bounding box center [190, 109] width 119 height 11
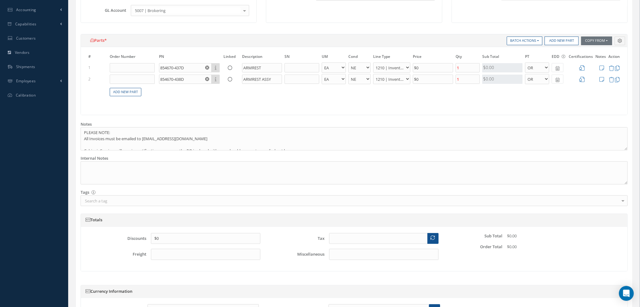
scroll to position [251, 0]
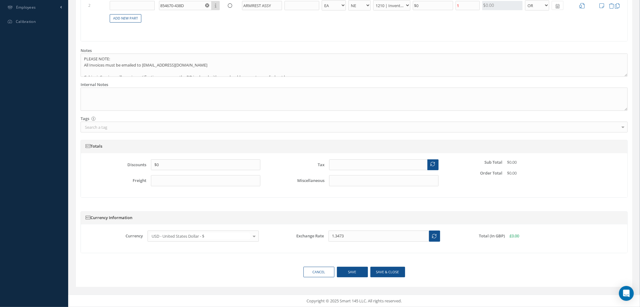
type input "SO 100017188"
click at [378, 272] on button "Save & close" at bounding box center [387, 272] width 35 height 11
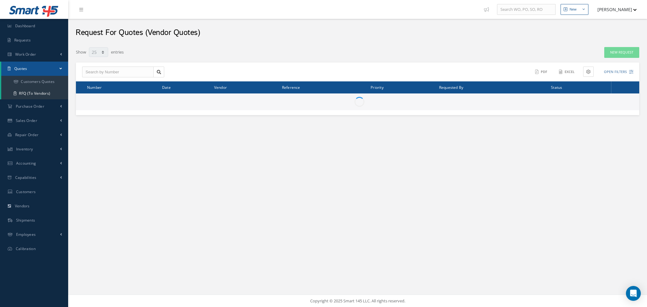
select select "25"
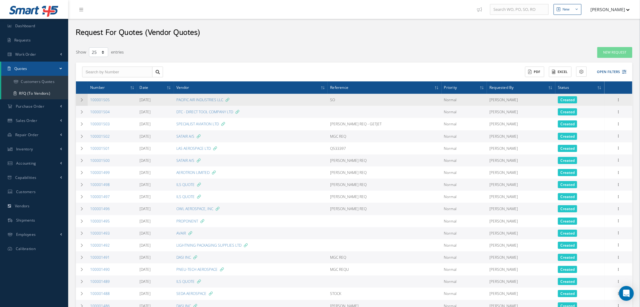
click at [82, 98] on icon at bounding box center [82, 100] width 4 height 4
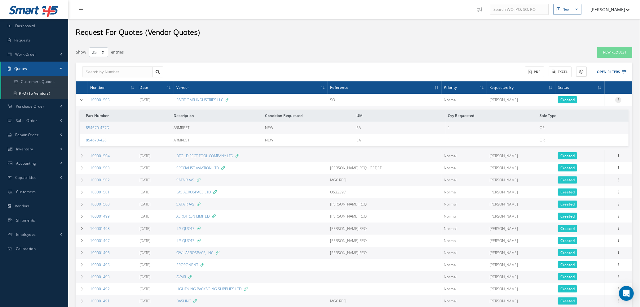
click at [618, 99] on icon at bounding box center [618, 99] width 6 height 5
click at [590, 112] on link "Edit" at bounding box center [589, 112] width 49 height 8
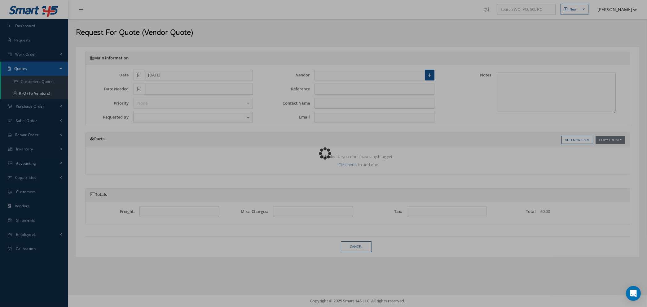
type input "PACIFIC AIR INDUSTRIES LLC"
type input "SO"
type input "[PERSON_NAME]"
type input "[PERSON_NAME][EMAIL_ADDRESS][DOMAIN_NAME]"
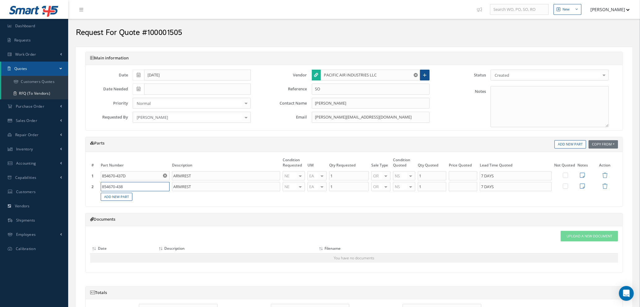
click at [130, 186] on input "854670-438" at bounding box center [135, 186] width 69 height 9
type input "854670-438D"
click at [148, 209] on span "ARMREST ASSY" at bounding box center [146, 210] width 16 height 11
type input "ARMREST ASSY"
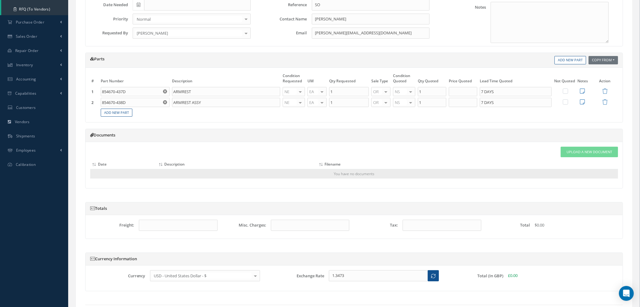
scroll to position [123, 0]
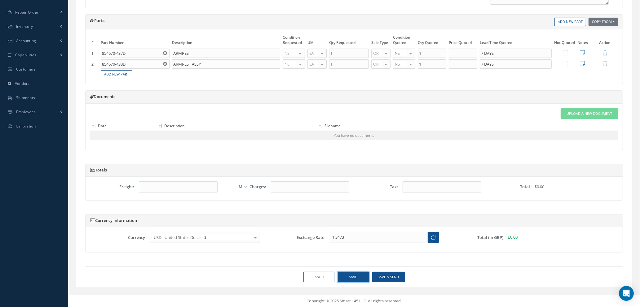
click at [353, 277] on button "Save" at bounding box center [353, 277] width 31 height 11
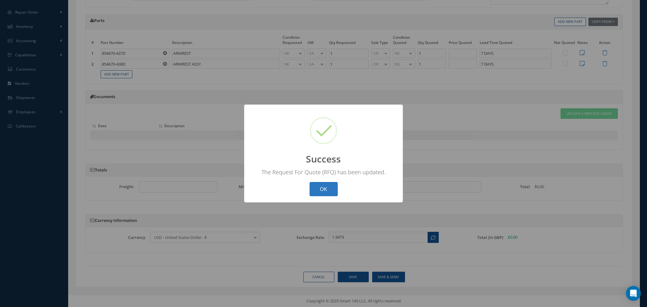
click at [316, 187] on button "OK" at bounding box center [324, 189] width 28 height 15
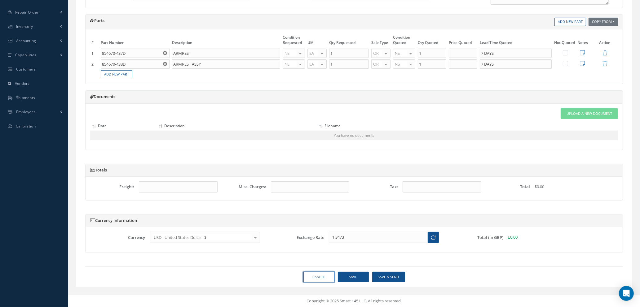
click at [318, 277] on link "Cancel" at bounding box center [318, 277] width 31 height 11
select select "25"
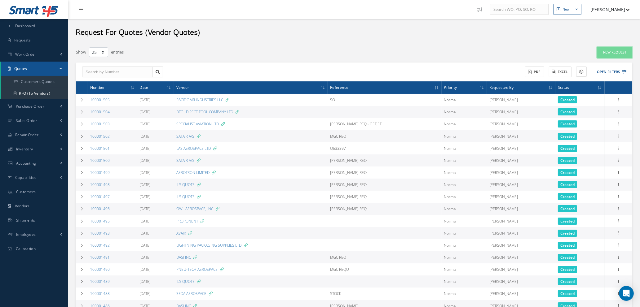
click at [612, 51] on link "New Request" at bounding box center [614, 52] width 35 height 11
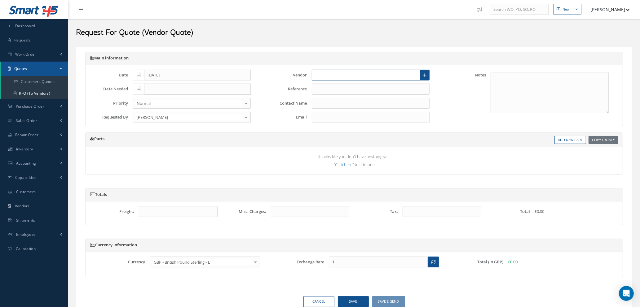
click at [351, 78] on input "text" at bounding box center [366, 75] width 109 height 11
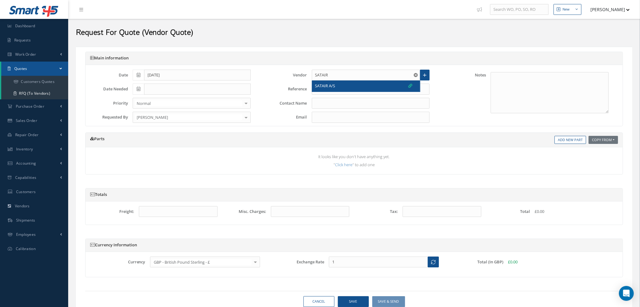
click at [349, 86] on div "SATAIR A/S" at bounding box center [363, 86] width 97 height 6
type input "SATAIR A/S"
type input "[PERSON_NAME] [PERSON_NAME]"
type input "[EMAIL_ADDRESS][DOMAIN_NAME]"
type input "1.3473"
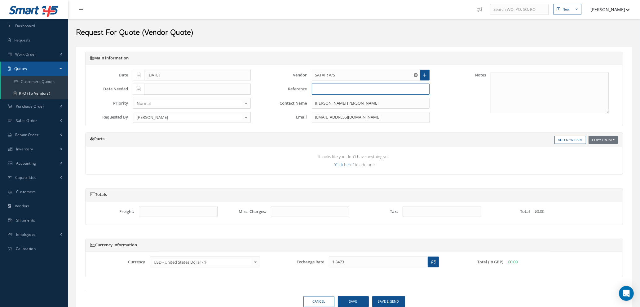
click at [347, 90] on input "text" at bounding box center [371, 89] width 118 height 11
type input "STOCK"
click at [564, 139] on link "Add New Part" at bounding box center [571, 140] width 32 height 8
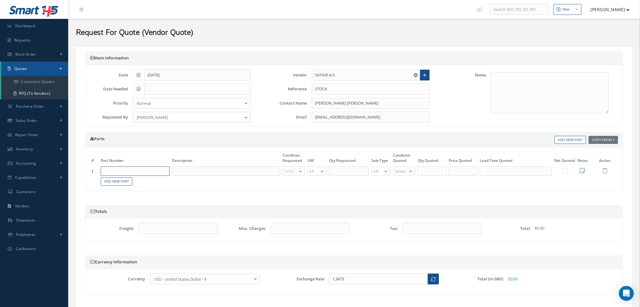
click at [140, 172] on input "text" at bounding box center [135, 171] width 69 height 9
type input "D751136-9"
click at [148, 193] on span "SPACER" at bounding box center [144, 191] width 13 height 5
type input "SPACER"
click at [301, 171] on div at bounding box center [300, 171] width 9 height 9
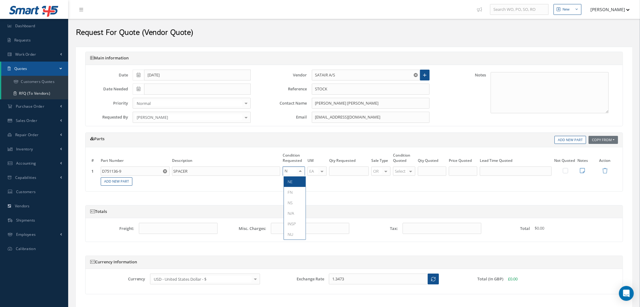
type input "NE"
click at [299, 185] on span "NE" at bounding box center [295, 182] width 22 height 11
click at [347, 169] on input "text" at bounding box center [349, 171] width 40 height 9
type input "4"
type input "NE"
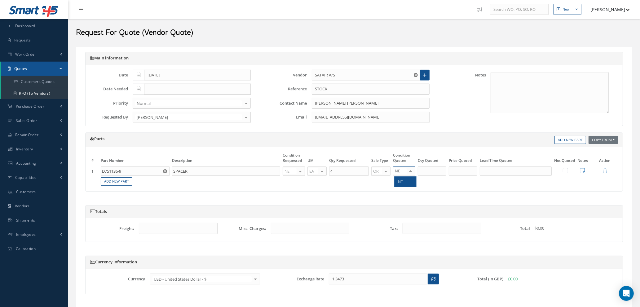
click at [406, 181] on span "NE" at bounding box center [406, 182] width 22 height 11
type input "4"
click at [427, 171] on input "4" at bounding box center [432, 171] width 29 height 9
click at [460, 174] on input "text" at bounding box center [463, 171] width 29 height 9
type input "$451"
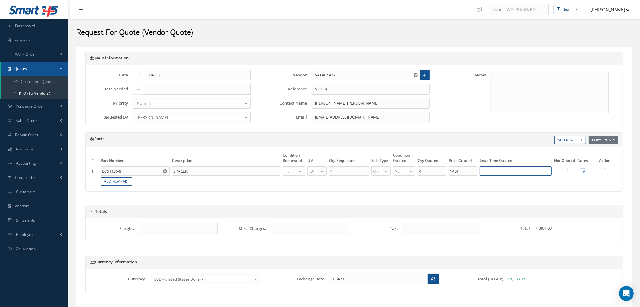
click at [506, 174] on input "text" at bounding box center [516, 171] width 72 height 9
type input "5 DAYS"
click at [122, 183] on link "Add New Part" at bounding box center [117, 182] width 32 height 8
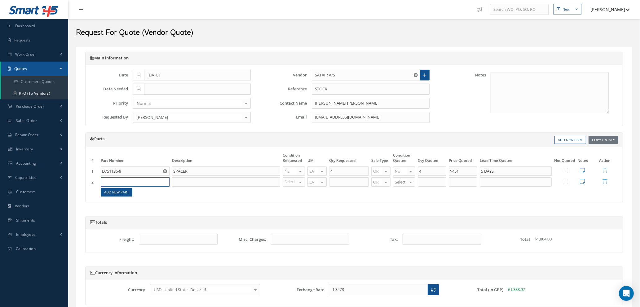
click at [123, 181] on input "text" at bounding box center [135, 182] width 69 height 9
type input "D751136-5"
click at [144, 203] on span "CLIP SHROUD" at bounding box center [149, 202] width 23 height 5
type input "CLIP SHROUD"
type input "NE"
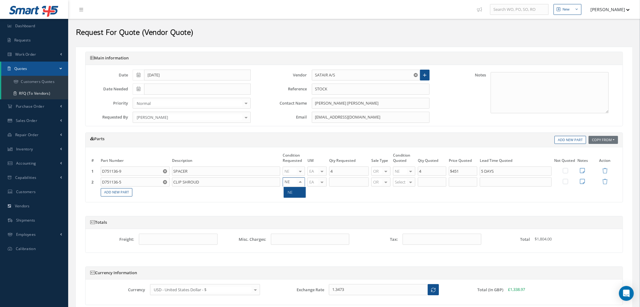
drag, startPoint x: 296, startPoint y: 192, endPoint x: 304, endPoint y: 192, distance: 8.4
click at [297, 192] on span "NE" at bounding box center [295, 192] width 22 height 11
click at [342, 184] on input "text" at bounding box center [349, 182] width 40 height 9
type input "10"
drag, startPoint x: 405, startPoint y: 243, endPoint x: 406, endPoint y: 236, distance: 7.2
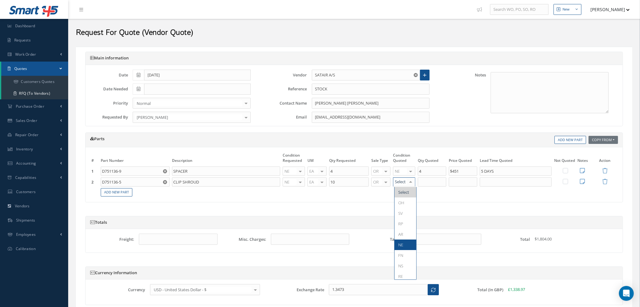
click at [405, 243] on span "NE" at bounding box center [406, 245] width 22 height 11
type input "10"
click at [433, 179] on input "10" at bounding box center [432, 182] width 29 height 9
click at [455, 180] on input "text" at bounding box center [463, 182] width 29 height 9
type input "$2,580"
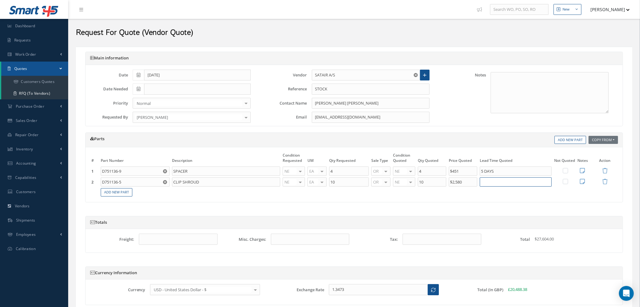
click at [501, 179] on input "text" at bounding box center [516, 182] width 72 height 9
type input "5 DAYS"
click at [111, 194] on link "Add New Part" at bounding box center [117, 192] width 32 height 8
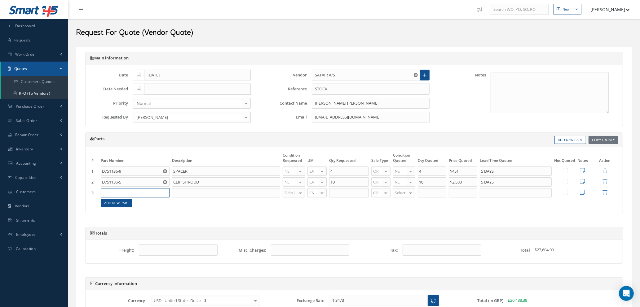
click at [111, 194] on input "text" at bounding box center [135, 192] width 69 height 9
type input "D754161-23"
click at [142, 217] on span "SEAL SILICONE" at bounding box center [146, 216] width 16 height 11
type input "SEAL SILICONE"
click at [338, 192] on input "text" at bounding box center [349, 192] width 40 height 9
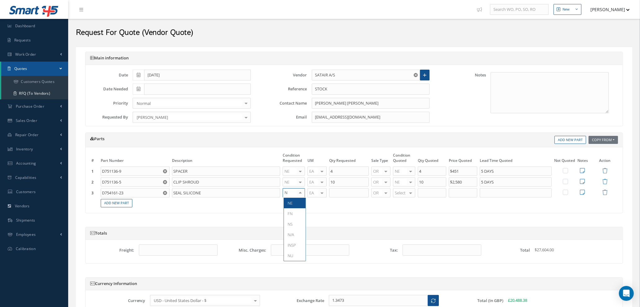
type input "NE"
click at [299, 206] on span "NE" at bounding box center [295, 203] width 22 height 11
click at [355, 191] on input "text" at bounding box center [349, 192] width 40 height 9
type input "137"
type input "NE"
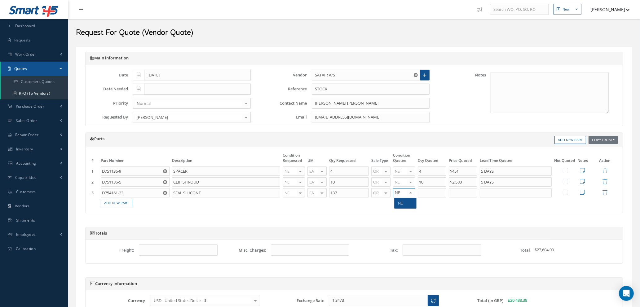
click at [402, 203] on span "NE" at bounding box center [400, 204] width 5 height 6
type input "137"
click at [424, 194] on input "137" at bounding box center [432, 192] width 29 height 9
click at [454, 195] on input "text" at bounding box center [463, 192] width 29 height 9
drag, startPoint x: 346, startPoint y: 195, endPoint x: 258, endPoint y: 194, distance: 88.3
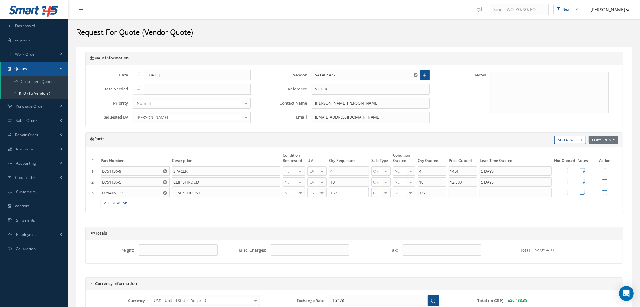
click at [258, 194] on tr "3 D754161-23 Part Number Description SEAL SILICONE NE OH SV RP AR NE FN NS RE F…" at bounding box center [354, 193] width 528 height 11
type input "2"
type input "$137"
click at [491, 194] on input "text" at bounding box center [516, 192] width 72 height 9
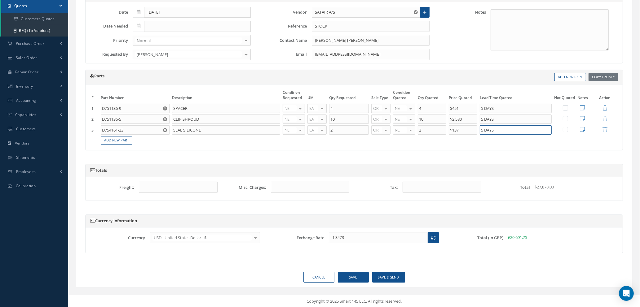
scroll to position [64, 0]
type input "5 DAYS"
drag, startPoint x: 467, startPoint y: 122, endPoint x: 442, endPoint y: 115, distance: 26.0
click at [442, 115] on tr "2 D751136-5 Part Number Description CLIP SHROUD NE OH SV RP AR NE FN NS RE FP B…" at bounding box center [354, 119] width 528 height 11
type input "$258.00"
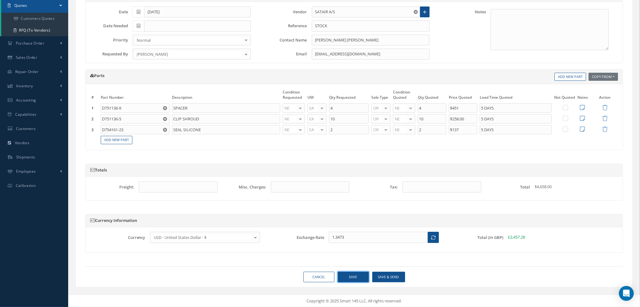
click at [351, 275] on button "Save" at bounding box center [353, 277] width 31 height 11
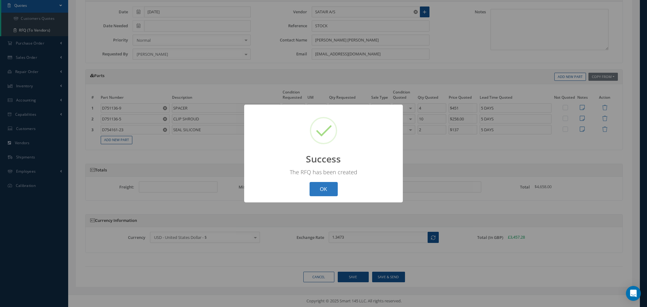
click at [326, 192] on button "OK" at bounding box center [324, 189] width 28 height 15
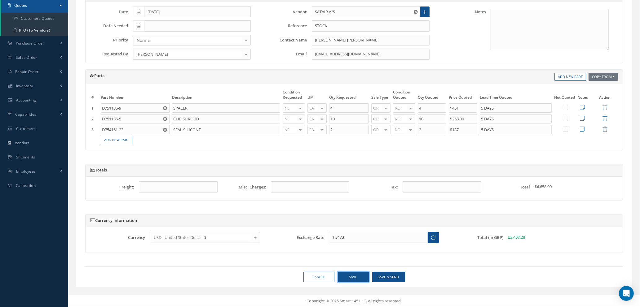
click at [345, 276] on button "Save" at bounding box center [353, 277] width 31 height 11
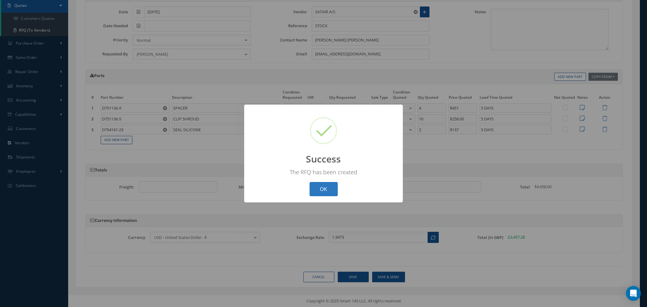
click at [315, 188] on button "OK" at bounding box center [324, 189] width 28 height 15
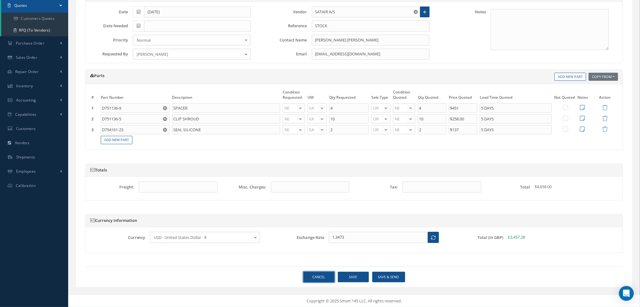
click at [318, 277] on link "Cancel" at bounding box center [318, 277] width 31 height 11
select select "25"
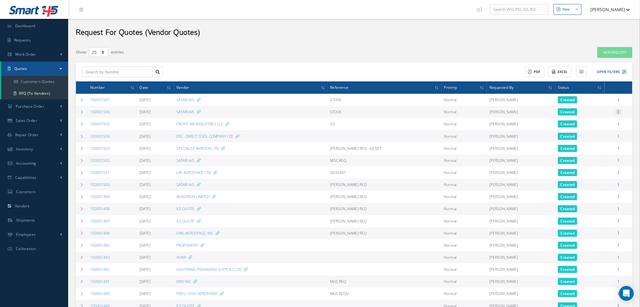
click at [618, 111] on icon at bounding box center [618, 111] width 6 height 5
click at [584, 142] on link "Create Purchase Order" at bounding box center [589, 142] width 49 height 13
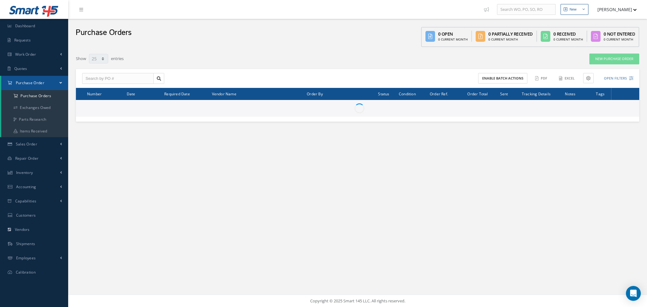
select select "25"
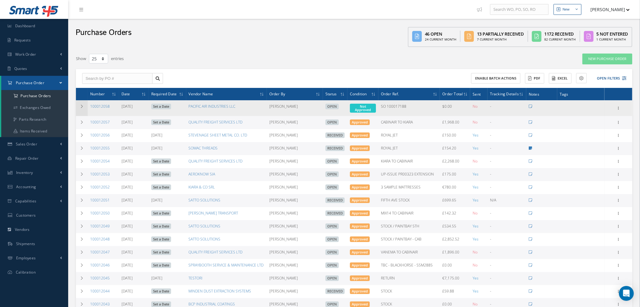
click at [80, 105] on icon at bounding box center [82, 107] width 4 height 4
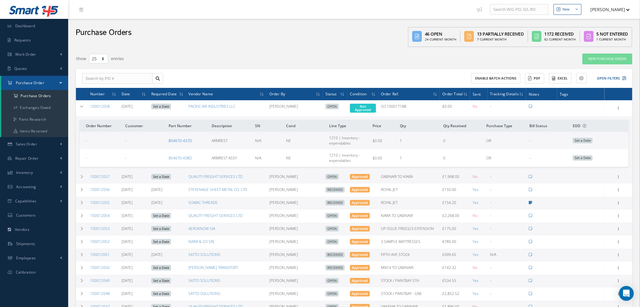
click at [176, 140] on link "854670-437D" at bounding box center [180, 140] width 23 height 5
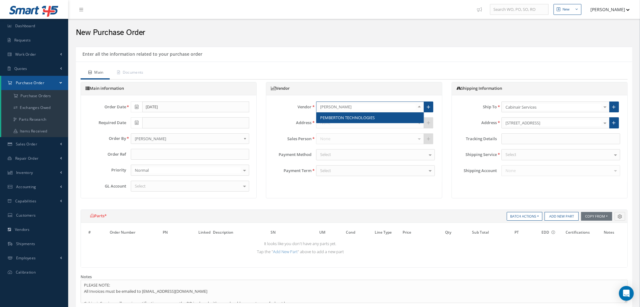
type input "pembert"
click at [338, 117] on span "PEMBERTON TECHNOLOGIES" at bounding box center [347, 118] width 55 height 6
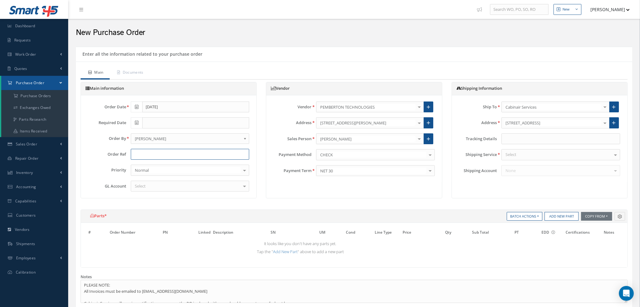
click at [151, 157] on input "text" at bounding box center [190, 154] width 119 height 11
type input "STOCK"
click at [201, 186] on div "Select" at bounding box center [190, 186] width 119 height 11
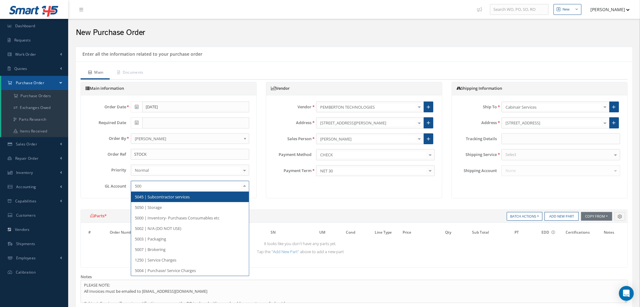
type input "5000"
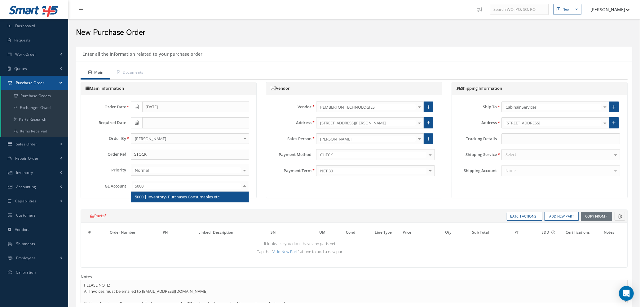
click at [197, 200] on span "5000 | Inventory- Purchases Consumables etc" at bounding box center [190, 197] width 118 height 11
click at [524, 154] on div "Select" at bounding box center [561, 154] width 119 height 11
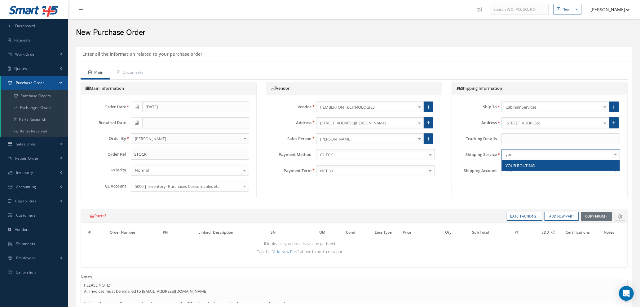
type input "your"
click at [533, 164] on span "YOUR ROUTING" at bounding box center [520, 166] width 29 height 6
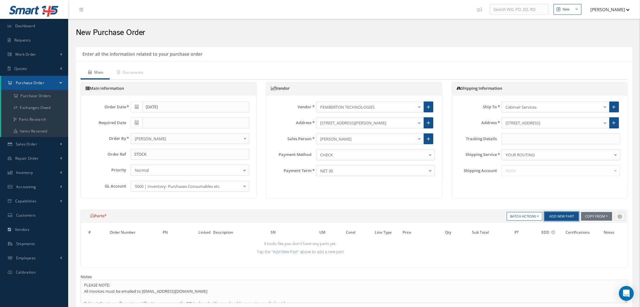
click at [556, 217] on button "Add New Part" at bounding box center [562, 216] width 34 height 9
select select "1"
select select "5"
select select "104"
select select "1"
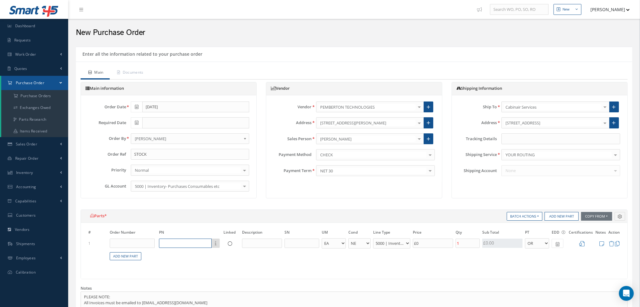
click at [181, 242] on input "text" at bounding box center [185, 243] width 53 height 9
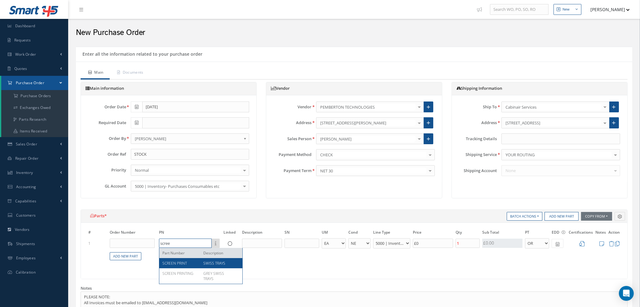
type input "scree"
click at [183, 264] on span "SCREEN PRINT" at bounding box center [174, 263] width 24 height 5
type input "£26"
type input "SCREEN PRINT"
type input "SWISS TRAYS"
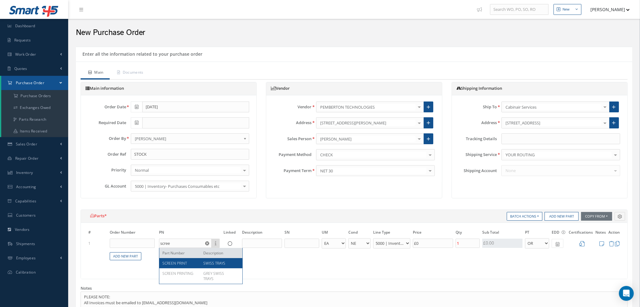
select select "114"
type input "£130"
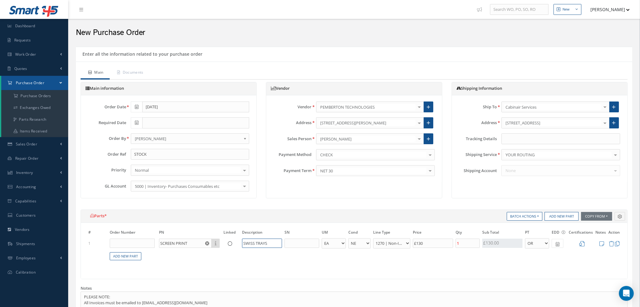
click at [256, 242] on input "SWISS TRAYS" at bounding box center [262, 243] width 40 height 9
type input "FLIGHT TRAYS"
drag, startPoint x: 432, startPoint y: 242, endPoint x: 384, endPoint y: 241, distance: 48.1
click at [384, 241] on tr "1 SCREEN PRINT Part Number Description FLIGHT TRAYS - BAG BX CA RL EA FT HR IN …" at bounding box center [354, 243] width 534 height 11
type input "£0.2"
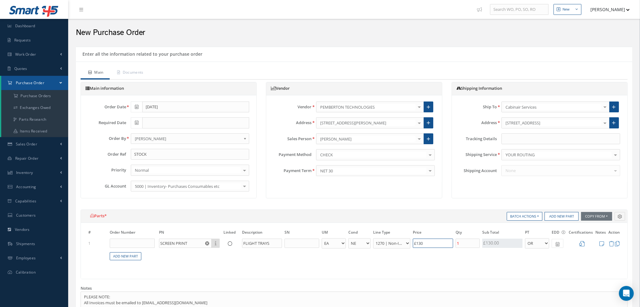
type input "£1"
type input "£2"
type input "£10."
type input "£2.1"
type input "£10.50"
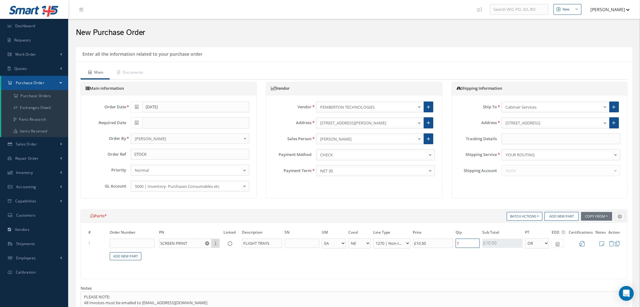
click at [465, 245] on input "1" at bounding box center [468, 243] width 24 height 9
type input "£0"
type input "£4.2"
type input "2"
type input "£56.7"
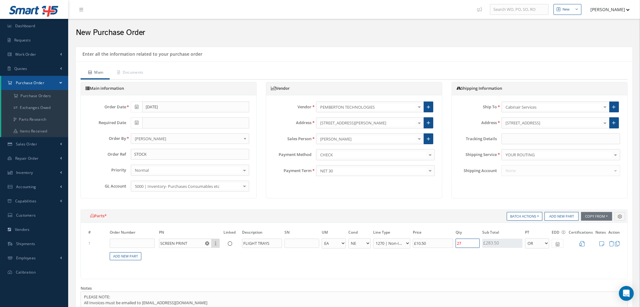
type input "27"
click at [583, 242] on icon at bounding box center [581, 243] width 5 height 5
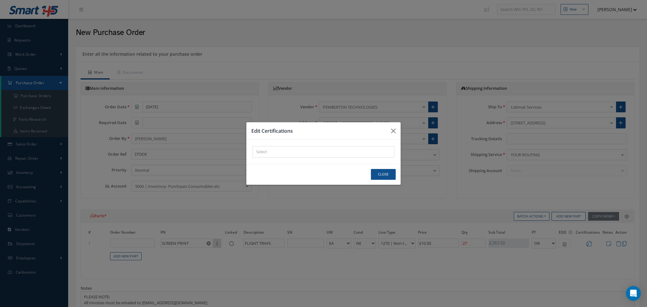
click at [327, 146] on div "× Loading..." at bounding box center [324, 151] width 142 height 11
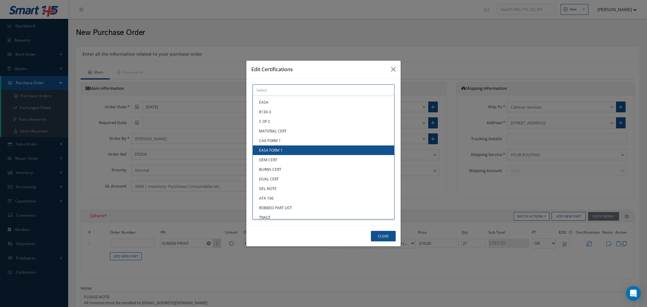
click at [327, 96] on div "× Loading... EASA 8130-3 C OF C MATERIAL CERT CAA FORM 1 EASA FORM 1 OEM CERT B…" at bounding box center [324, 90] width 142 height 11
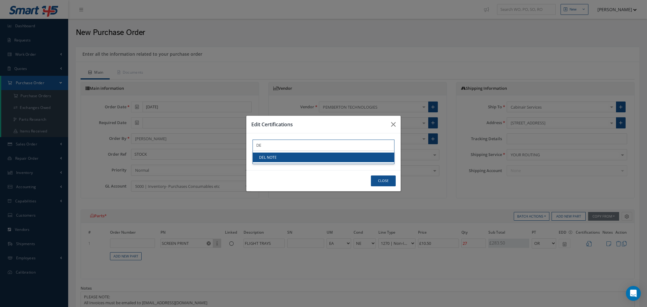
type input "DE"
click at [328, 157] on link "DEL NOTE" at bounding box center [323, 158] width 141 height 10
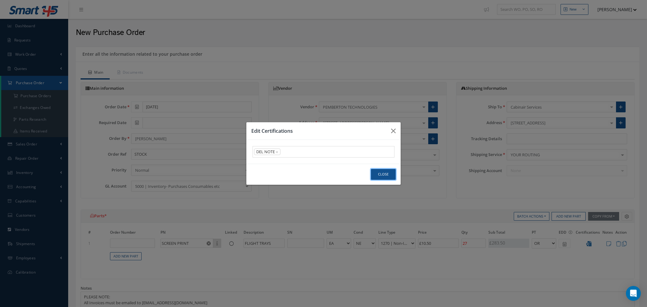
click at [386, 178] on button "Close" at bounding box center [383, 174] width 25 height 11
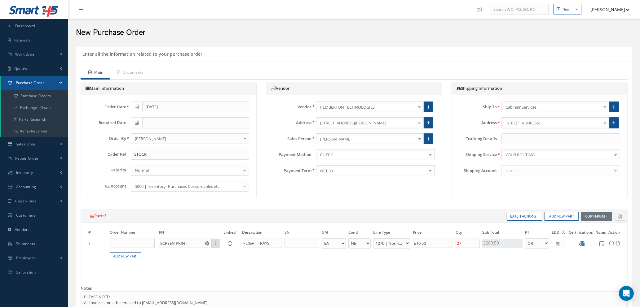
click at [136, 121] on icon at bounding box center [137, 123] width 4 height 4
click at [152, 188] on td "30" at bounding box center [153, 189] width 9 height 9
type input "[DATE]"
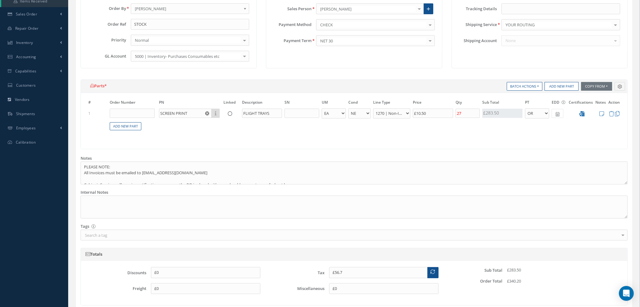
scroll to position [52, 0]
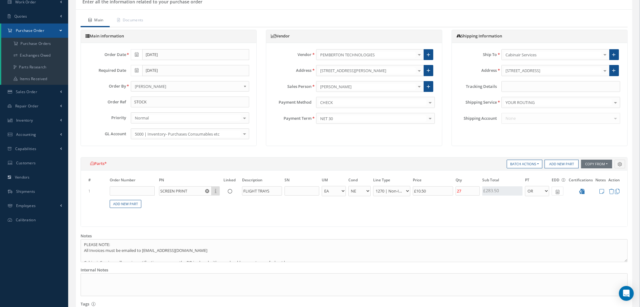
click at [559, 191] on icon at bounding box center [558, 192] width 4 height 4
click at [576, 162] on td "30" at bounding box center [575, 163] width 9 height 9
type input "[DATE]"
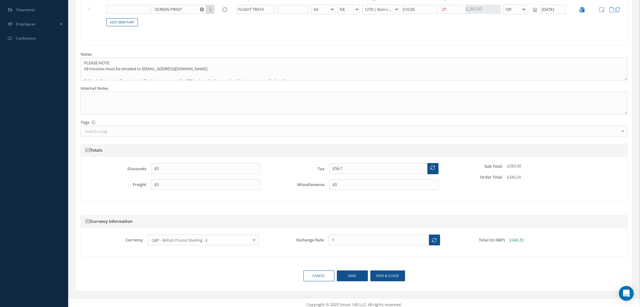
scroll to position [238, 0]
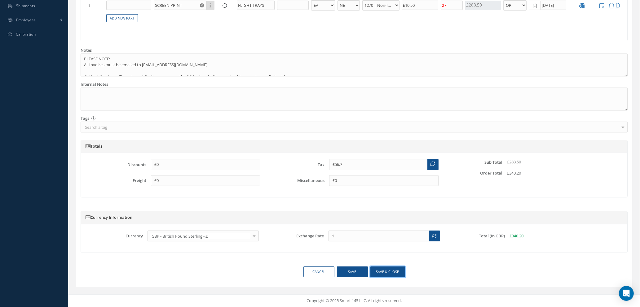
click at [382, 273] on button "Save & close" at bounding box center [387, 272] width 35 height 11
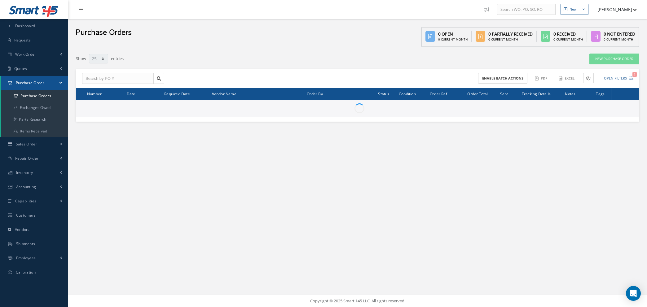
select select "25"
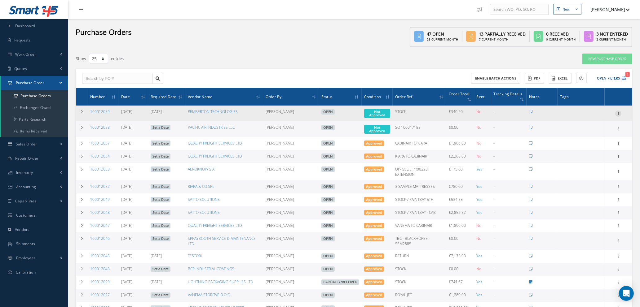
click at [618, 111] on icon at bounding box center [618, 113] width 6 height 5
click at [591, 117] on link "Enter/Update" at bounding box center [589, 118] width 49 height 8
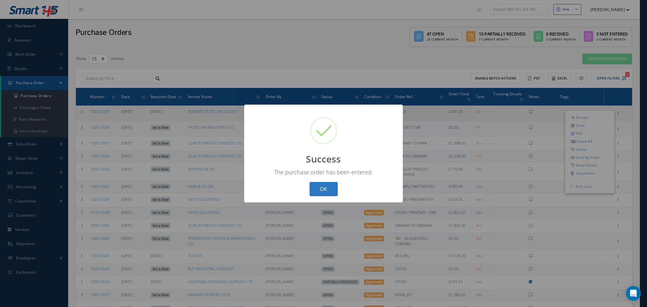
click at [323, 191] on button "OK" at bounding box center [324, 189] width 28 height 15
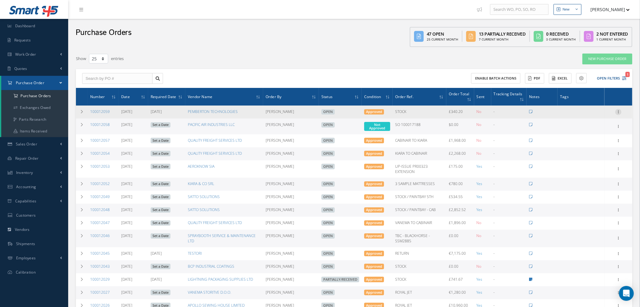
click at [620, 109] on icon at bounding box center [618, 111] width 6 height 5
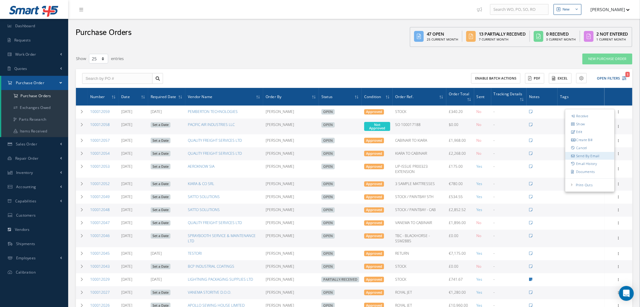
click at [588, 156] on link "Send By Email" at bounding box center [589, 156] width 49 height 8
type input "Reports from Purchase Order #100012059"
type textarea "Hiya, Please find Attached, our Purchase Order #100012059. If you have any ques…"
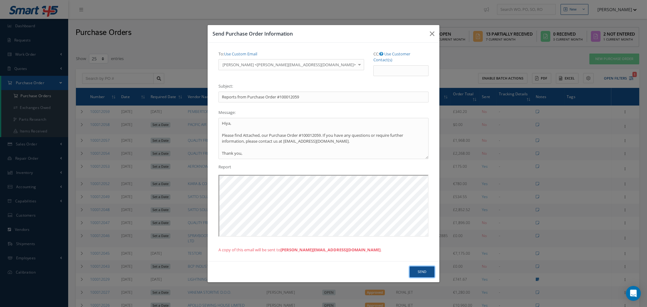
click at [427, 268] on button "Send" at bounding box center [422, 272] width 25 height 11
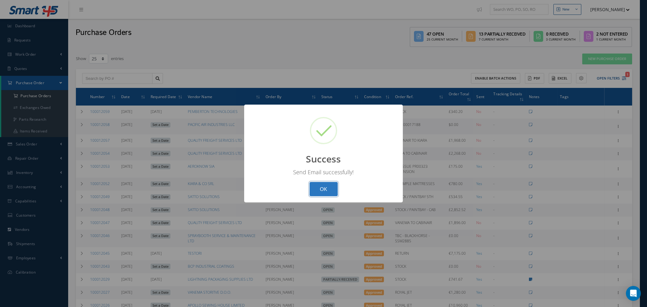
click at [325, 190] on button "OK" at bounding box center [324, 189] width 28 height 15
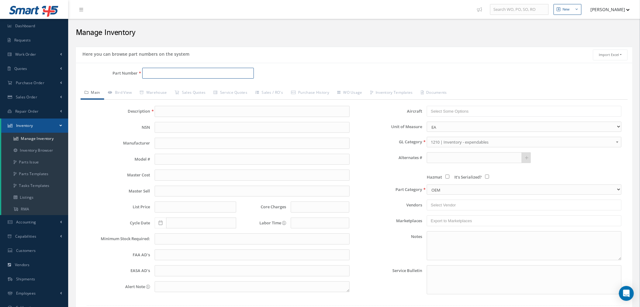
click at [165, 74] on input "Part Number" at bounding box center [198, 73] width 112 height 11
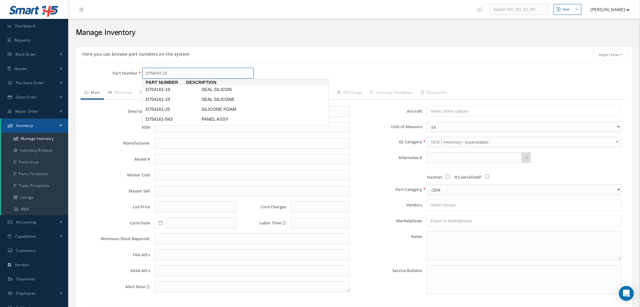
type input "D754161-23"
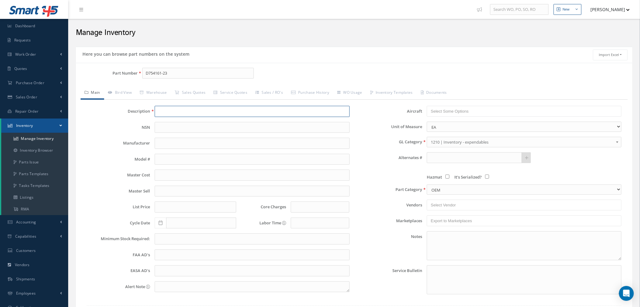
type input "SEAL SILICONE"
type input "88.47"
type input "0.00"
click at [122, 91] on link "Bird View" at bounding box center [120, 93] width 32 height 13
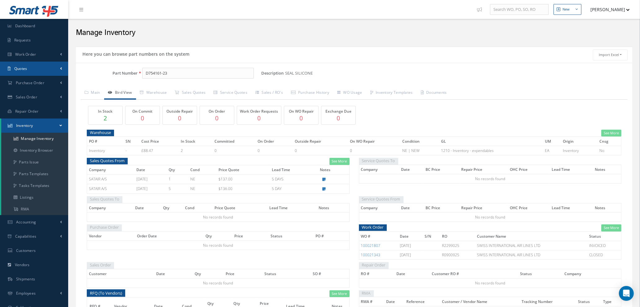
click at [27, 68] on span "Quotes" at bounding box center [20, 68] width 13 height 5
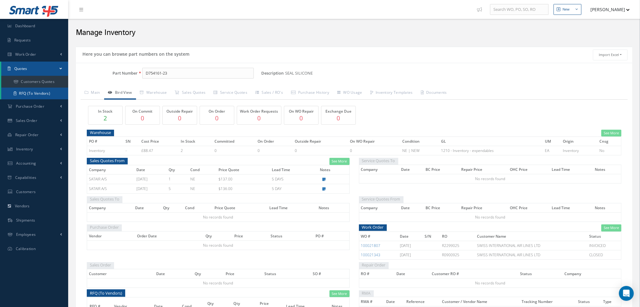
click at [30, 93] on link "RFQ (To Vendors)" at bounding box center [34, 94] width 67 height 12
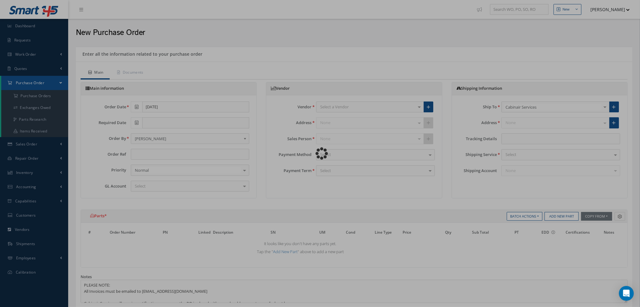
type input "STOCK"
type input "$0"
select select "1"
select select "5"
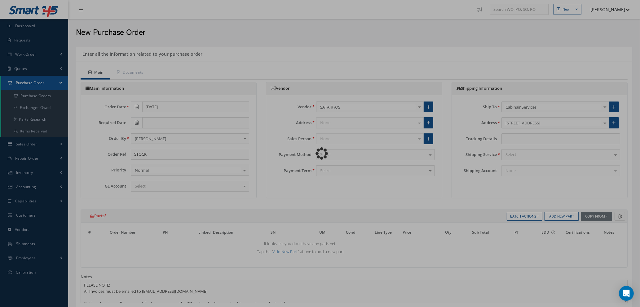
select select "7"
select select "1"
select select "5"
select select "7"
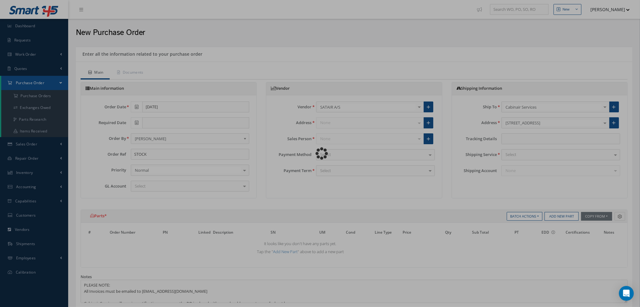
select select "1"
select select "5"
select select "7"
select select "1"
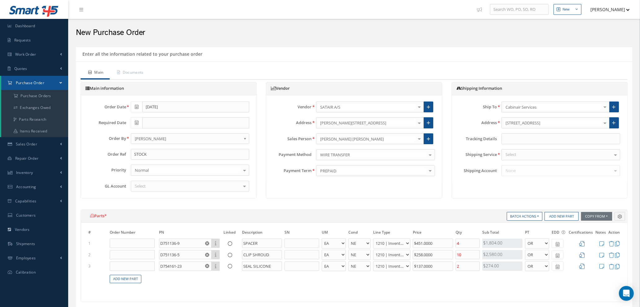
click at [136, 122] on icon at bounding box center [137, 123] width 4 height 4
click at [272, 205] on div "Main information Order Date [DATE] Required Date Order By - - [PERSON_NAME] [PE…" at bounding box center [354, 146] width 556 height 128
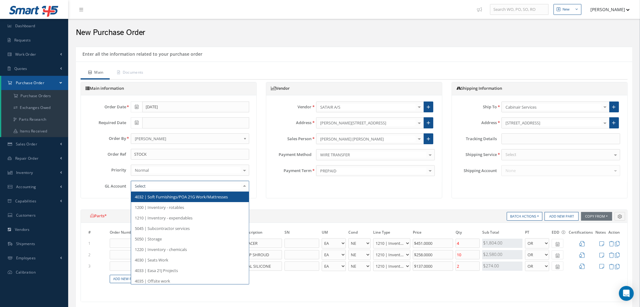
click at [171, 186] on div at bounding box center [190, 186] width 119 height 11
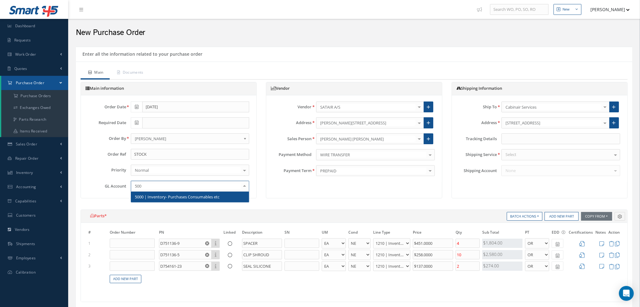
type input "5000"
click at [175, 198] on span "5000 | Inventory- Purchases Consumables etc" at bounding box center [177, 197] width 85 height 6
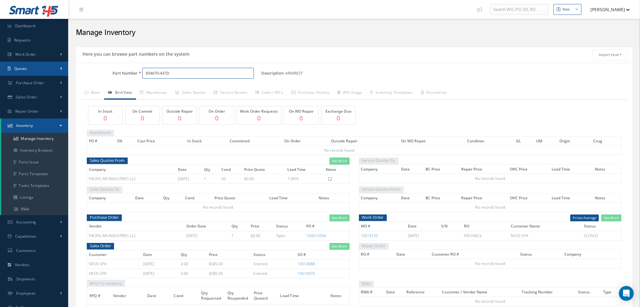
drag, startPoint x: 173, startPoint y: 72, endPoint x: 24, endPoint y: 73, distance: 148.8
click at [24, 73] on div "Smart 145 Dashboard Requests Work Order Work Order Work Order Quotes" at bounding box center [320, 174] width 640 height 348
click at [166, 89] on span "D751161-37" at bounding box center [172, 89] width 56 height 7
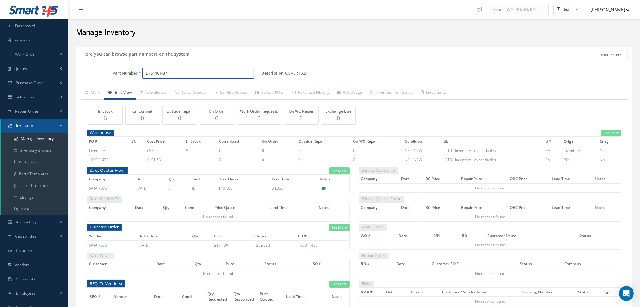
click at [180, 73] on input "D751161-37" at bounding box center [198, 73] width 112 height 11
click at [179, 92] on span "D751161-39" at bounding box center [172, 89] width 56 height 7
click at [172, 73] on input "D751161-39" at bounding box center [198, 73] width 112 height 11
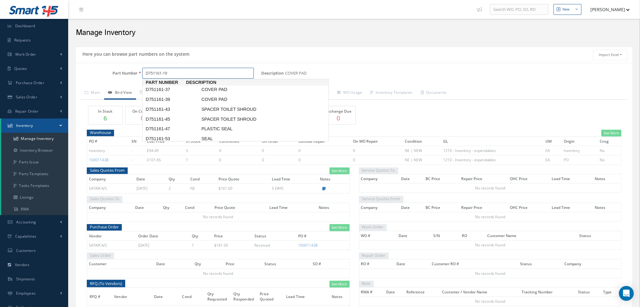
type input "D751161-19"
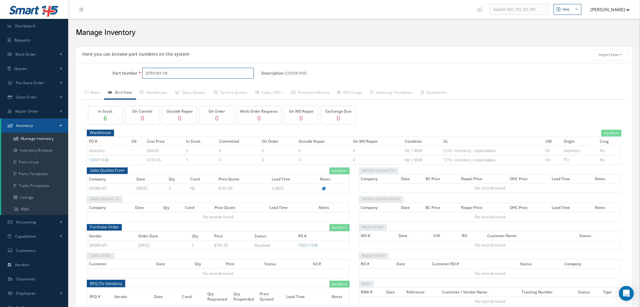
drag, startPoint x: 172, startPoint y: 73, endPoint x: 91, endPoint y: 67, distance: 81.1
click at [91, 67] on div "Part Number D751161-19 Description COVER PAD Alternates Based on the selected G…" at bounding box center [354, 197] width 556 height 269
click at [184, 88] on span "D754161-19" at bounding box center [172, 89] width 56 height 7
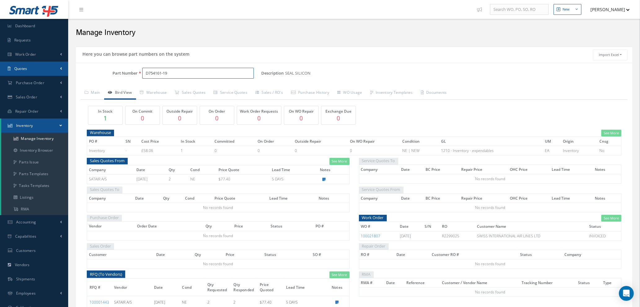
drag, startPoint x: 184, startPoint y: 77, endPoint x: 45, endPoint y: 72, distance: 138.9
click at [46, 73] on div "Smart 145 Dashboard Requests Work Order Work Order Work Order Quotes" at bounding box center [320, 171] width 640 height 343
click at [161, 89] on span "D751136-11" at bounding box center [172, 89] width 56 height 7
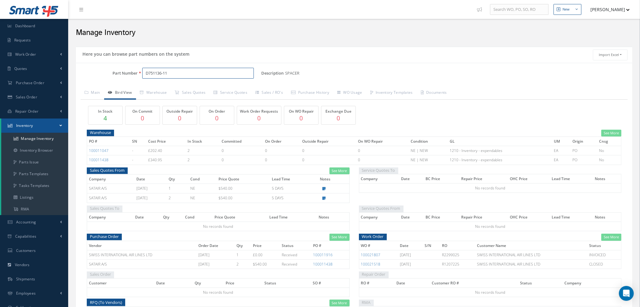
drag, startPoint x: 195, startPoint y: 73, endPoint x: 186, endPoint y: 73, distance: 8.7
click at [186, 73] on input "D751136-11" at bounding box center [198, 73] width 112 height 11
click at [184, 89] on span "D751136-1" at bounding box center [172, 89] width 56 height 7
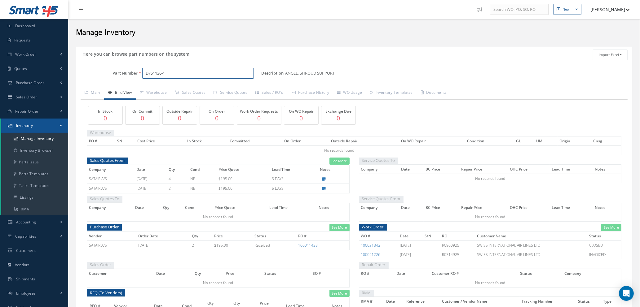
click at [178, 70] on input "D751136-1" at bounding box center [198, 73] width 112 height 11
click at [178, 89] on span "D751161-53" at bounding box center [172, 89] width 56 height 7
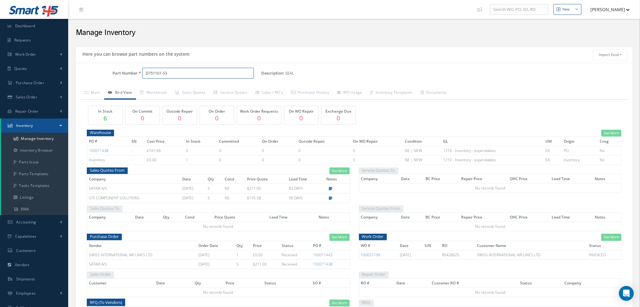
click at [175, 72] on input "D751161-53" at bounding box center [198, 73] width 112 height 11
click at [179, 88] on span "D751175-5" at bounding box center [172, 89] width 56 height 7
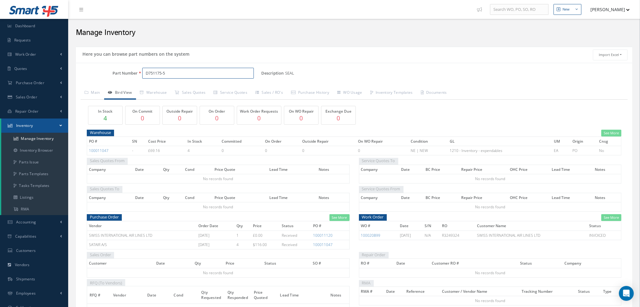
click at [172, 74] on input "D751175-5" at bounding box center [198, 73] width 112 height 11
click at [177, 90] on span "D751161-45" at bounding box center [172, 89] width 56 height 7
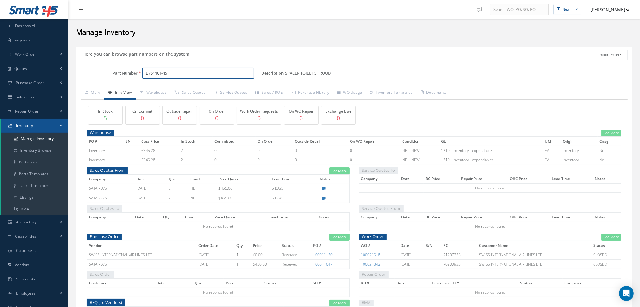
click at [179, 72] on input "D751161-45" at bounding box center [198, 73] width 112 height 11
click at [177, 89] on span "D751161-43" at bounding box center [172, 89] width 56 height 7
click at [174, 72] on input "D751161-43" at bounding box center [198, 73] width 112 height 11
click at [171, 87] on span "D751136-7" at bounding box center [172, 89] width 56 height 7
drag, startPoint x: 194, startPoint y: 75, endPoint x: 47, endPoint y: 59, distance: 147.2
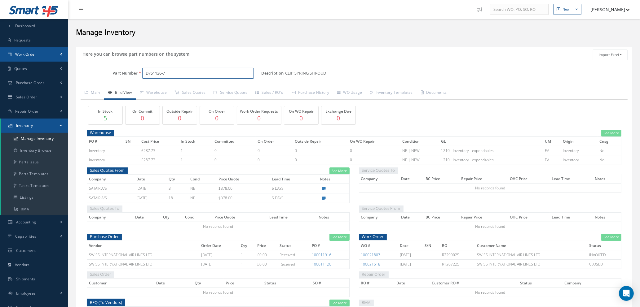
click at [47, 59] on div "Smart 145 Dashboard Requests Work Order Work Order Work Order Quotes" at bounding box center [320, 191] width 640 height 383
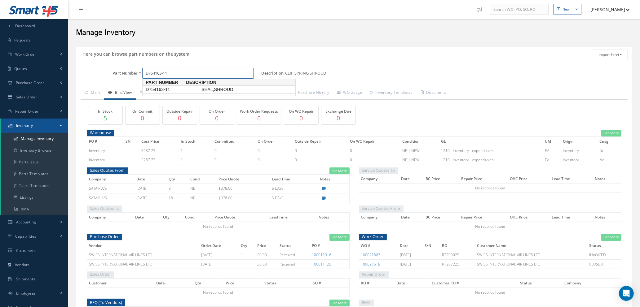
click at [163, 90] on span "D754163-11" at bounding box center [172, 89] width 56 height 7
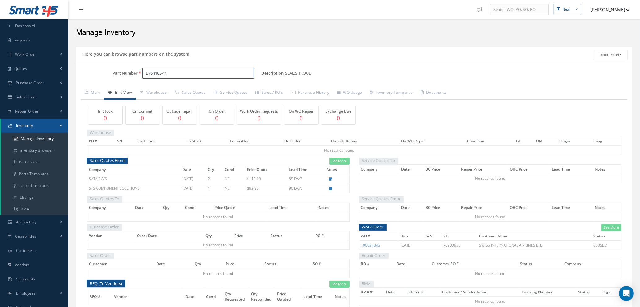
click at [184, 73] on input "D754163-11" at bounding box center [198, 73] width 112 height 11
click at [168, 87] on span "D754161-23" at bounding box center [172, 89] width 56 height 7
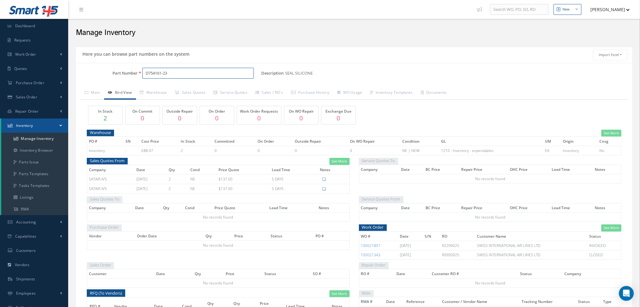
click at [171, 72] on input "D754161-23" at bounding box center [198, 73] width 112 height 11
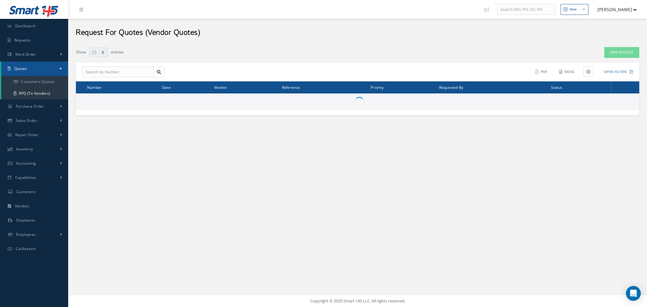
select select "25"
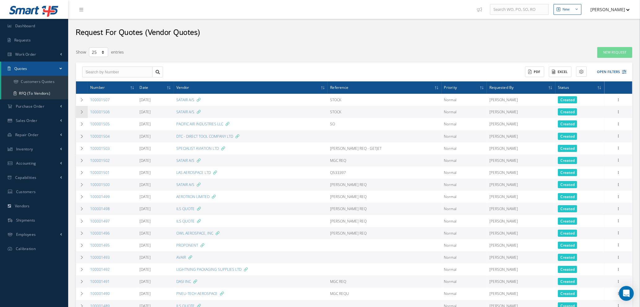
click at [82, 110] on icon at bounding box center [82, 112] width 4 height 4
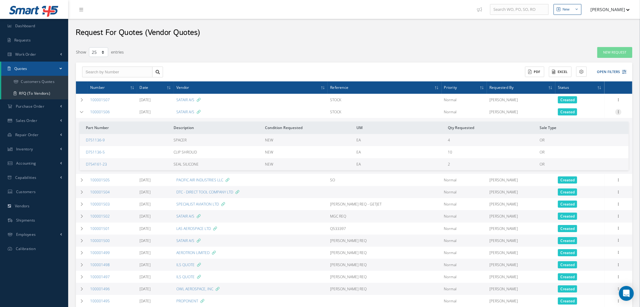
click at [619, 112] on icon at bounding box center [618, 111] width 6 height 5
click at [582, 123] on link "Edit" at bounding box center [589, 124] width 49 height 8
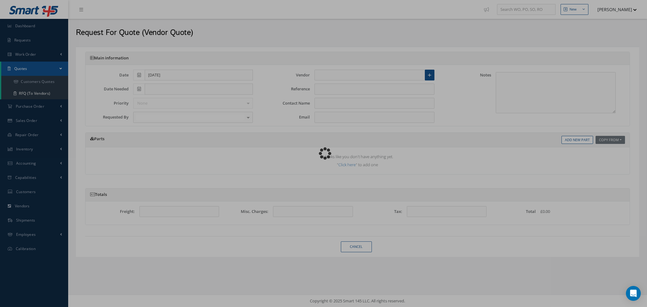
type input "SATAIR A/S"
type input "STOCK"
type input "[PERSON_NAME] [PERSON_NAME]"
type input "[EMAIL_ADDRESS][DOMAIN_NAME]"
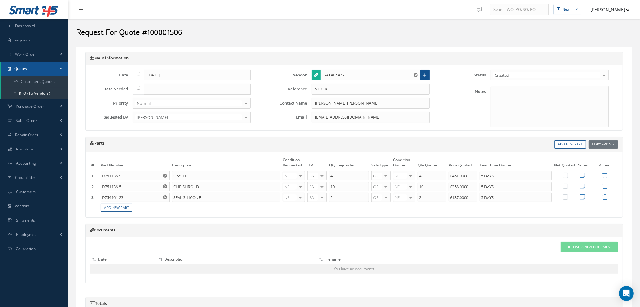
type input "$451"
type input "$258"
type input "$137"
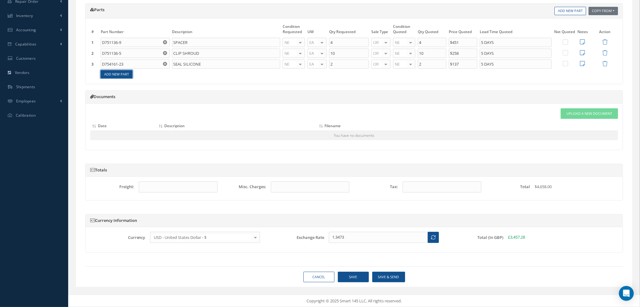
click at [127, 74] on link "Add New Part" at bounding box center [117, 74] width 32 height 8
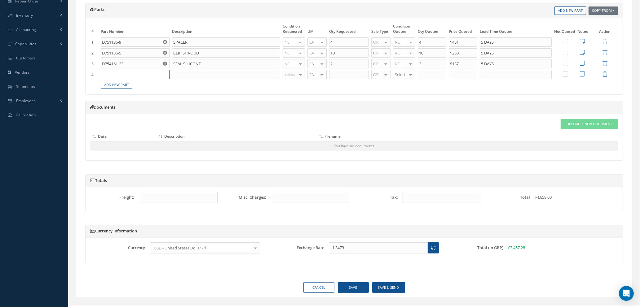
click at [127, 73] on input "text" at bounding box center [135, 74] width 69 height 9
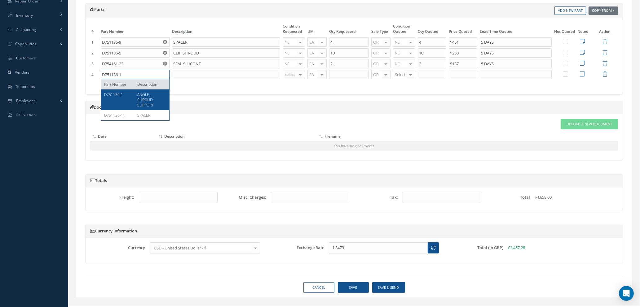
type input "D751136-1"
click at [155, 98] on div "ANGLE, SHROUD SUPPORT" at bounding box center [149, 100] width 33 height 16
type input "ANGLE, SHROUD SUPPORT"
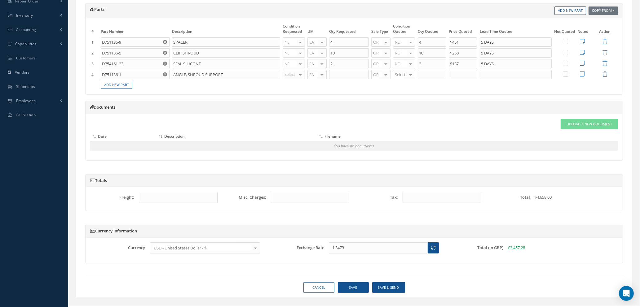
click at [299, 75] on div at bounding box center [300, 74] width 9 height 9
type input "NE"
click at [298, 88] on span "NE" at bounding box center [295, 84] width 22 height 11
click at [344, 73] on input "text" at bounding box center [349, 74] width 40 height 9
type input "2"
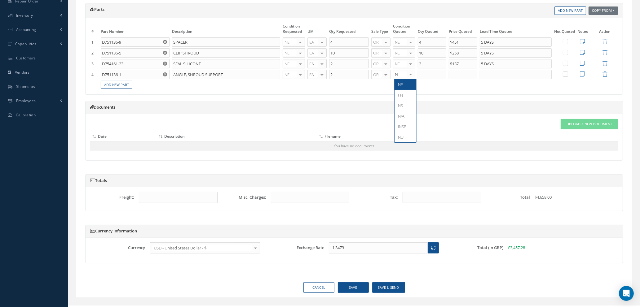
type input "NE"
click at [405, 88] on span "NE" at bounding box center [406, 84] width 22 height 11
type input "2"
click at [425, 73] on input "2" at bounding box center [432, 74] width 29 height 9
click at [468, 75] on input "text" at bounding box center [463, 74] width 29 height 9
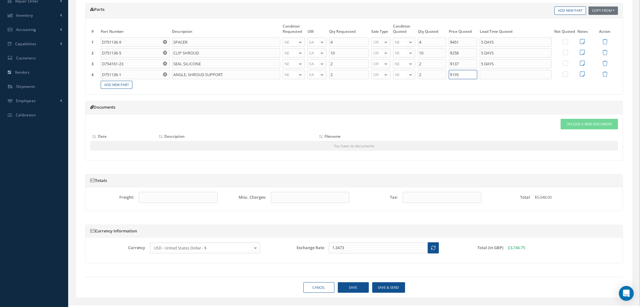
type input "$195"
click at [489, 76] on input "text" at bounding box center [516, 74] width 72 height 9
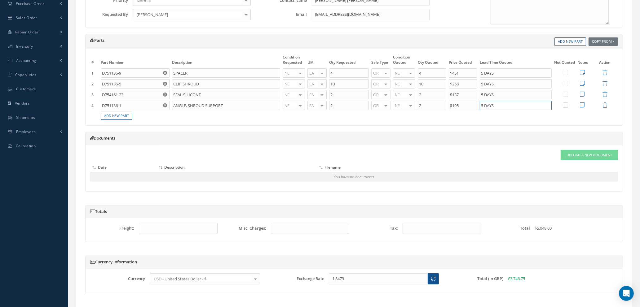
scroll to position [52, 0]
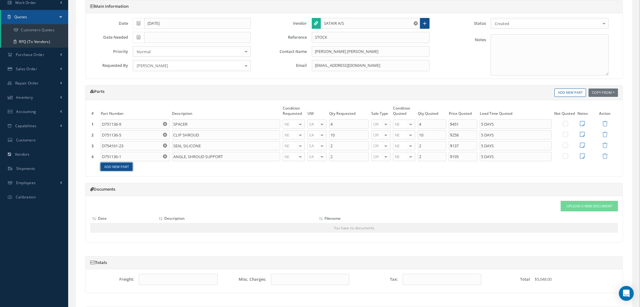
type input "5 DAYS"
click at [116, 169] on link "Add New Part" at bounding box center [117, 167] width 32 height 8
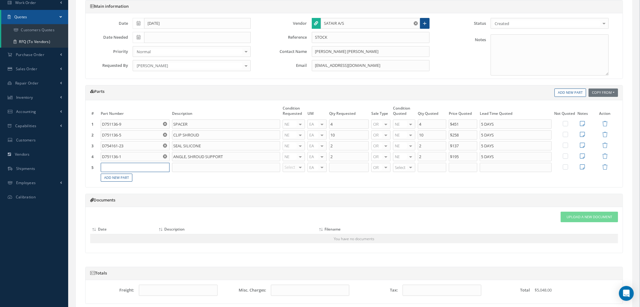
click at [117, 164] on input "text" at bounding box center [135, 167] width 69 height 9
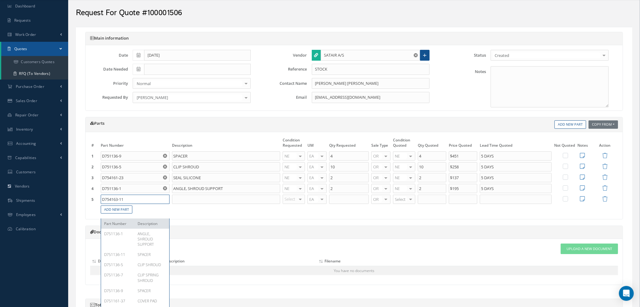
scroll to position [5, 0]
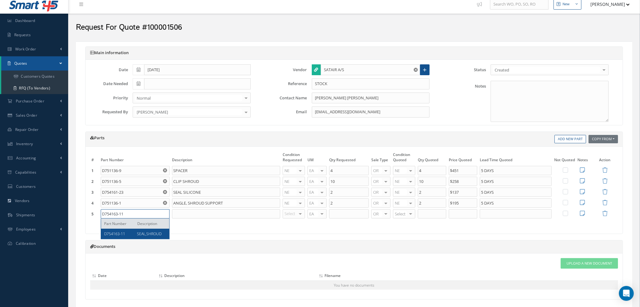
type input "D754163-11"
click at [153, 237] on div "D754163-11 SEAL,SHROUD" at bounding box center [135, 234] width 68 height 10
type input "SEAL,SHROUD"
click at [297, 214] on div "Select OH SV RP AR NE FN NS RE FP BER N/A INSP BC AI MD RF SCR TS USE TL SP NU …" at bounding box center [294, 214] width 22 height 9
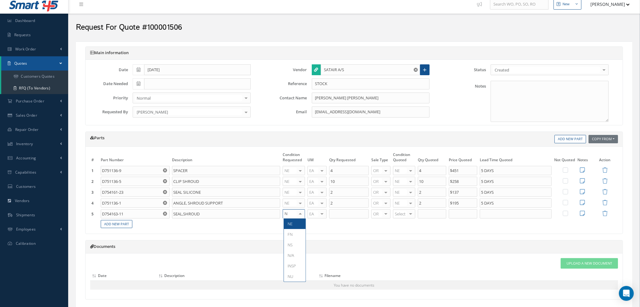
type input "NE"
click at [296, 224] on span "NE" at bounding box center [295, 224] width 22 height 11
click at [350, 216] on input "text" at bounding box center [349, 214] width 40 height 9
type input "2"
type input "NE"
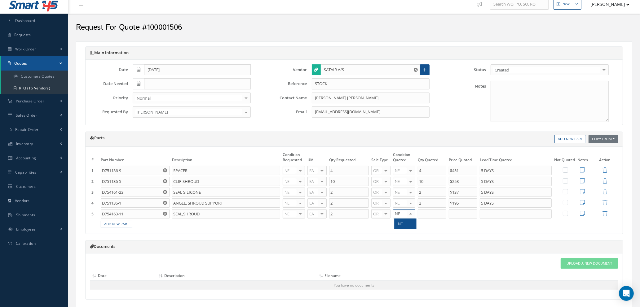
click at [406, 225] on span "NE" at bounding box center [406, 224] width 22 height 11
type input "2"
drag, startPoint x: 425, startPoint y: 216, endPoint x: 441, endPoint y: 216, distance: 15.5
click at [427, 216] on input "2" at bounding box center [432, 214] width 29 height 9
click at [461, 215] on input "text" at bounding box center [463, 214] width 29 height 9
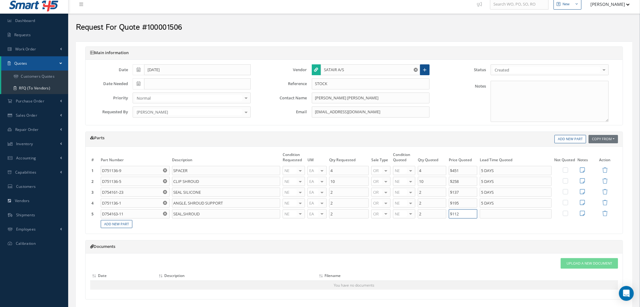
type input "$112"
click at [490, 215] on input "text" at bounding box center [516, 214] width 72 height 9
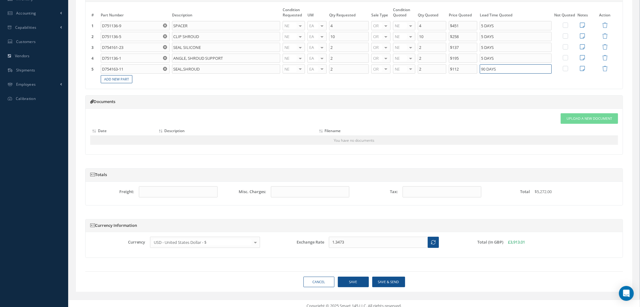
scroll to position [156, 0]
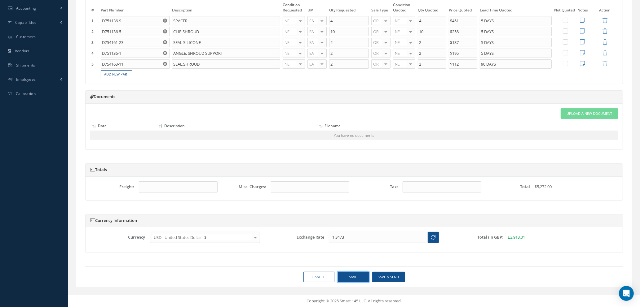
type input "90 DAYS"
click at [348, 277] on button "Save" at bounding box center [353, 277] width 31 height 11
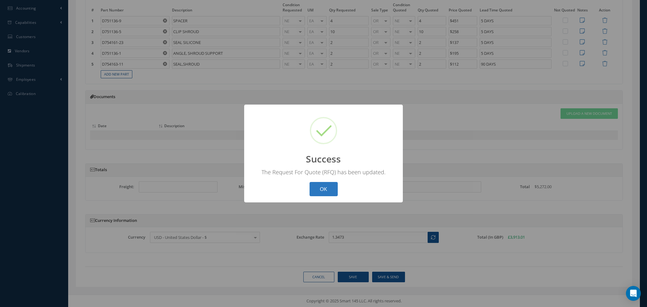
click at [330, 184] on button "OK" at bounding box center [324, 189] width 28 height 15
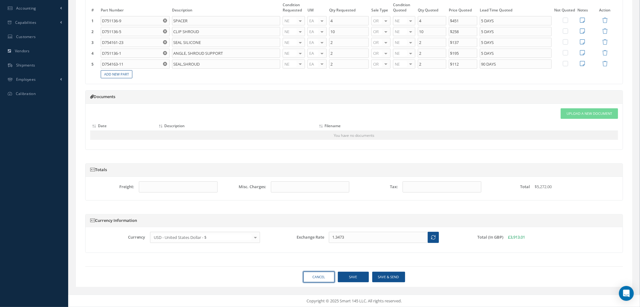
click at [322, 278] on link "Cancel" at bounding box center [318, 277] width 31 height 11
select select "25"
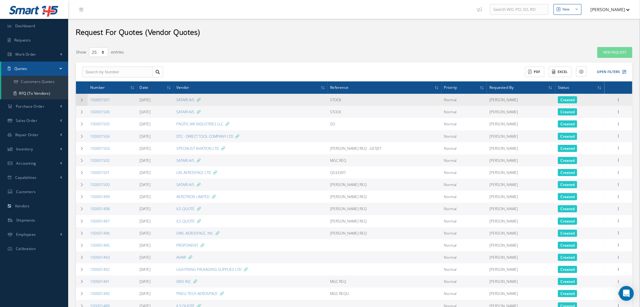
click at [82, 99] on icon at bounding box center [82, 100] width 4 height 4
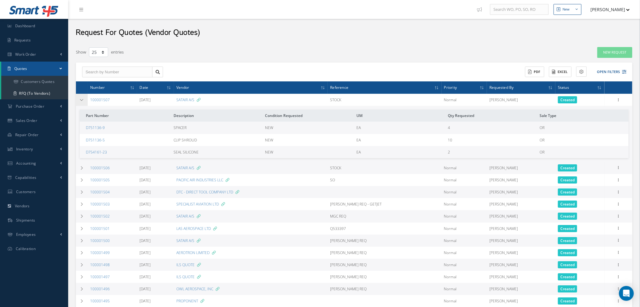
click at [82, 99] on icon at bounding box center [82, 100] width 4 height 4
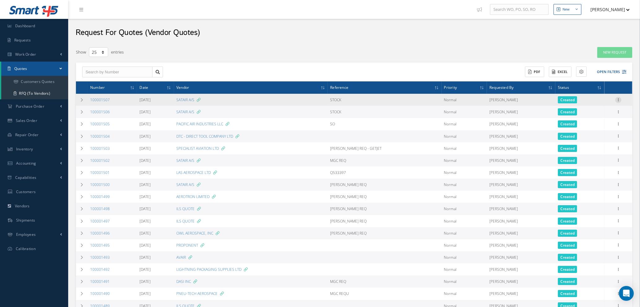
click at [618, 99] on icon at bounding box center [618, 99] width 6 height 5
click at [589, 113] on link "Edit" at bounding box center [589, 112] width 49 height 8
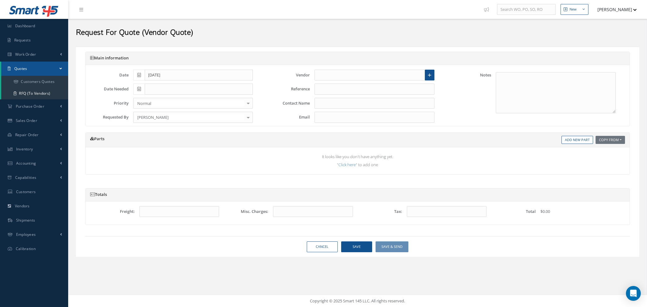
type input "SATAIR A/S"
type input "STOCK"
type input "[PERSON_NAME] [PERSON_NAME]"
type input "[EMAIL_ADDRESS][DOMAIN_NAME]"
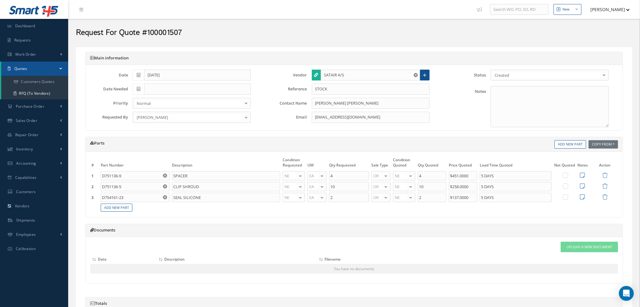
click at [414, 73] on icon "Reset" at bounding box center [416, 75] width 4 height 4
click at [386, 76] on input "text" at bounding box center [371, 75] width 100 height 11
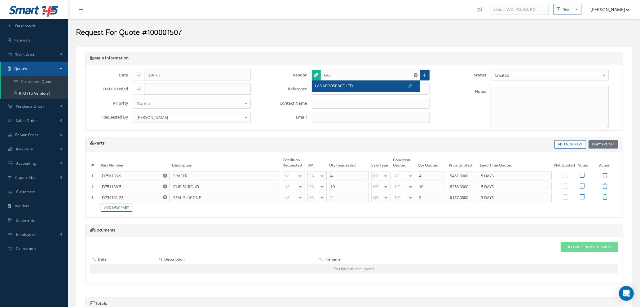
click at [373, 85] on div "LAS AEROSPACE LTD" at bounding box center [363, 86] width 97 height 6
type input "LAS AEROSPACE LTD"
type input "[PERSON_NAME]"
type input "[PERSON_NAME][EMAIL_ADDRESS][DOMAIN_NAME]"
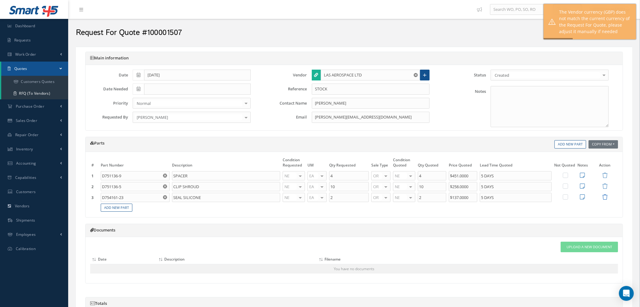
click at [606, 197] on icon at bounding box center [604, 197] width 5 height 5
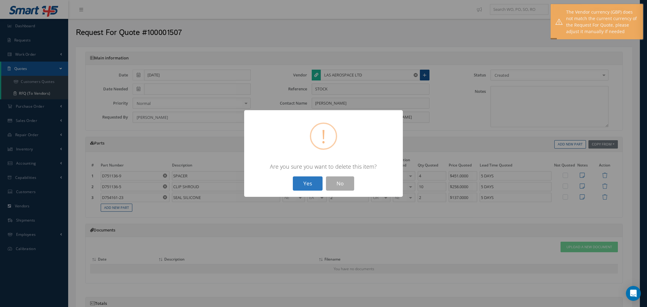
click at [311, 184] on button "Yes" at bounding box center [308, 184] width 30 height 15
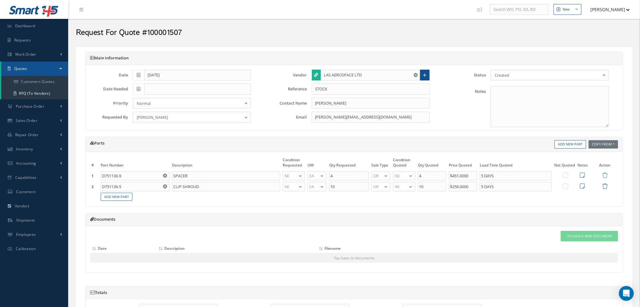
click at [605, 185] on icon at bounding box center [604, 186] width 5 height 5
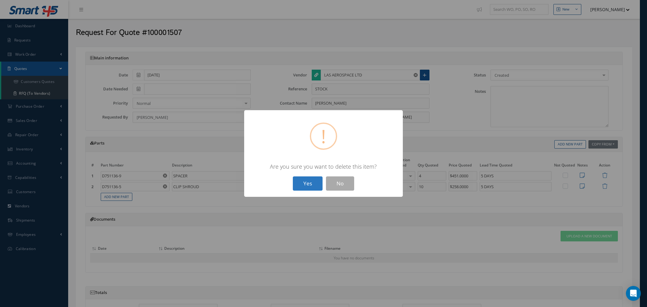
click at [304, 181] on button "Yes" at bounding box center [308, 184] width 30 height 15
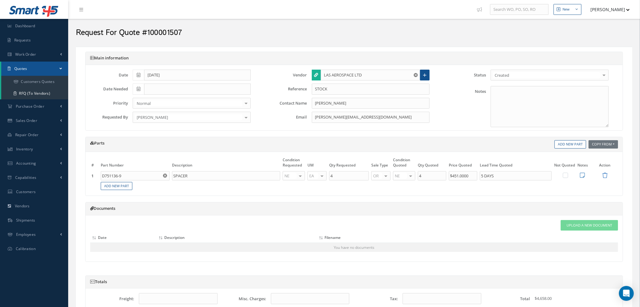
click at [603, 175] on icon at bounding box center [604, 175] width 5 height 5
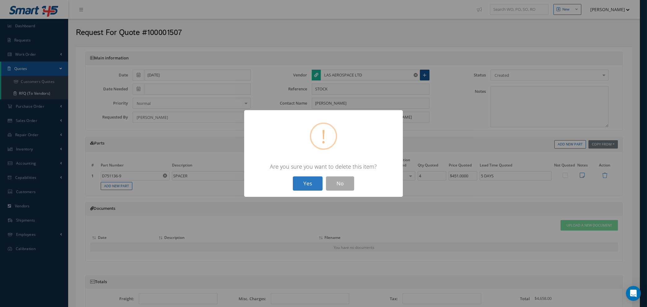
click at [310, 181] on button "Yes" at bounding box center [308, 184] width 30 height 15
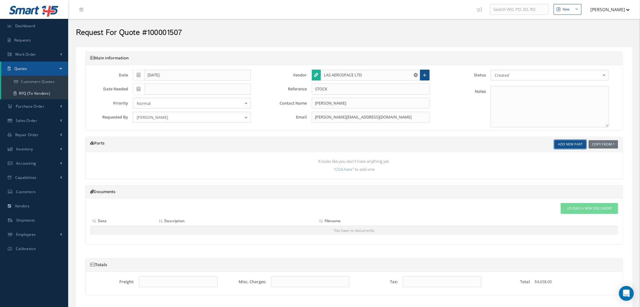
click at [568, 144] on link "Add New Part" at bounding box center [571, 144] width 32 height 8
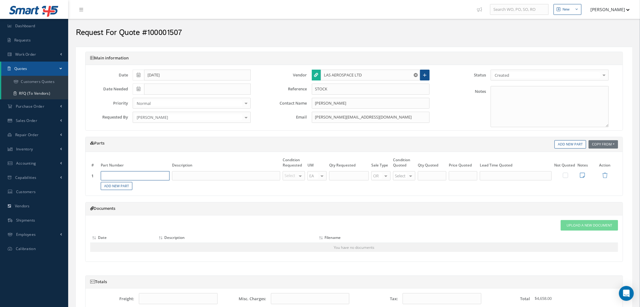
click at [146, 173] on input "text" at bounding box center [135, 175] width 69 height 9
type input "CR3213-4-3"
click at [148, 197] on span "CHERRY RIVET" at bounding box center [150, 196] width 24 height 5
type input "CHERRY RIVET"
click at [297, 176] on div "OH SV RP AR NE FN NS RE FP BER N/A INSP BC AI MD RF SCR TS USE TL SP NU AS [DEM…" at bounding box center [294, 175] width 22 height 9
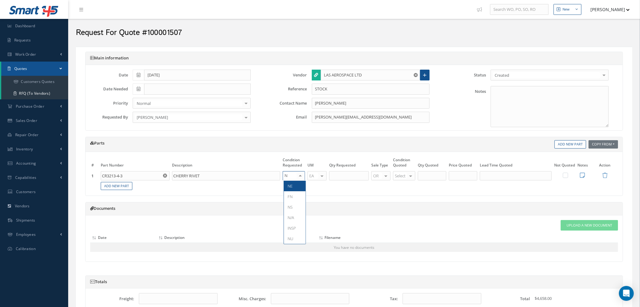
type input "NE"
click at [298, 187] on span "NE" at bounding box center [295, 186] width 22 height 11
click at [345, 174] on input "text" at bounding box center [349, 175] width 40 height 9
type input "200"
click at [409, 177] on div at bounding box center [410, 176] width 9 height 9
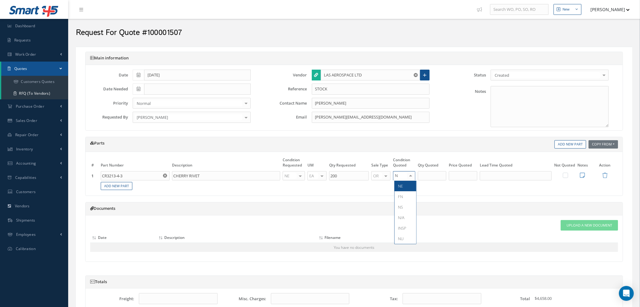
type input "NE"
drag, startPoint x: 411, startPoint y: 188, endPoint x: 427, endPoint y: 175, distance: 21.2
click at [412, 186] on span "NE" at bounding box center [406, 186] width 22 height 11
type input "200"
click at [431, 172] on input "200" at bounding box center [432, 175] width 29 height 9
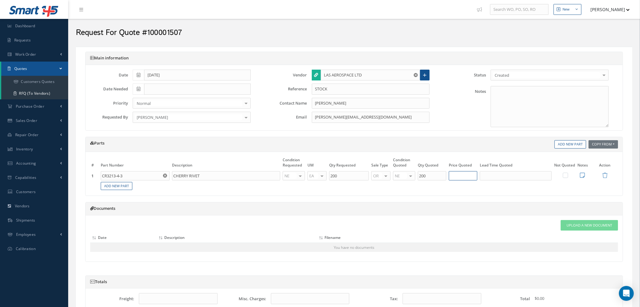
click at [470, 176] on input "text" at bounding box center [463, 175] width 29 height 9
type input "$0.41"
click at [493, 177] on input "text" at bounding box center [516, 175] width 72 height 9
type input "O"
type input "2 DAYS"
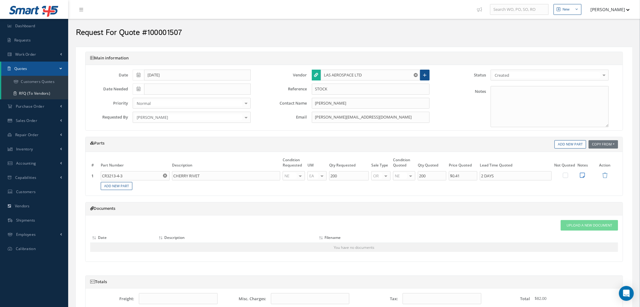
click at [582, 176] on icon at bounding box center [582, 176] width 5 height 6
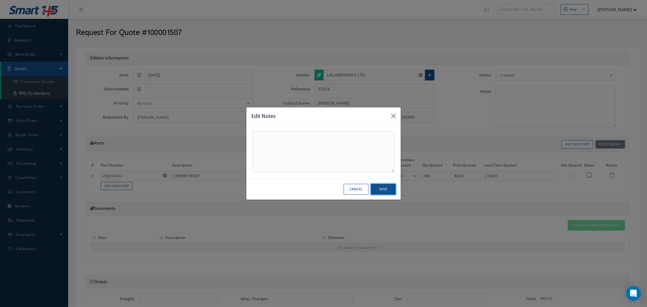
click at [384, 191] on button "Save" at bounding box center [383, 189] width 25 height 11
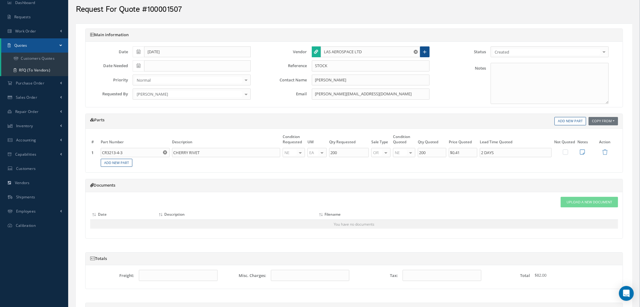
scroll to position [20, 0]
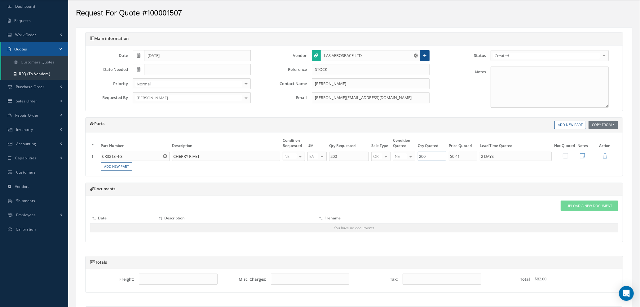
drag, startPoint x: 431, startPoint y: 155, endPoint x: 363, endPoint y: 155, distance: 68.8
click at [363, 155] on tr "1 CR3213-4-3 Part Number Description CHERRY RIVET NE OH SV RP AR NE FN NS RE FP…" at bounding box center [354, 156] width 528 height 11
type input "2"
type input "3"
click at [445, 197] on div "Attach File(s) Click inside this area or drag and drop to select file to upload…" at bounding box center [354, 219] width 537 height 46
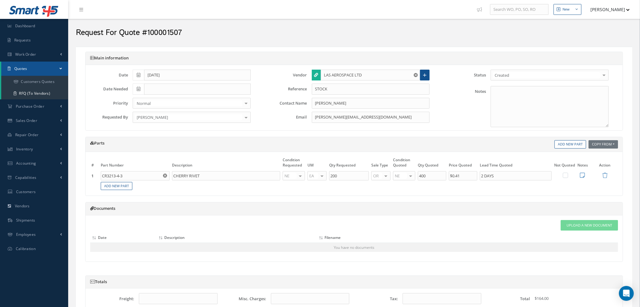
scroll to position [46, 0]
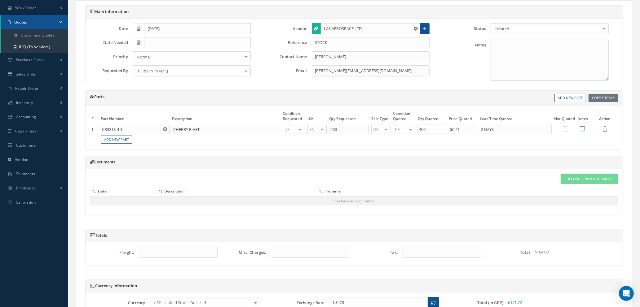
drag, startPoint x: 431, startPoint y: 130, endPoint x: 408, endPoint y: 127, distance: 22.8
click at [408, 127] on tr "1 CR3213-4-3 Part Number Description CHERRY RIVET NE OH SV RP AR NE FN NS RE FP…" at bounding box center [354, 129] width 528 height 11
type input "250"
click at [468, 188] on th "Filename" at bounding box center [449, 192] width 264 height 10
click at [581, 130] on icon at bounding box center [582, 129] width 5 height 6
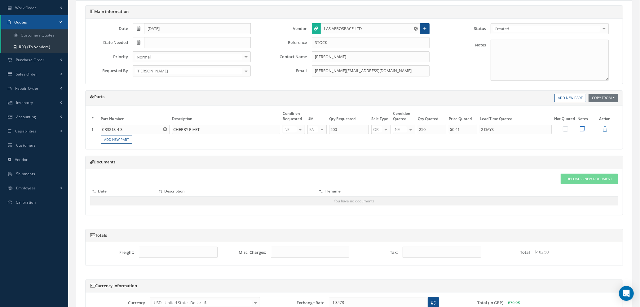
scroll to position [0, 0]
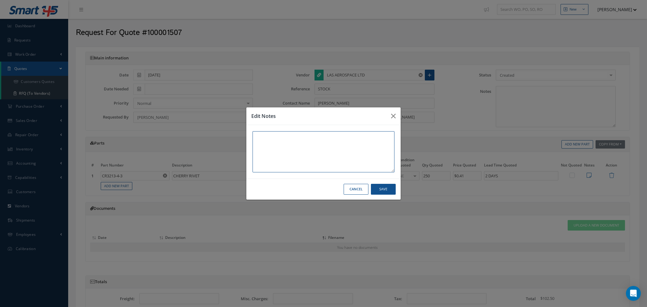
click at [314, 140] on textarea at bounding box center [324, 151] width 142 height 41
type textarea "OEM"
click at [391, 188] on button "Save" at bounding box center [383, 189] width 25 height 11
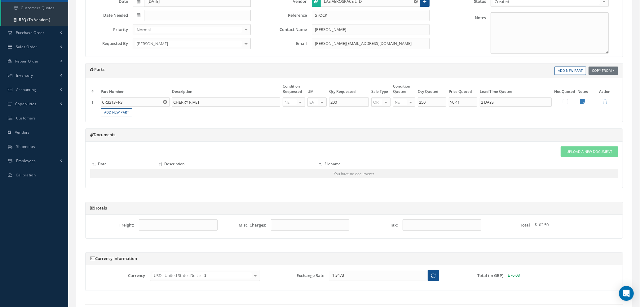
scroll to position [113, 0]
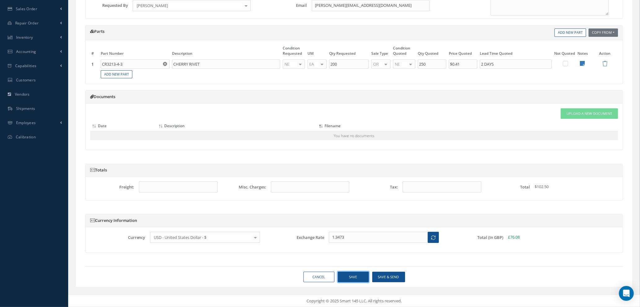
click at [359, 276] on button "Save" at bounding box center [353, 277] width 31 height 11
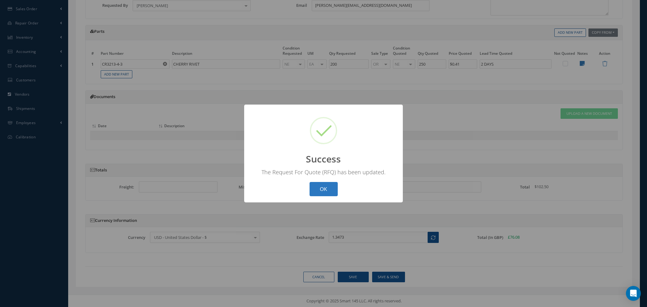
click at [314, 190] on button "OK" at bounding box center [324, 189] width 28 height 15
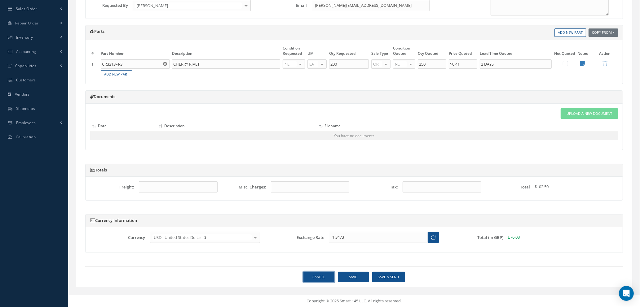
click at [316, 280] on link "Cancel" at bounding box center [318, 277] width 31 height 11
select select "25"
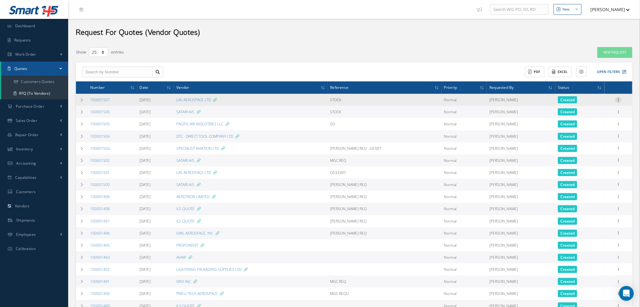
click at [618, 99] on icon at bounding box center [618, 99] width 6 height 5
click at [589, 127] on link "Create Purchase Order" at bounding box center [589, 130] width 49 height 13
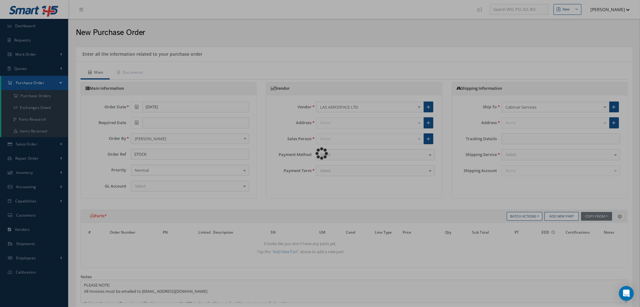
type input "$0"
select select "1"
select select "5"
select select "7"
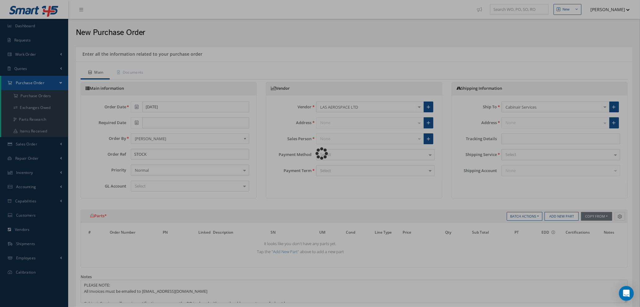
select select "1"
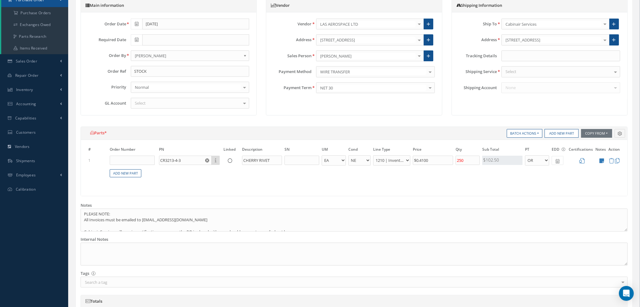
scroll to position [93, 0]
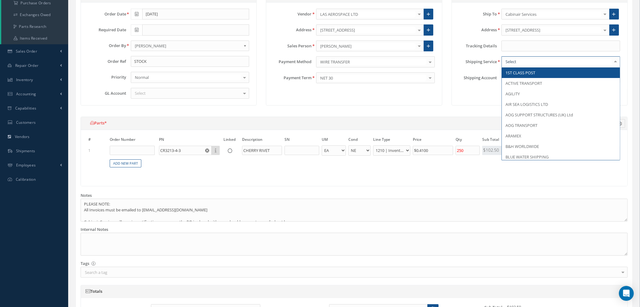
click at [525, 65] on div at bounding box center [561, 61] width 119 height 11
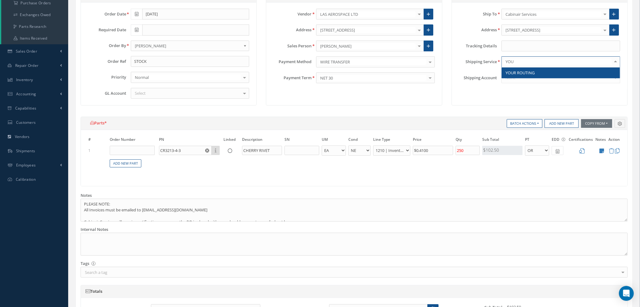
type input "YOUR"
click at [524, 71] on span "YOUR ROUTING" at bounding box center [520, 73] width 29 height 6
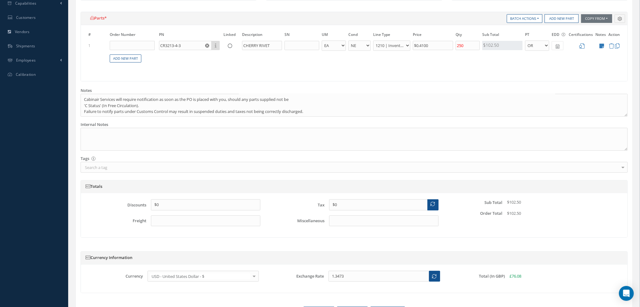
scroll to position [238, 0]
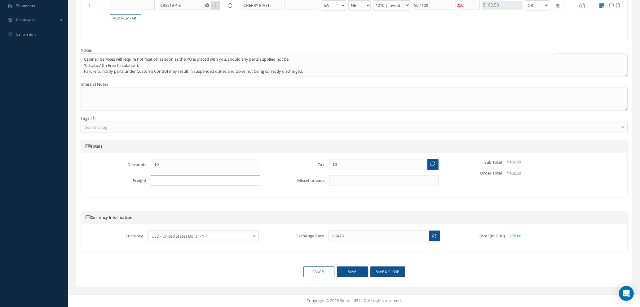
click at [173, 180] on input "text" at bounding box center [205, 180] width 109 height 11
type input "$8.45"
click at [350, 274] on button "Save" at bounding box center [352, 272] width 31 height 11
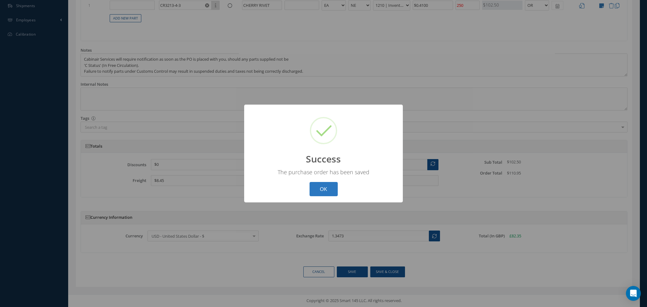
click at [315, 183] on button "OK" at bounding box center [324, 189] width 28 height 15
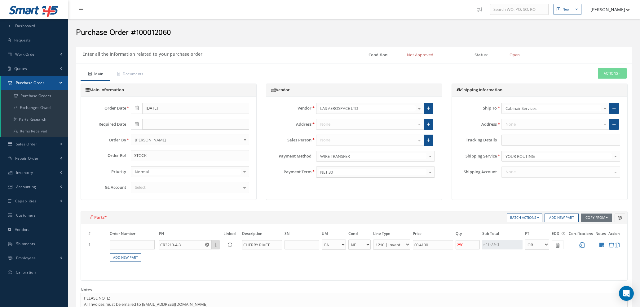
select select "1"
select select "5"
select select "7"
select select "1"
type input "$0.41"
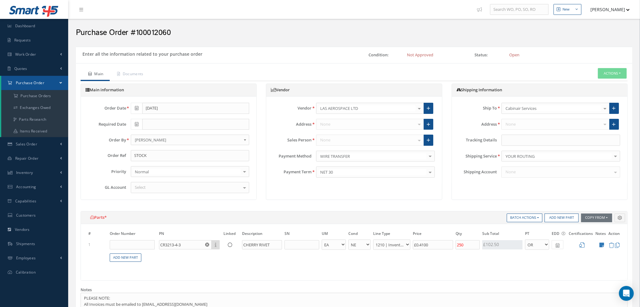
type input "$0"
type input "$8.45"
type input "$0"
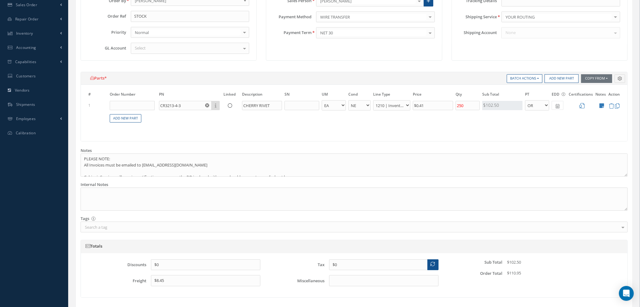
scroll to position [46, 0]
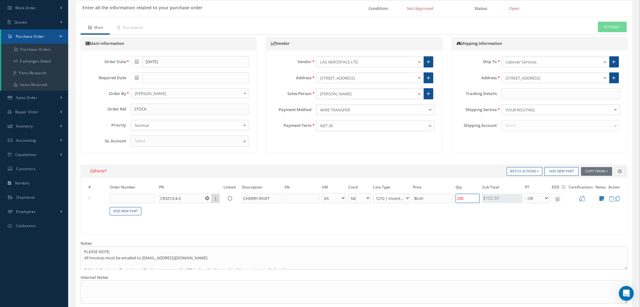
drag, startPoint x: 471, startPoint y: 199, endPoint x: 408, endPoint y: 190, distance: 63.8
click at [408, 190] on table "# Order Number PN Linked Description SN UM Cond Line Type Price Qty Qty Receive…" at bounding box center [354, 203] width 534 height 39
type input "3"
type input "$0.25"
type input "30"
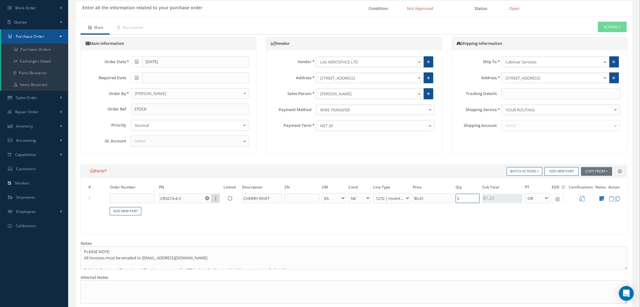
type input "$2.46"
type input "300"
type input "$24.6"
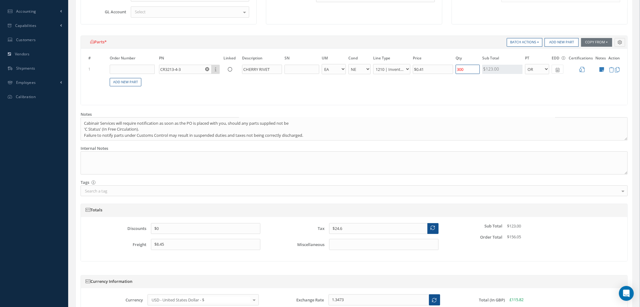
scroll to position [240, 0]
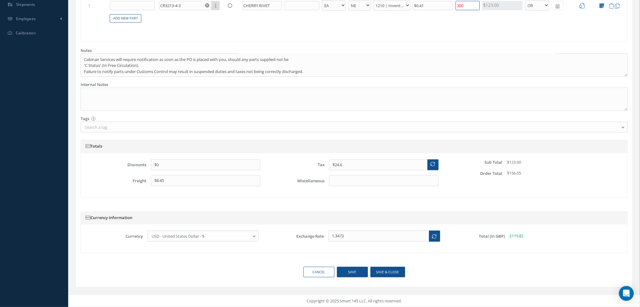
type input "300"
click at [357, 273] on button "Save" at bounding box center [352, 272] width 31 height 11
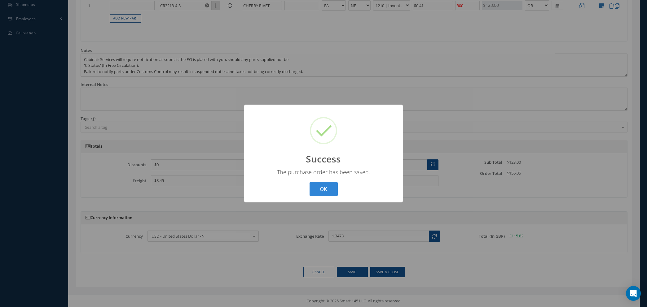
type input "[DATE]"
click at [324, 187] on button "OK" at bounding box center [324, 189] width 28 height 15
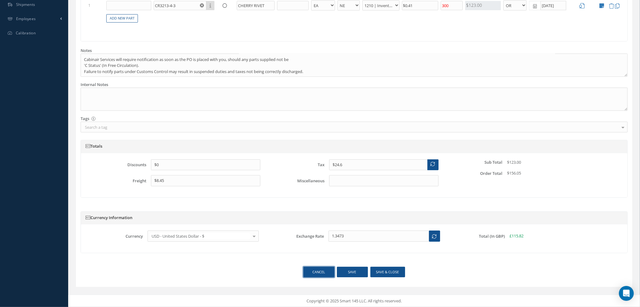
drag, startPoint x: 318, startPoint y: 274, endPoint x: 324, endPoint y: 272, distance: 6.3
click at [318, 274] on link "Cancel" at bounding box center [318, 272] width 31 height 11
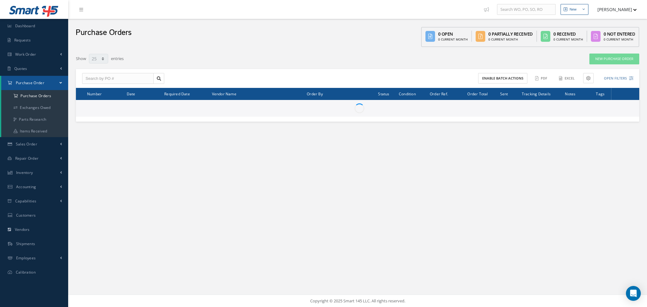
select select "25"
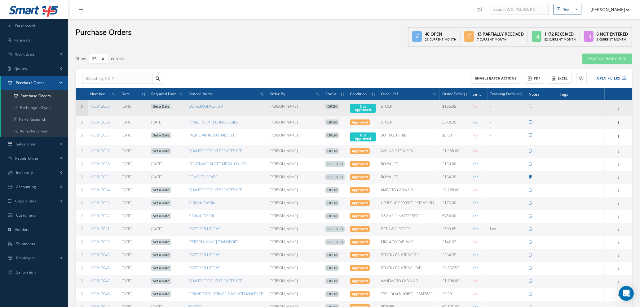
click at [81, 103] on td at bounding box center [82, 108] width 12 height 16
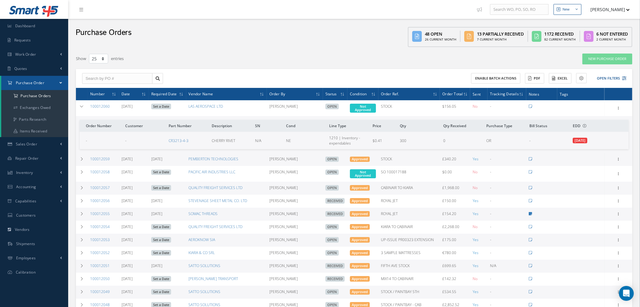
click at [587, 140] on span "[DATE]" at bounding box center [580, 141] width 15 height 6
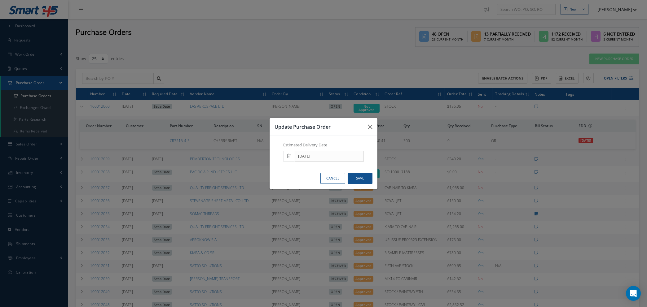
click at [290, 158] on icon at bounding box center [289, 156] width 4 height 4
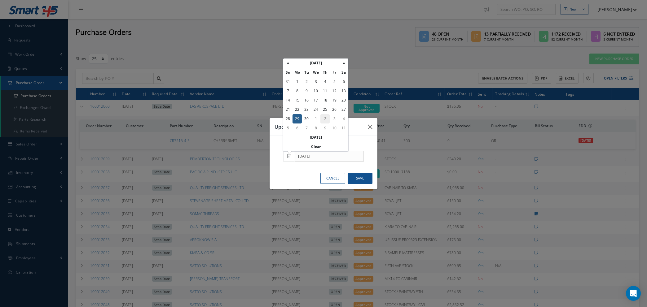
click at [326, 118] on td "2" at bounding box center [325, 118] width 9 height 9
type input "[DATE]"
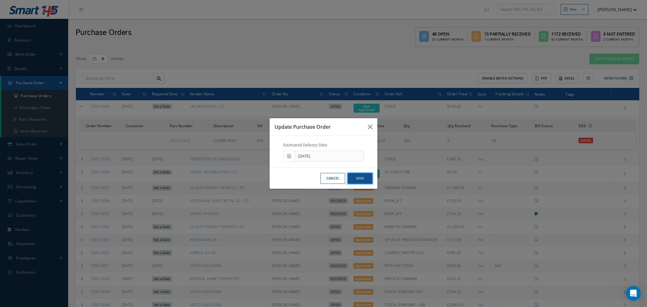
click at [364, 180] on button "Save" at bounding box center [360, 178] width 25 height 11
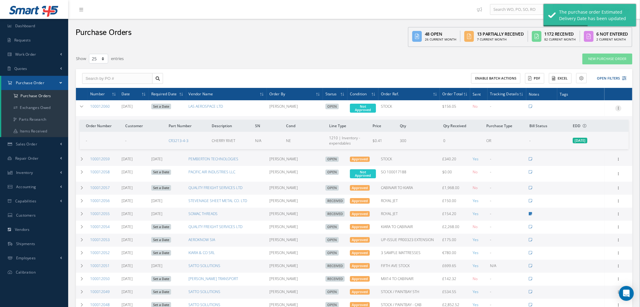
click at [619, 108] on icon at bounding box center [618, 107] width 6 height 5
click at [586, 112] on link "Enter/Update" at bounding box center [589, 112] width 49 height 8
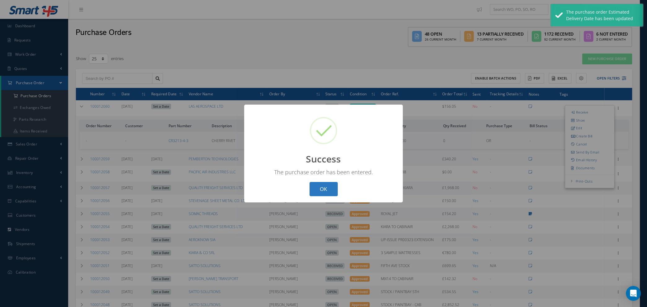
click at [326, 188] on button "OK" at bounding box center [324, 189] width 28 height 15
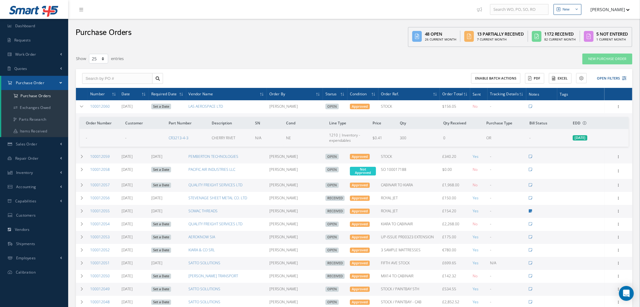
click at [167, 105] on link "Set a Date" at bounding box center [161, 107] width 20 height 6
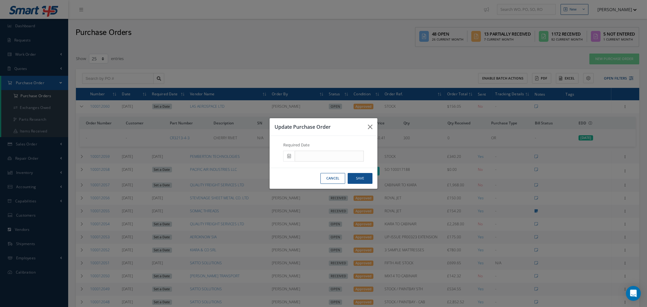
click at [288, 157] on icon at bounding box center [289, 156] width 4 height 4
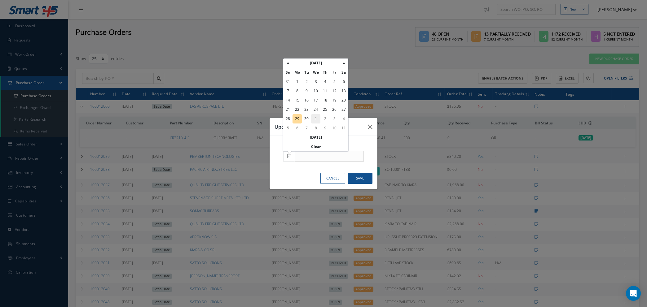
click at [317, 119] on td "1" at bounding box center [315, 118] width 9 height 9
type input "[DATE]"
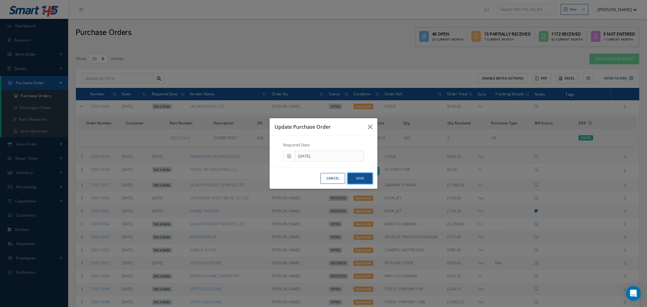
click at [359, 176] on button "Save" at bounding box center [360, 178] width 25 height 11
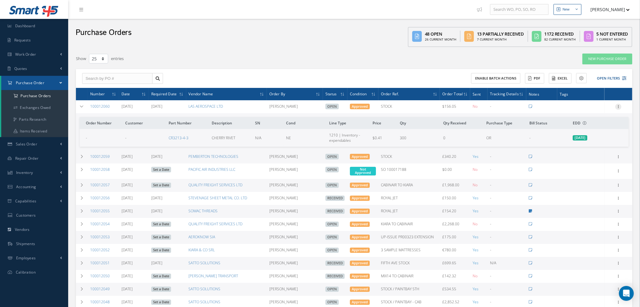
click at [620, 106] on icon at bounding box center [618, 106] width 6 height 5
click at [593, 150] on link "Send By Email" at bounding box center [589, 151] width 49 height 8
type input "Reports from Purchase Order #100012060"
type textarea "Hiya, Please find Attached, our Purchase Order #100012060. If you have any ques…"
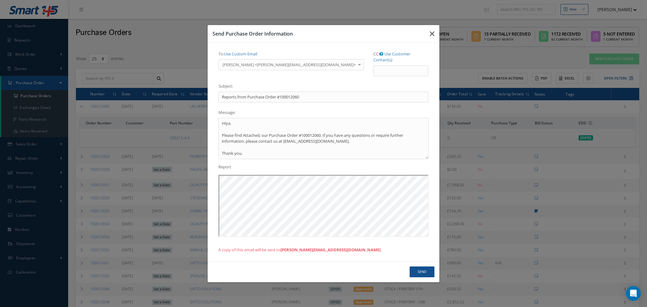
click at [431, 36] on icon "button" at bounding box center [432, 33] width 5 height 7
